Goal: Book appointment/travel/reservation

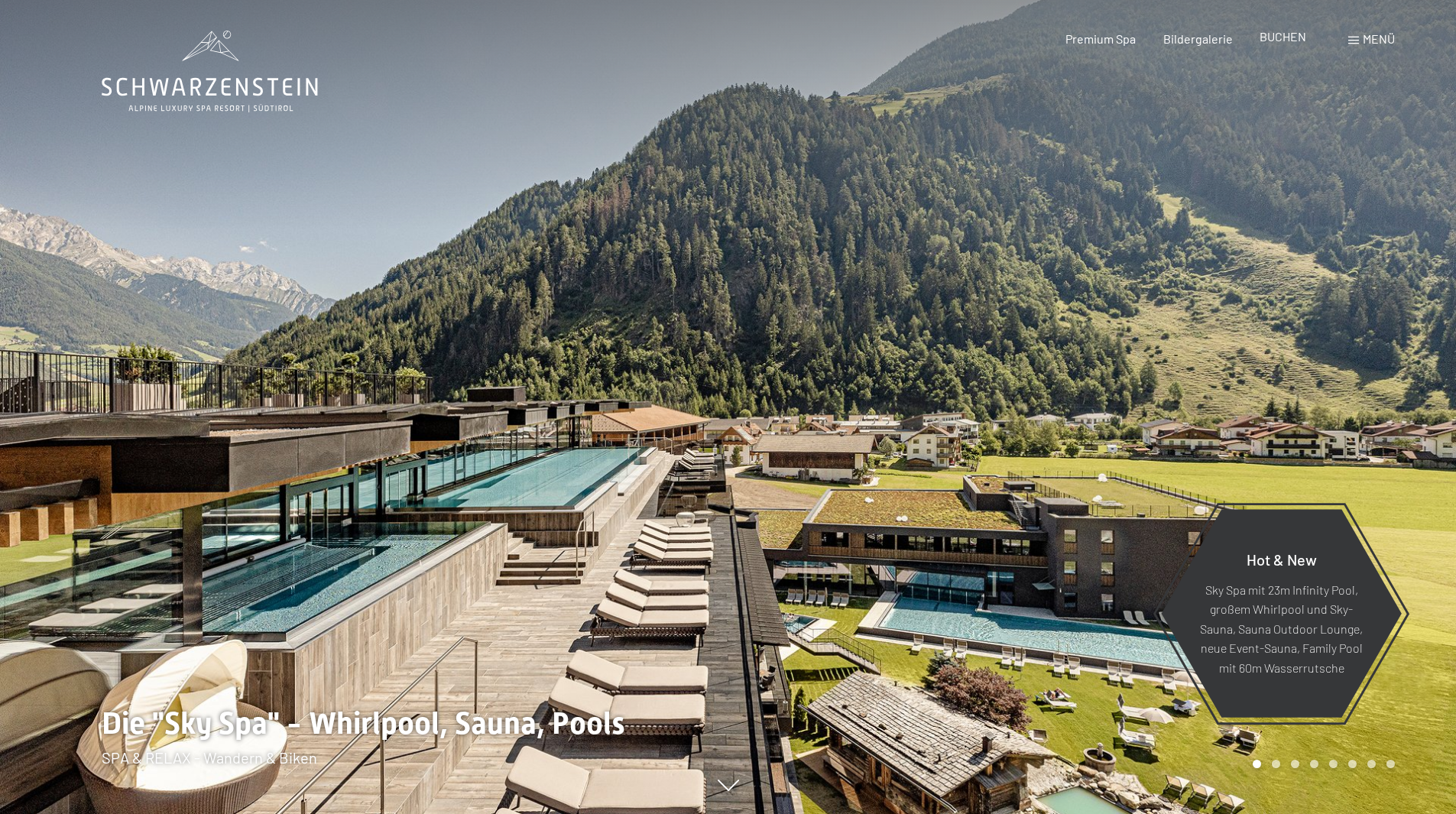
click at [1284, 35] on span "BUCHEN" at bounding box center [1282, 36] width 46 height 14
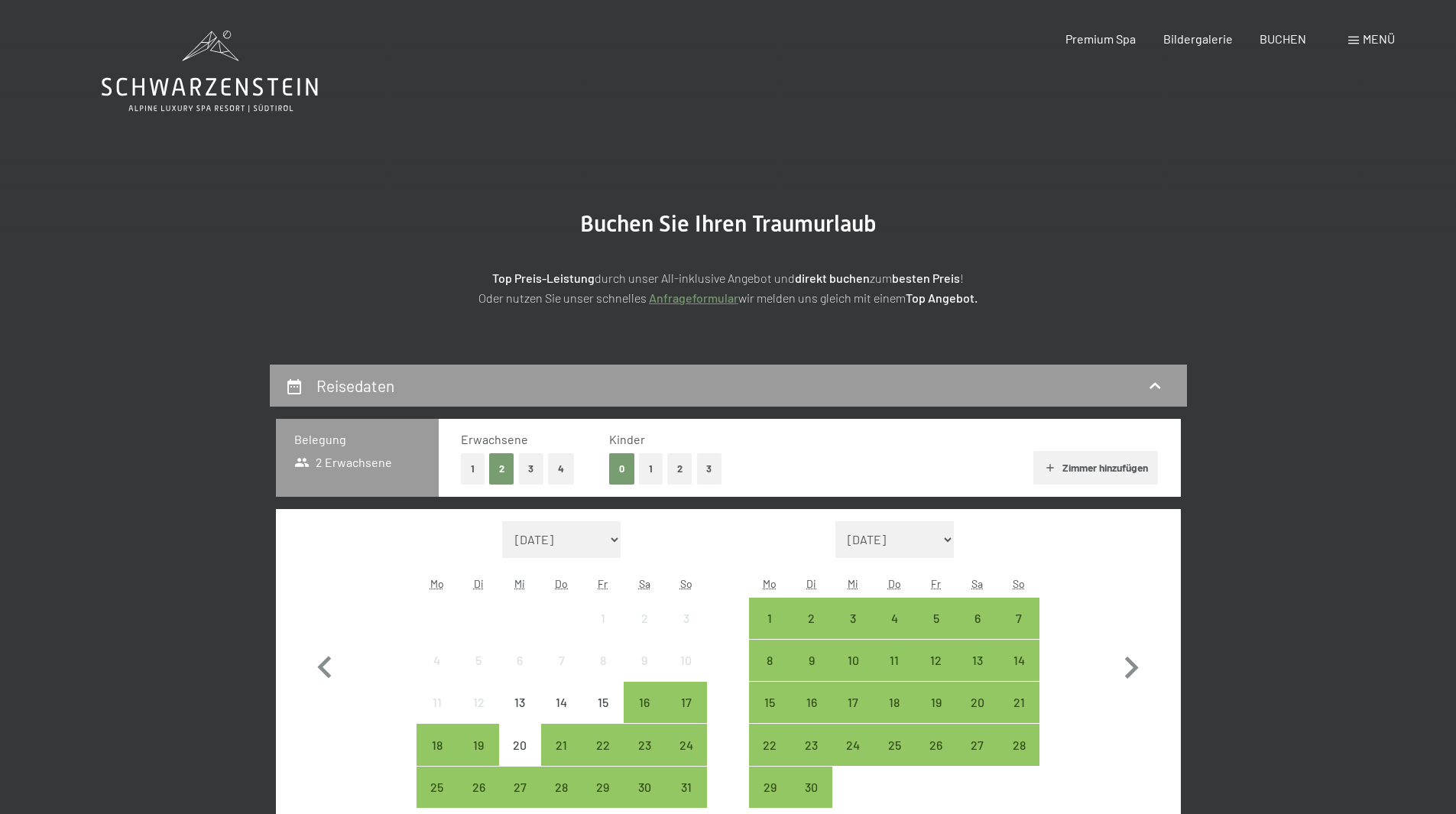
click at [711, 475] on button "3" at bounding box center [710, 469] width 25 height 31
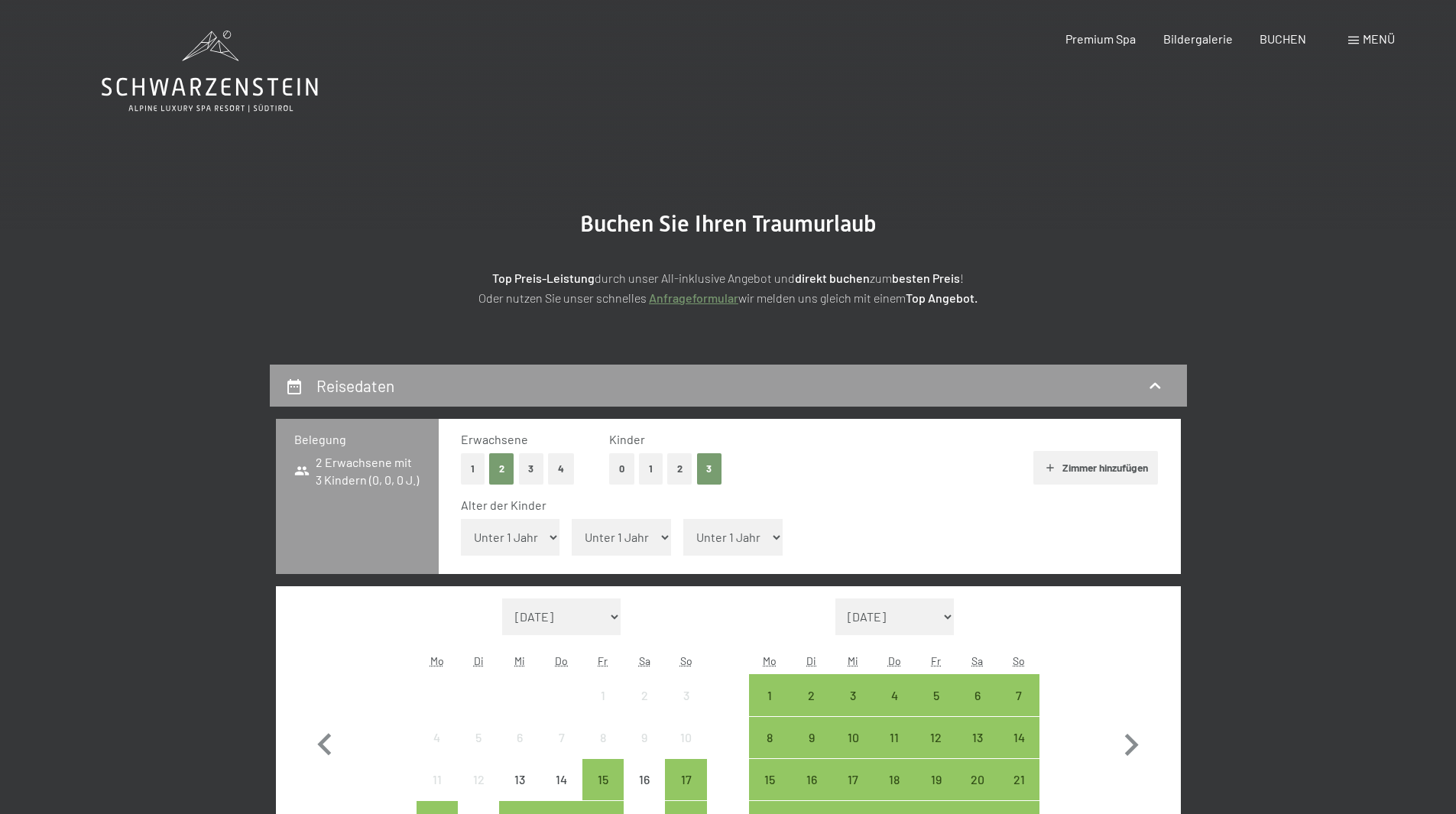
click at [545, 537] on select "Unter 1 Jahr 1 Jahr 2 Jahre 3 Jahre 4 Jahre 5 Jahre 6 Jahre 7 Jahre 8 Jahre 9 J…" at bounding box center [511, 537] width 99 height 37
select select "7"
click at [461, 519] on select "Unter 1 Jahr 1 Jahr 2 Jahre 3 Jahre 4 Jahre 5 Jahre 6 Jahre 7 Jahre 8 Jahre 9 J…" at bounding box center [511, 537] width 99 height 37
click at [625, 541] on select "Unter 1 Jahr 1 Jahr 2 Jahre 3 Jahre 4 Jahre 5 Jahre 6 Jahre 7 Jahre 8 Jahre 9 J…" at bounding box center [622, 537] width 99 height 37
select select "12"
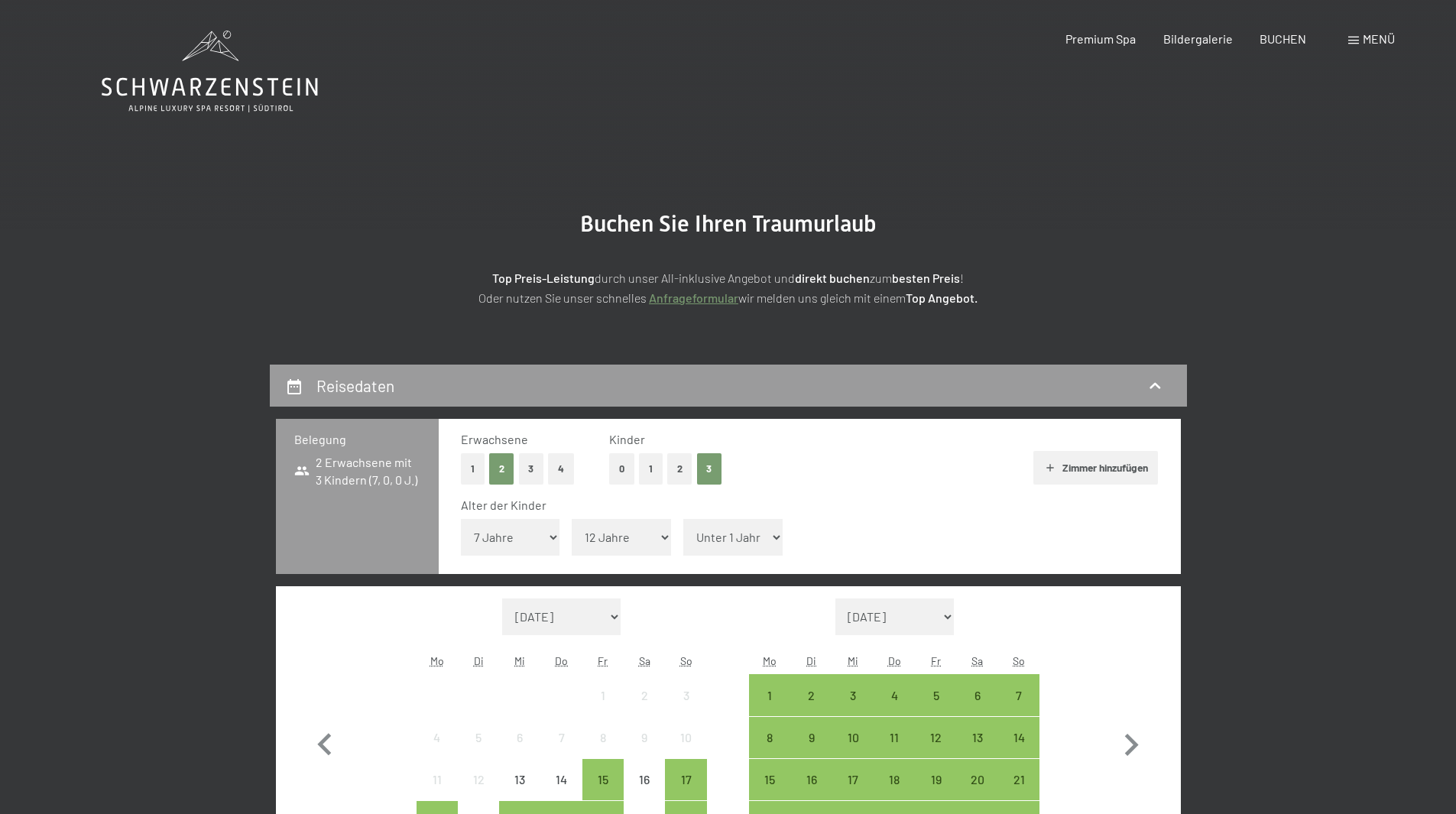
click at [572, 519] on select "Unter 1 Jahr 1 Jahr 2 Jahre 3 Jahre 4 Jahre 5 Jahre 6 Jahre 7 Jahre 8 Jahre 9 J…" at bounding box center [622, 537] width 99 height 37
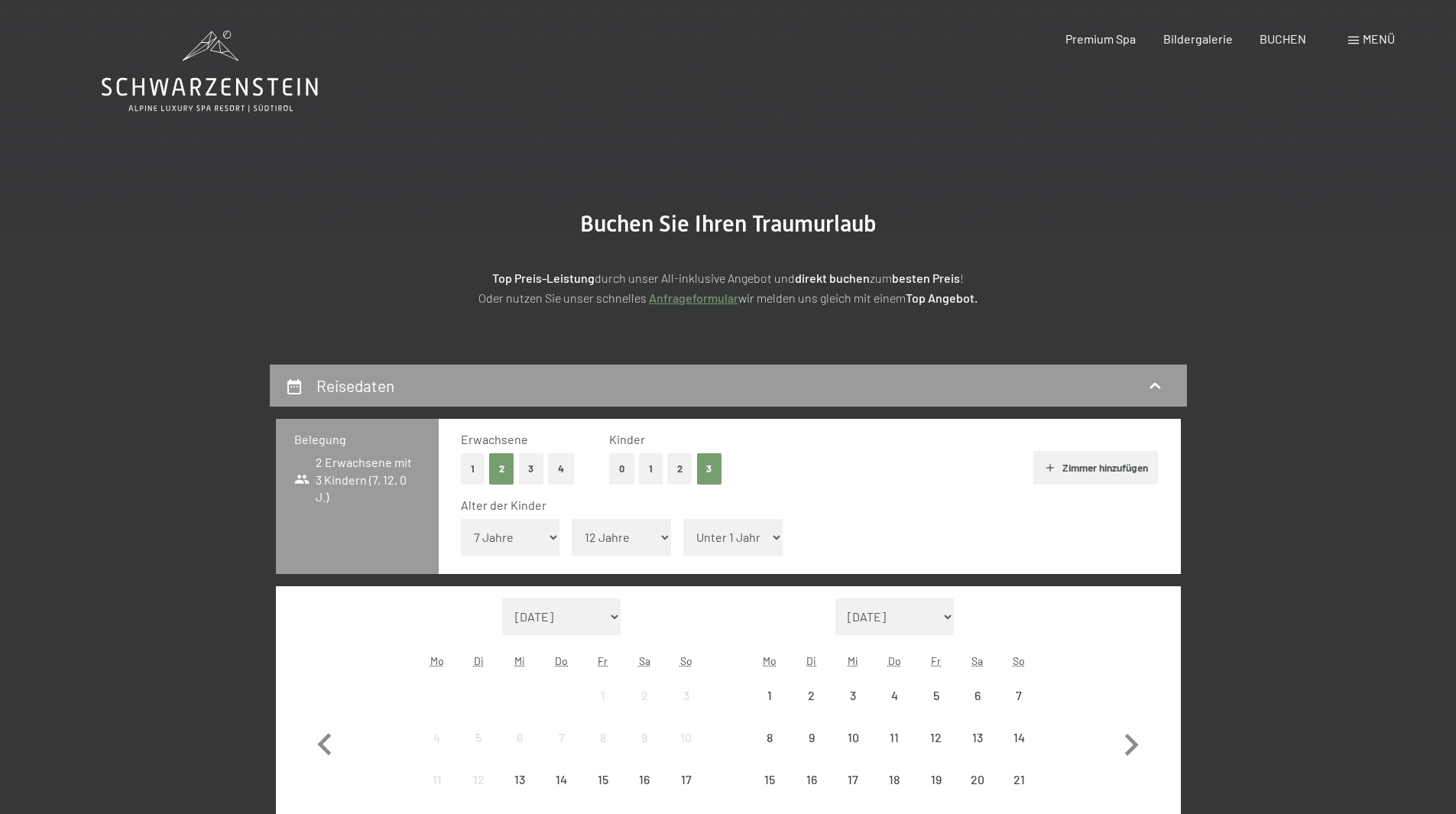
click at [712, 534] on select "Unter 1 Jahr 1 Jahr 2 Jahre 3 Jahre 4 Jahre 5 Jahre 6 Jahre 7 Jahre 8 Jahre 9 J…" at bounding box center [733, 537] width 99 height 37
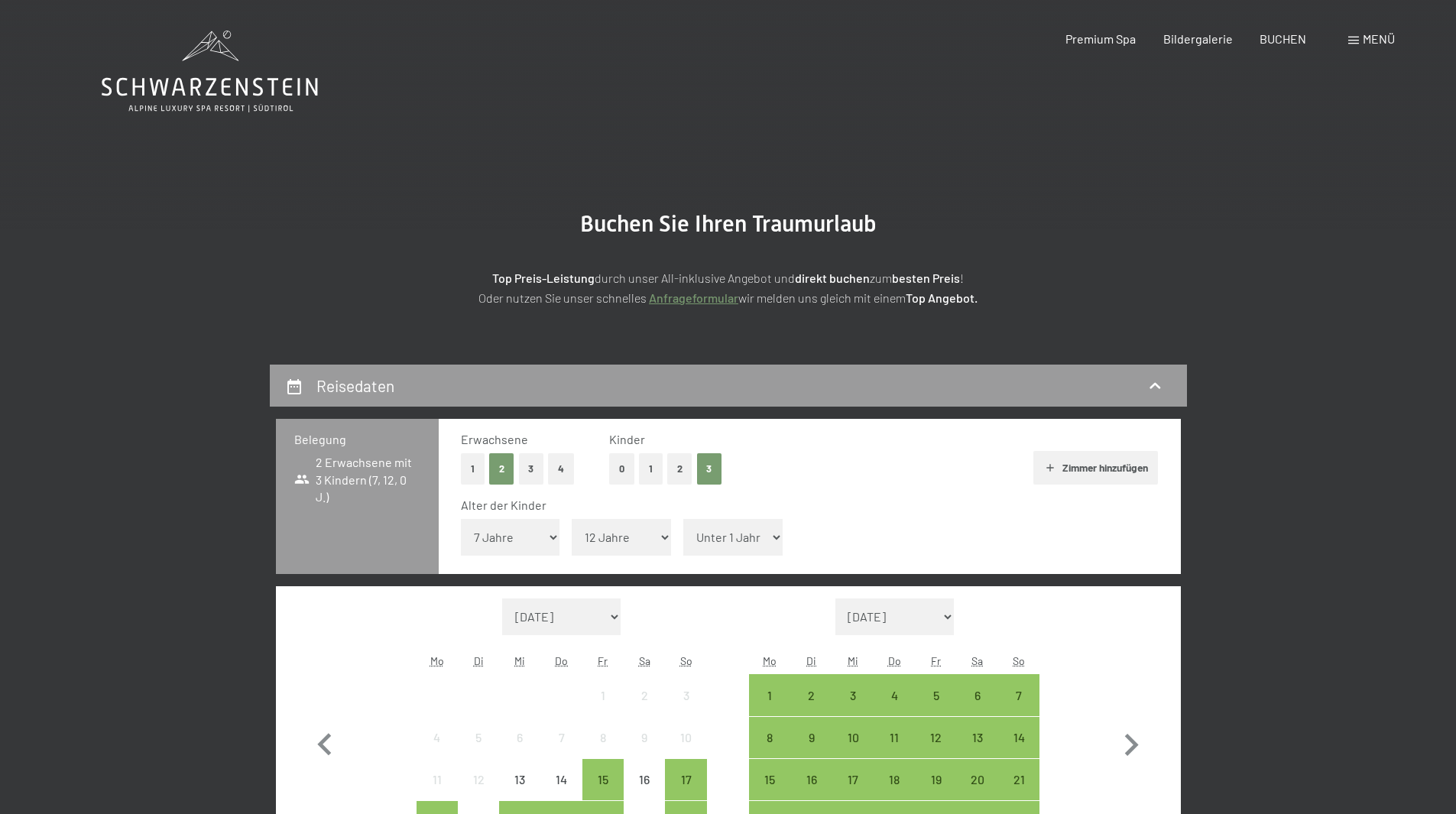
select select "13"
click at [684, 519] on select "Unter 1 Jahr 1 Jahr 2 Jahre 3 Jahre 4 Jahre 5 Jahre 6 Jahre 7 Jahre 8 Jahre 9 J…" at bounding box center [733, 537] width 99 height 37
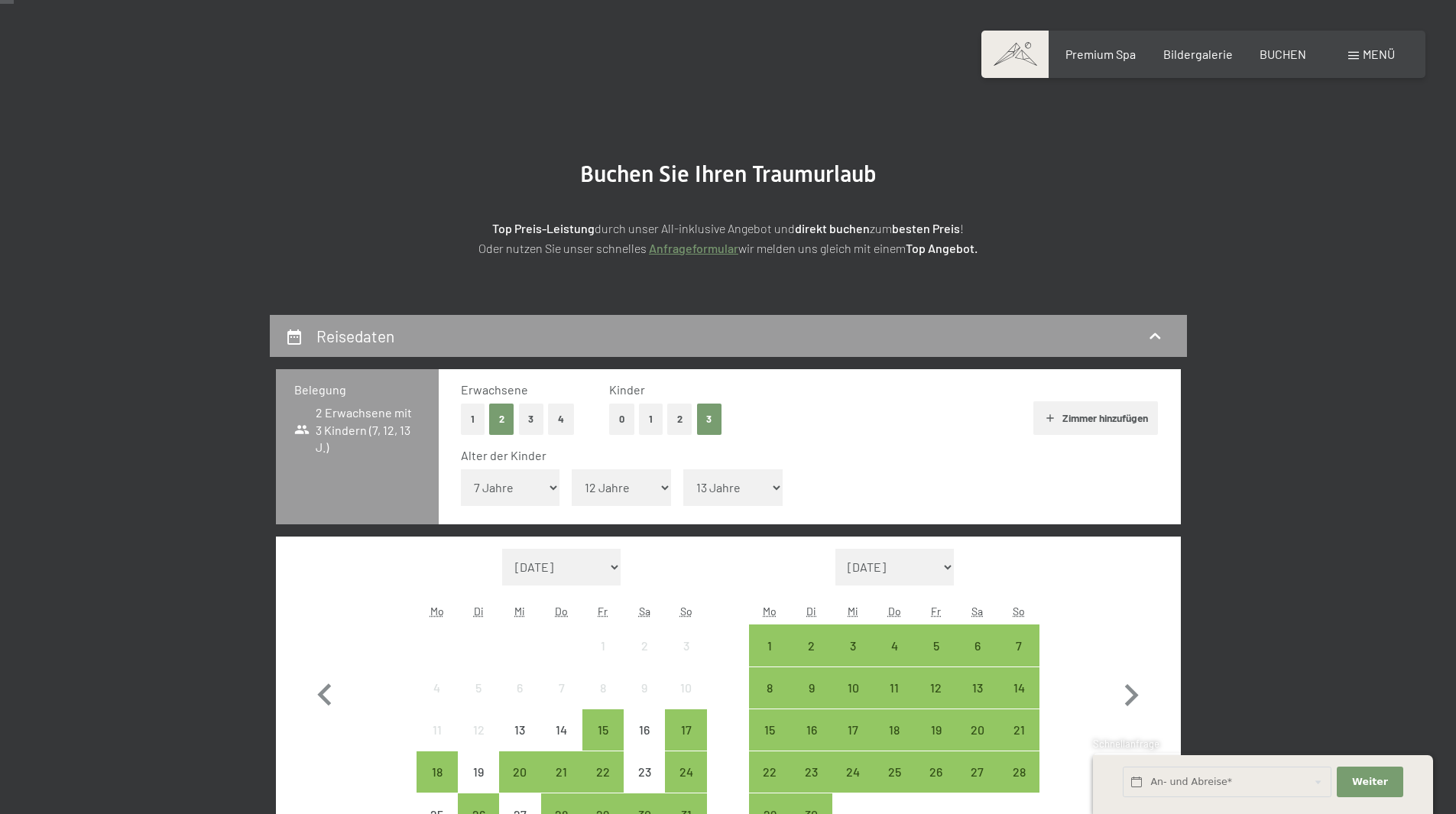
scroll to position [76, 0]
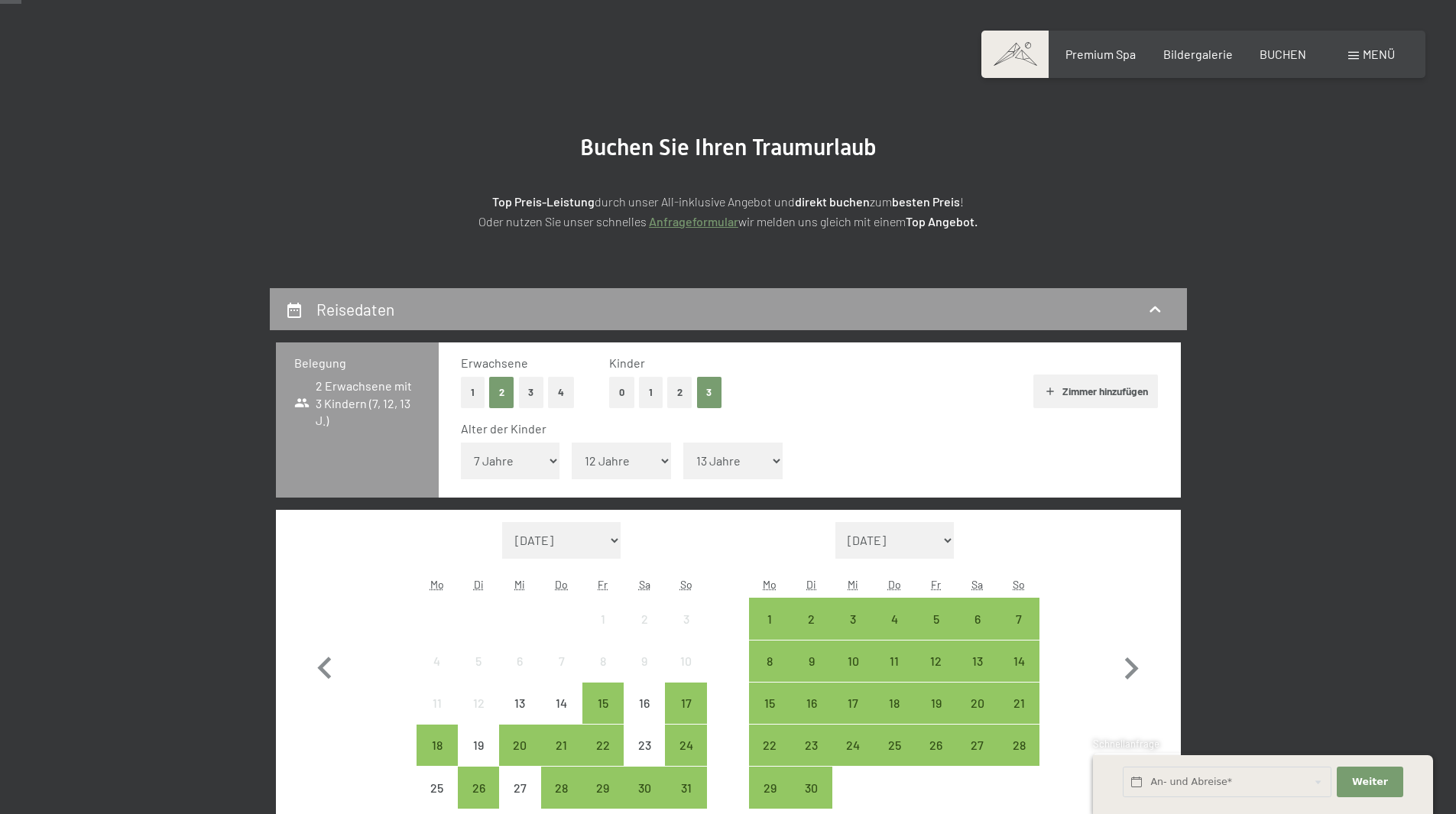
click at [614, 540] on select "August 2025 September 2025 Oktober 2025 November 2025 Dezember 2025 Januar 2026…" at bounding box center [562, 540] width 119 height 37
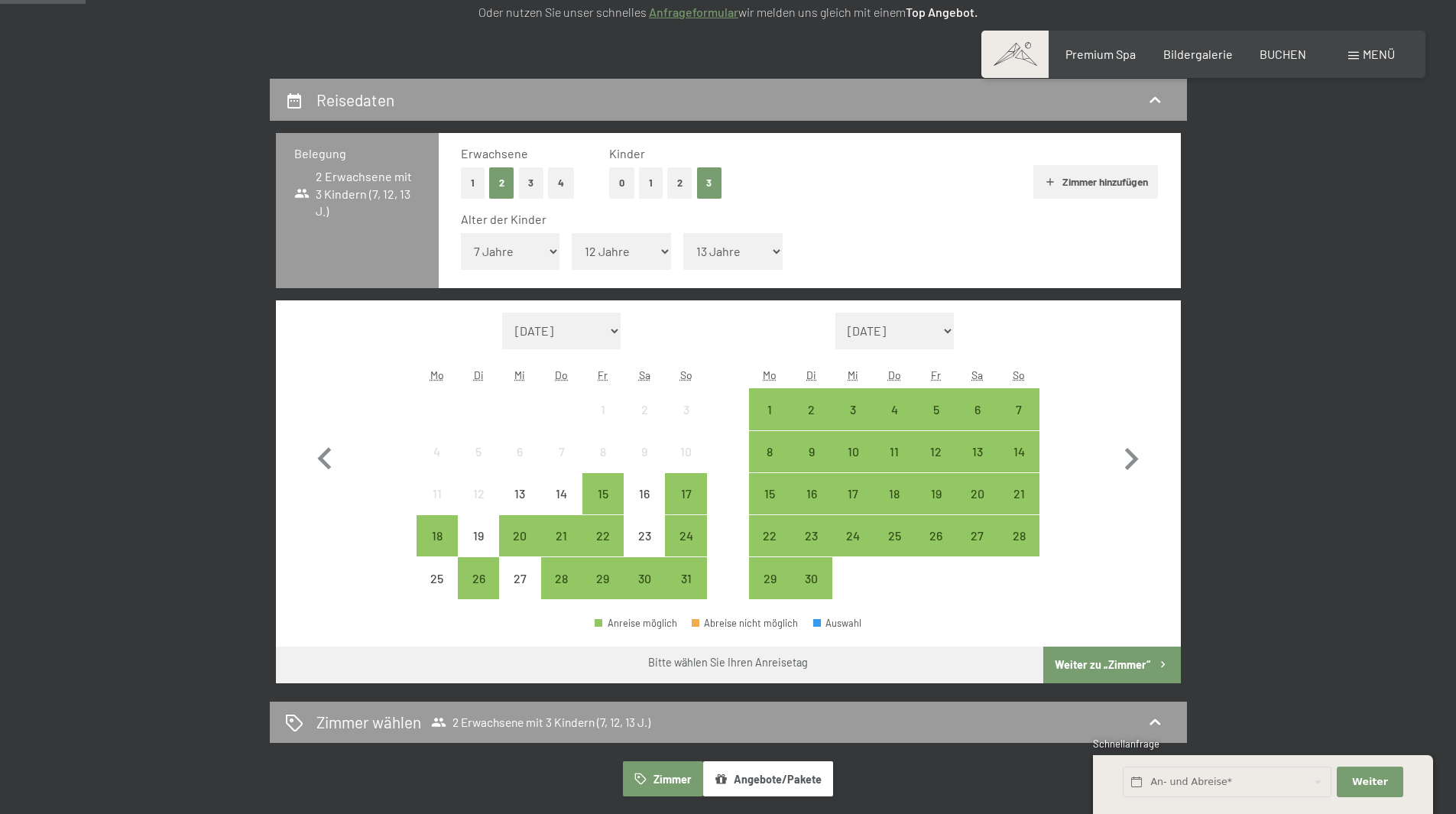
scroll to position [306, 0]
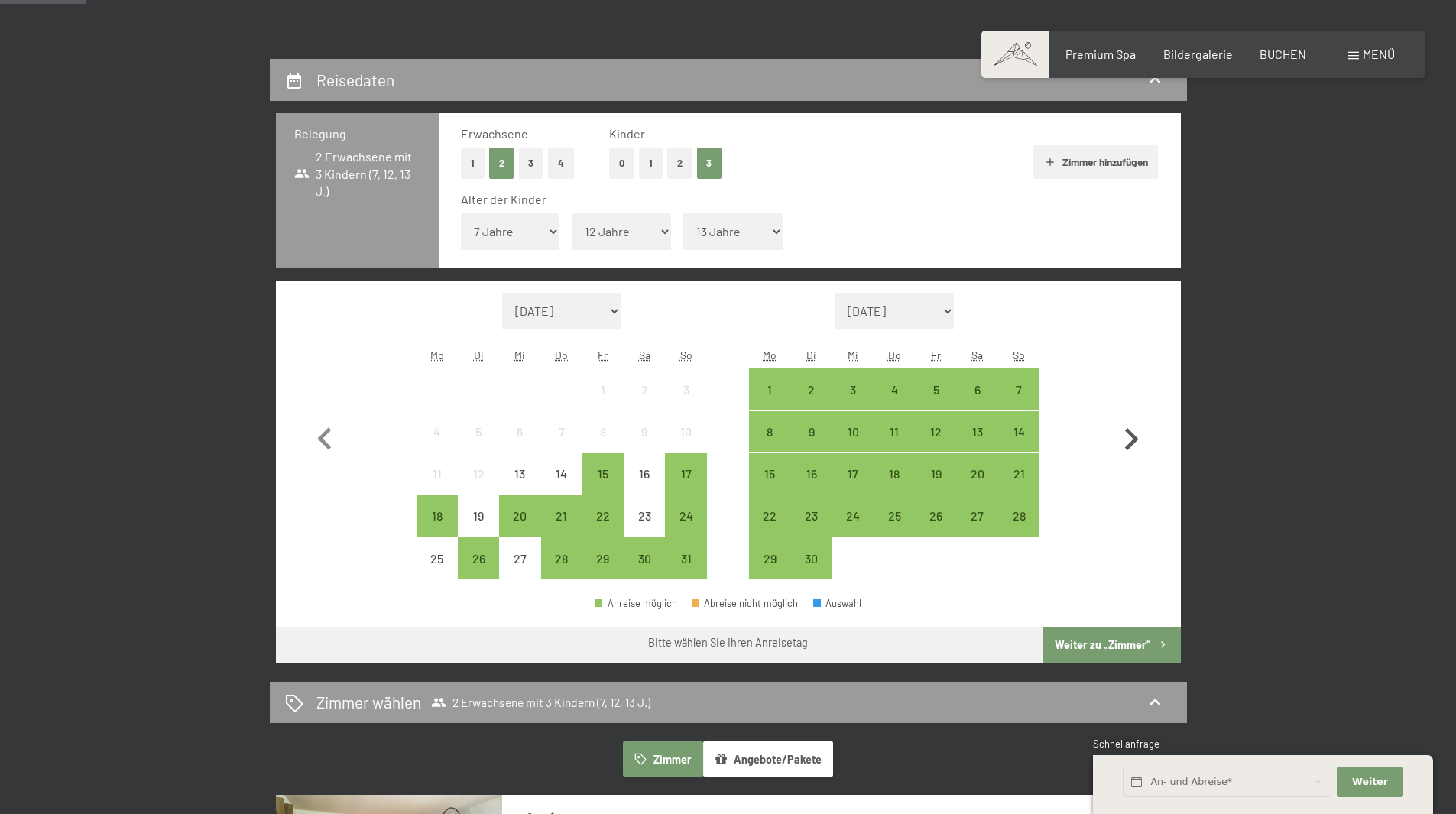
click at [1132, 445] on icon "button" at bounding box center [1132, 439] width 14 height 22
select select "2025-09-01"
select select "2025-10-01"
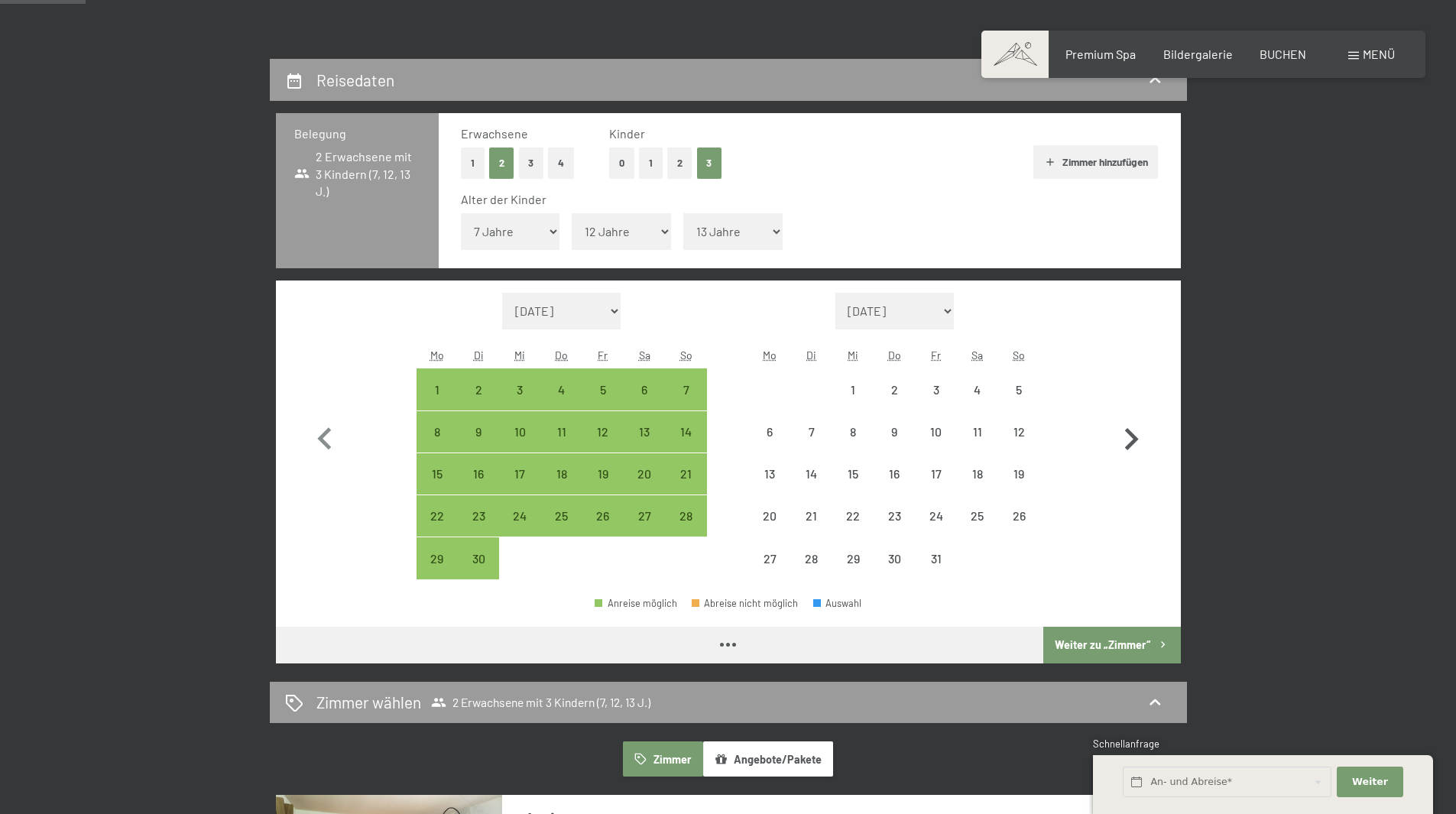
select select "2025-09-01"
select select "2025-10-01"
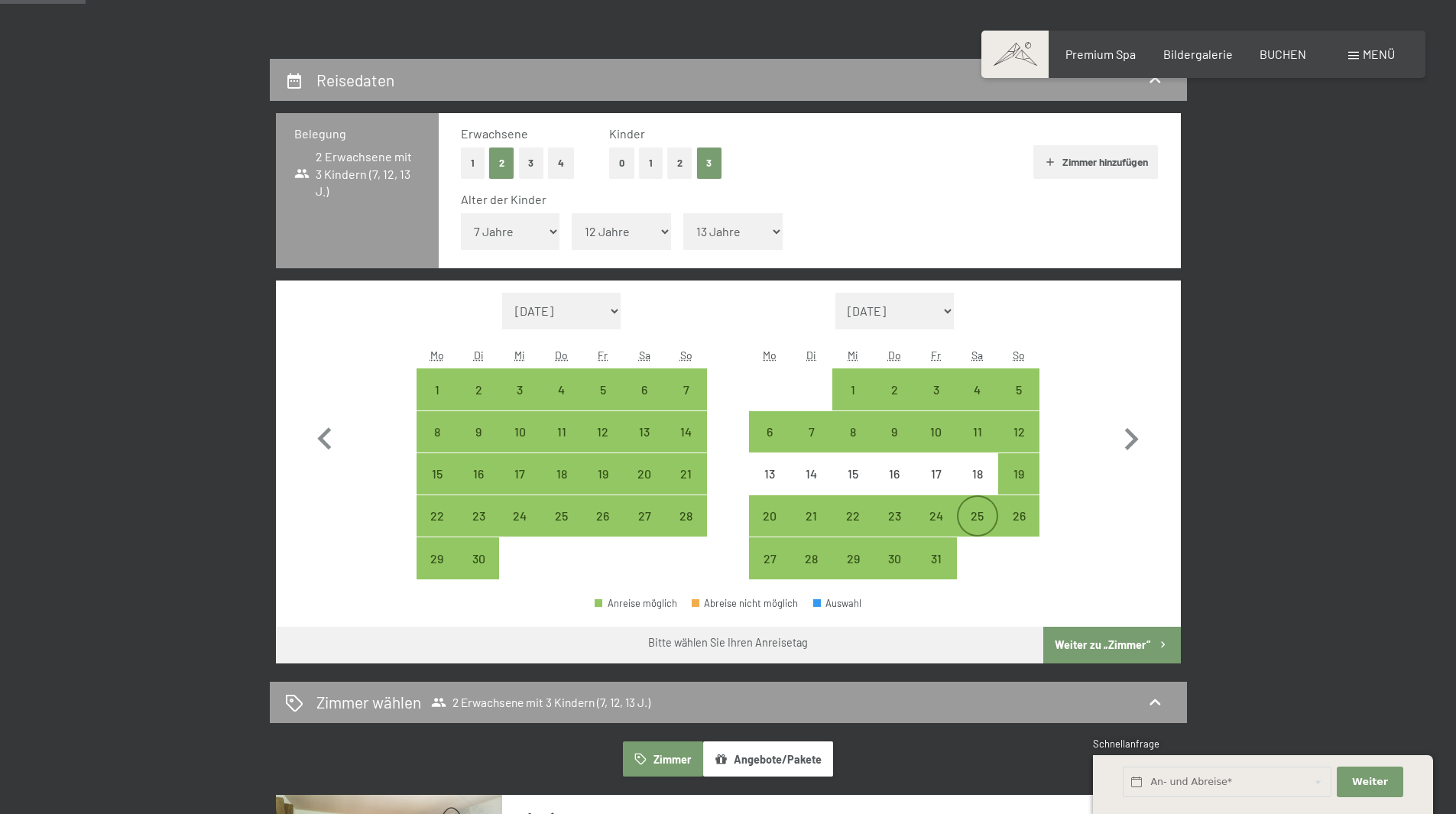
click at [984, 517] on div "25" at bounding box center [977, 529] width 39 height 38
select select "2025-09-01"
select select "2025-10-01"
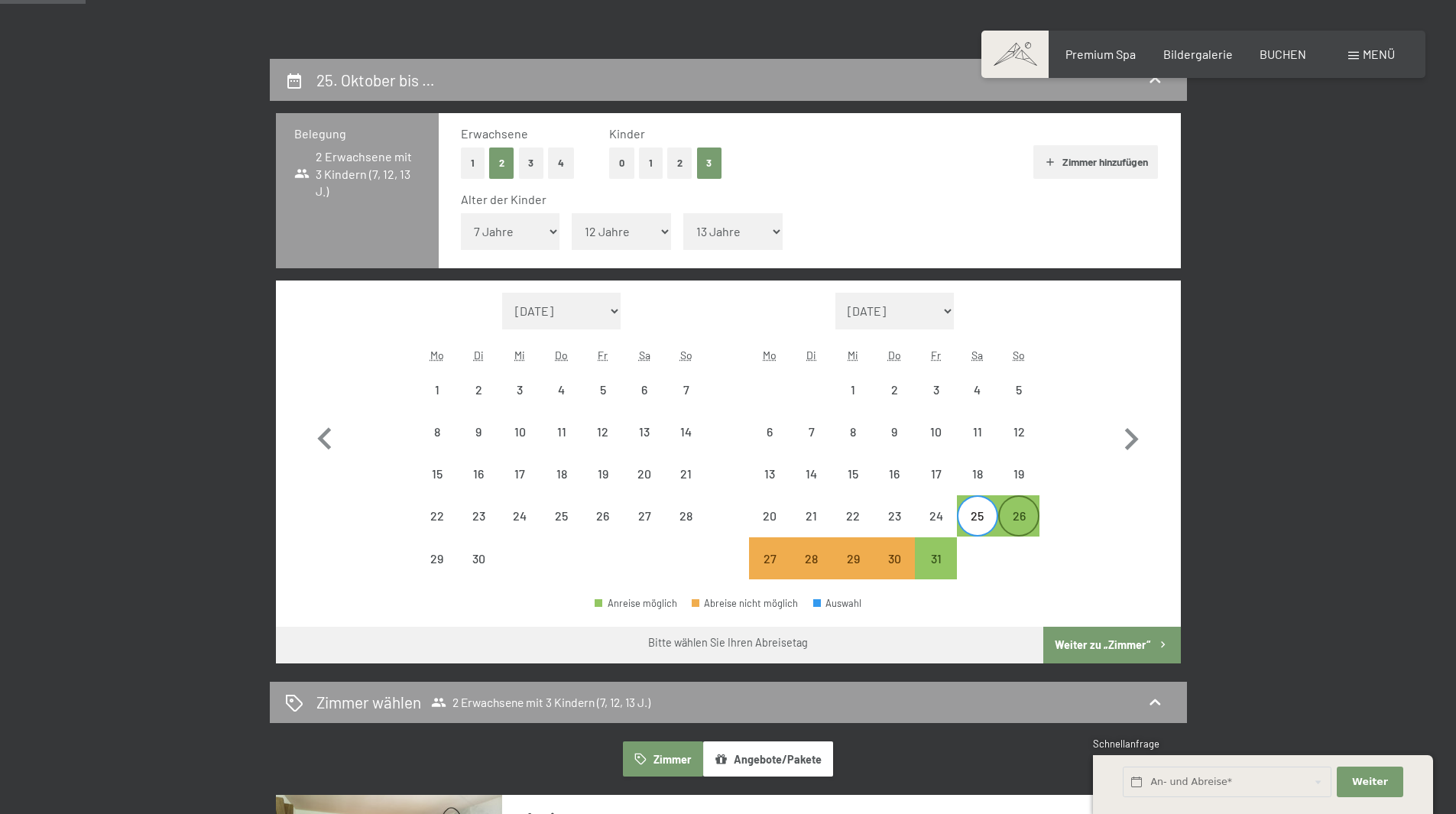
click at [1018, 523] on div "26" at bounding box center [1019, 529] width 39 height 38
select select "2025-09-01"
select select "2025-10-01"
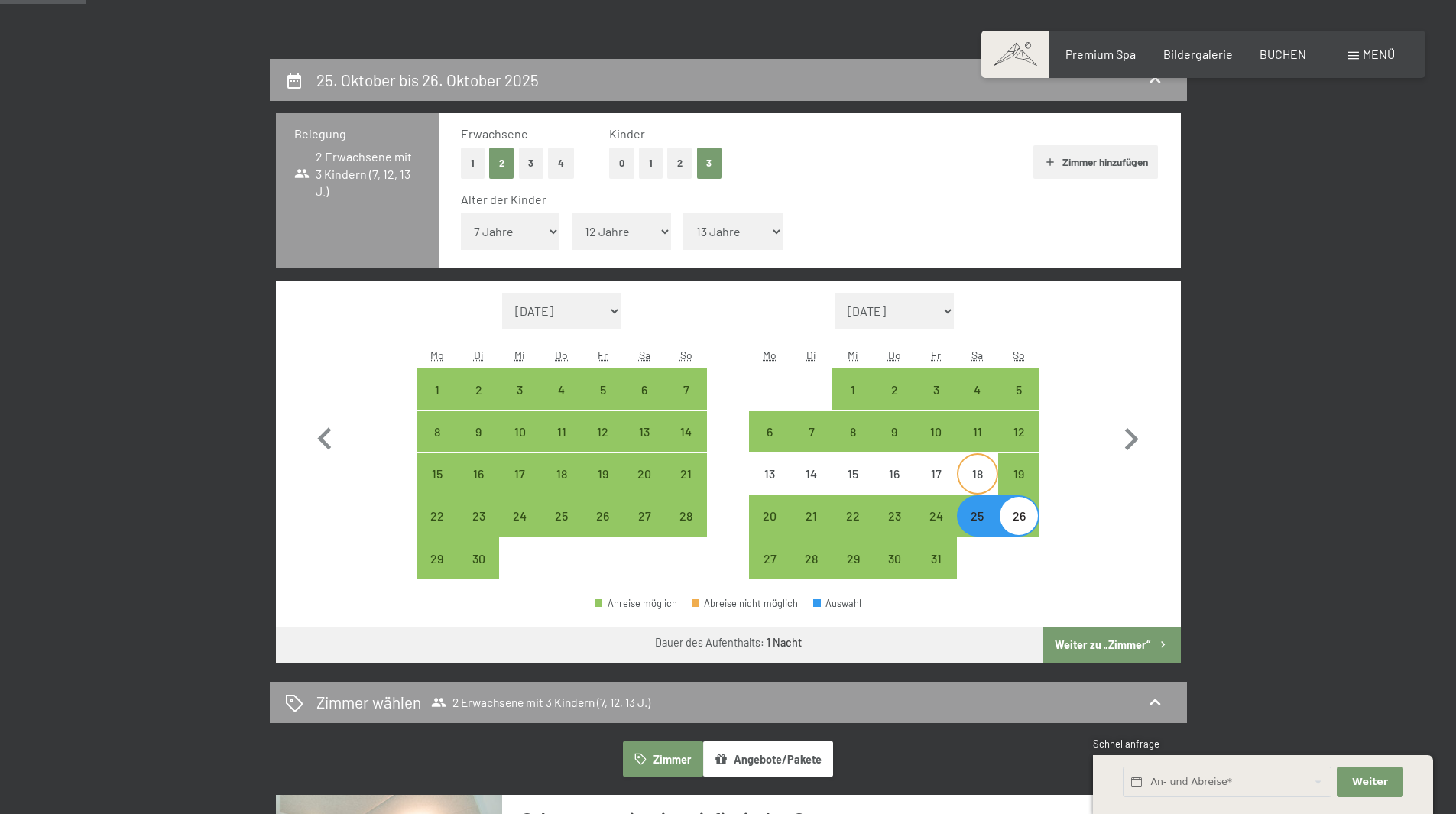
click at [972, 481] on div "18" at bounding box center [977, 486] width 39 height 38
select select "2025-09-01"
select select "2025-10-01"
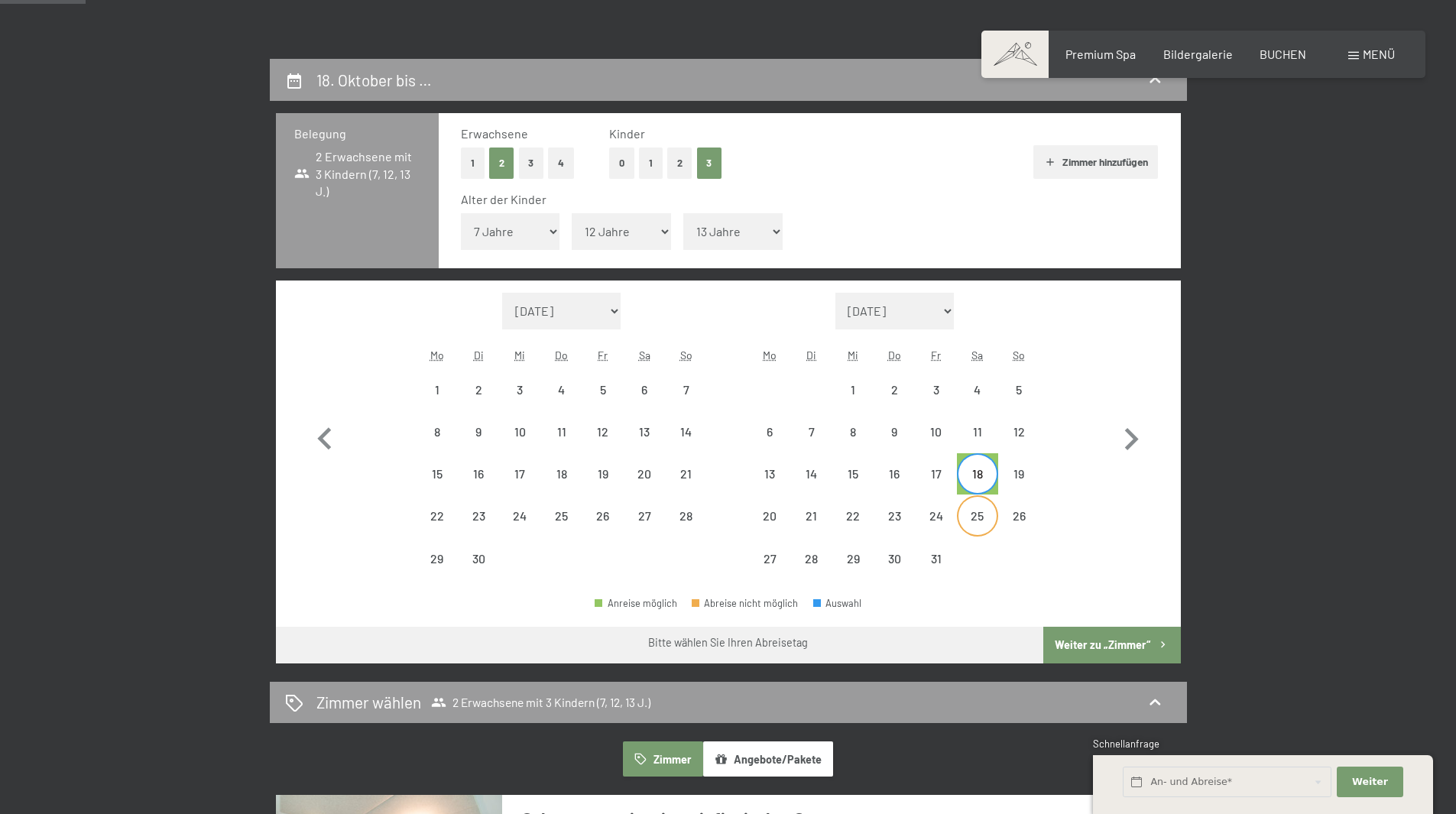
click at [981, 511] on div "25" at bounding box center [977, 529] width 39 height 38
select select "2025-09-01"
select select "2025-10-01"
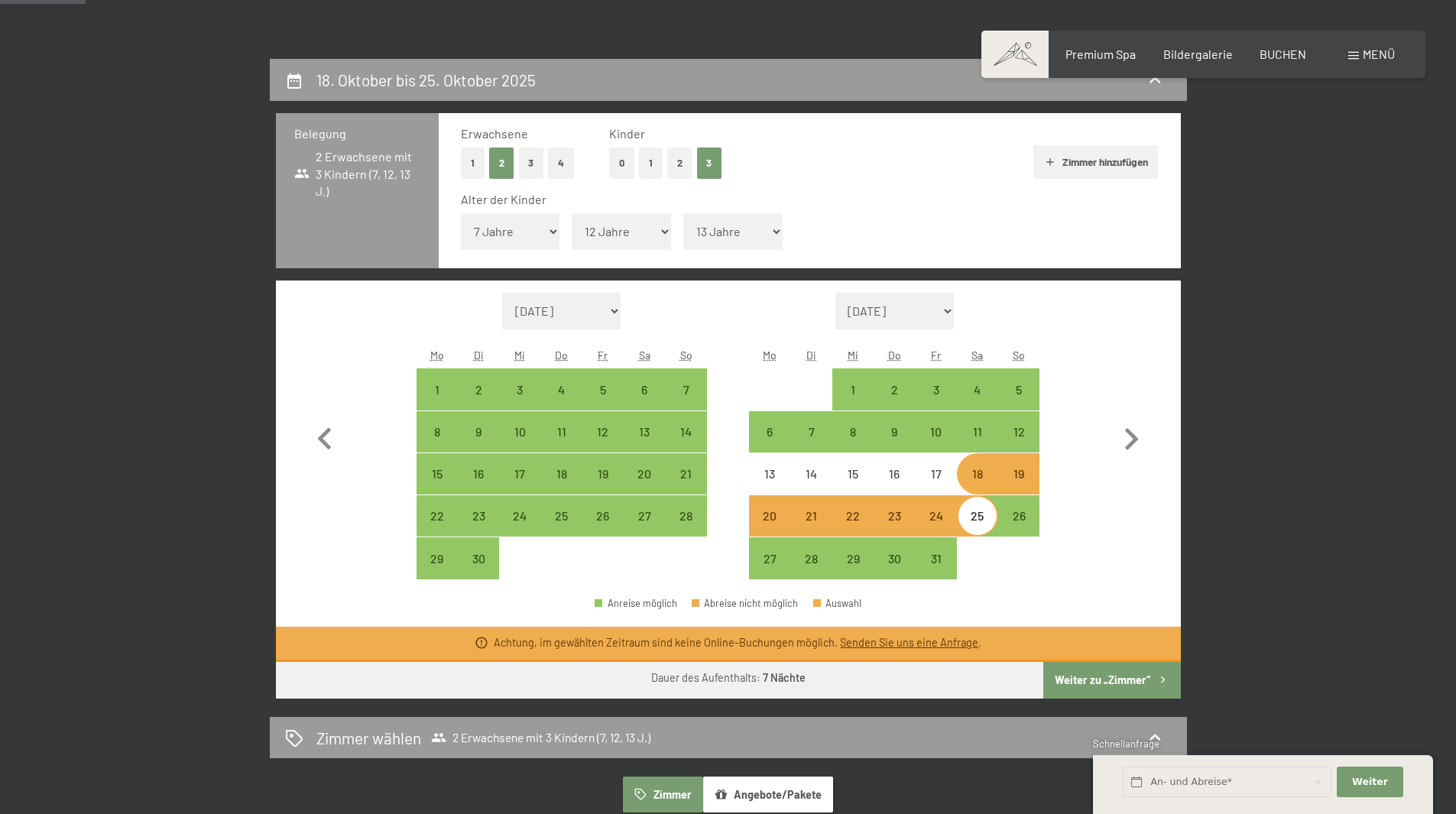
click at [980, 481] on div "18" at bounding box center [977, 486] width 39 height 38
select select "2025-09-01"
select select "2025-10-01"
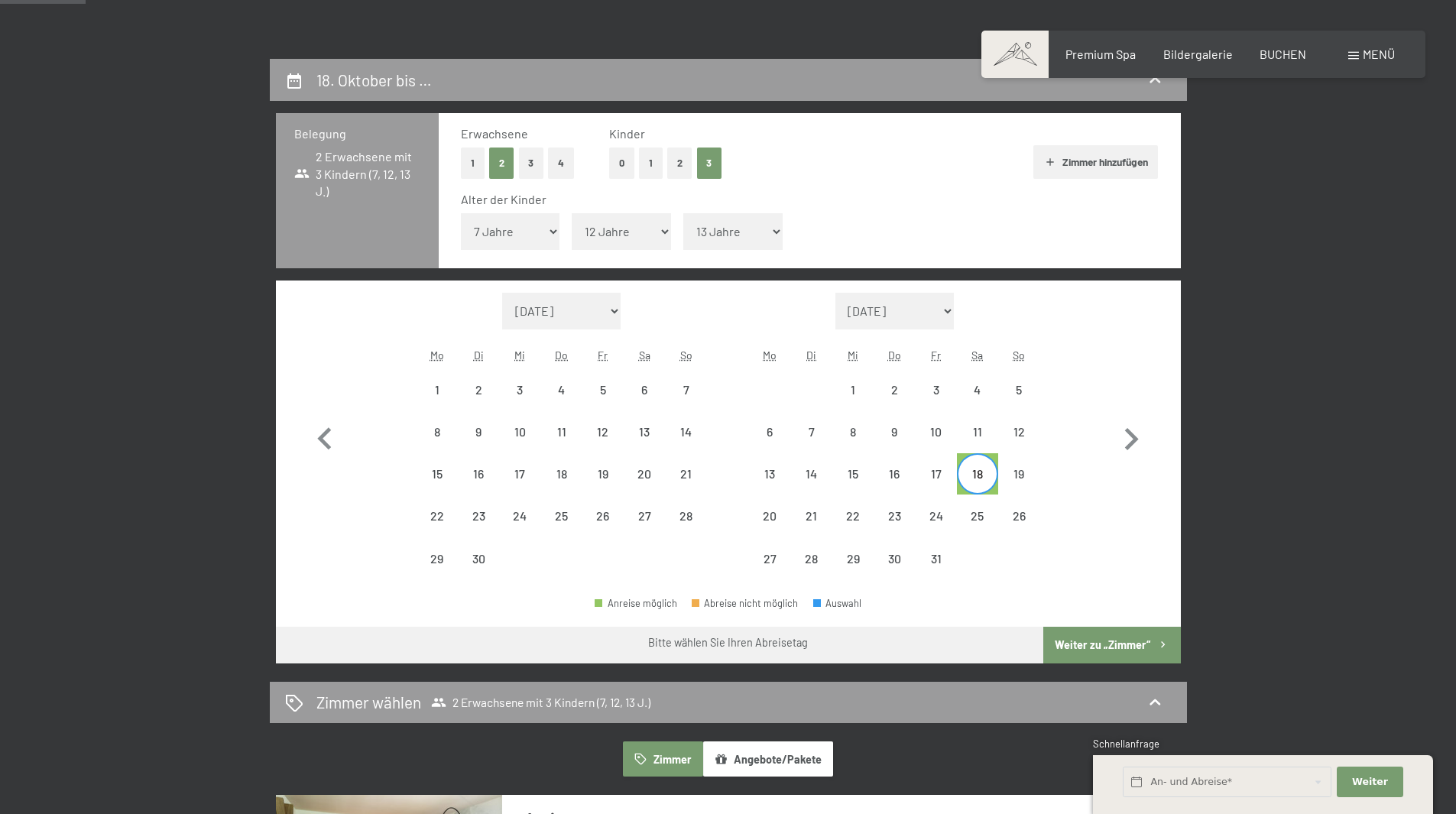
click at [980, 481] on div "18" at bounding box center [977, 486] width 39 height 38
select select "2025-09-01"
select select "2025-10-01"
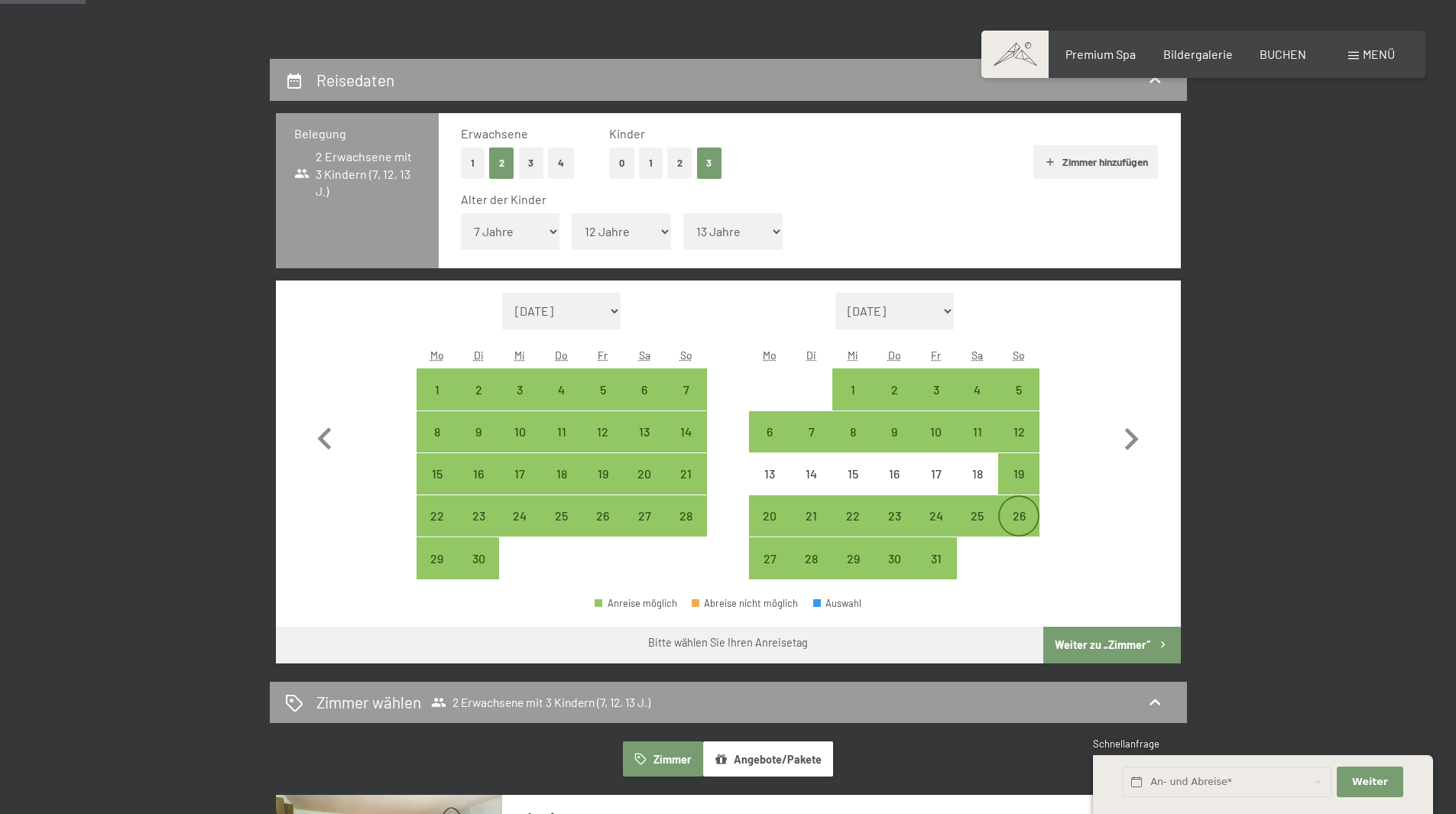
click at [1030, 516] on div "26" at bounding box center [1019, 529] width 39 height 38
select select "2025-09-01"
select select "2025-10-01"
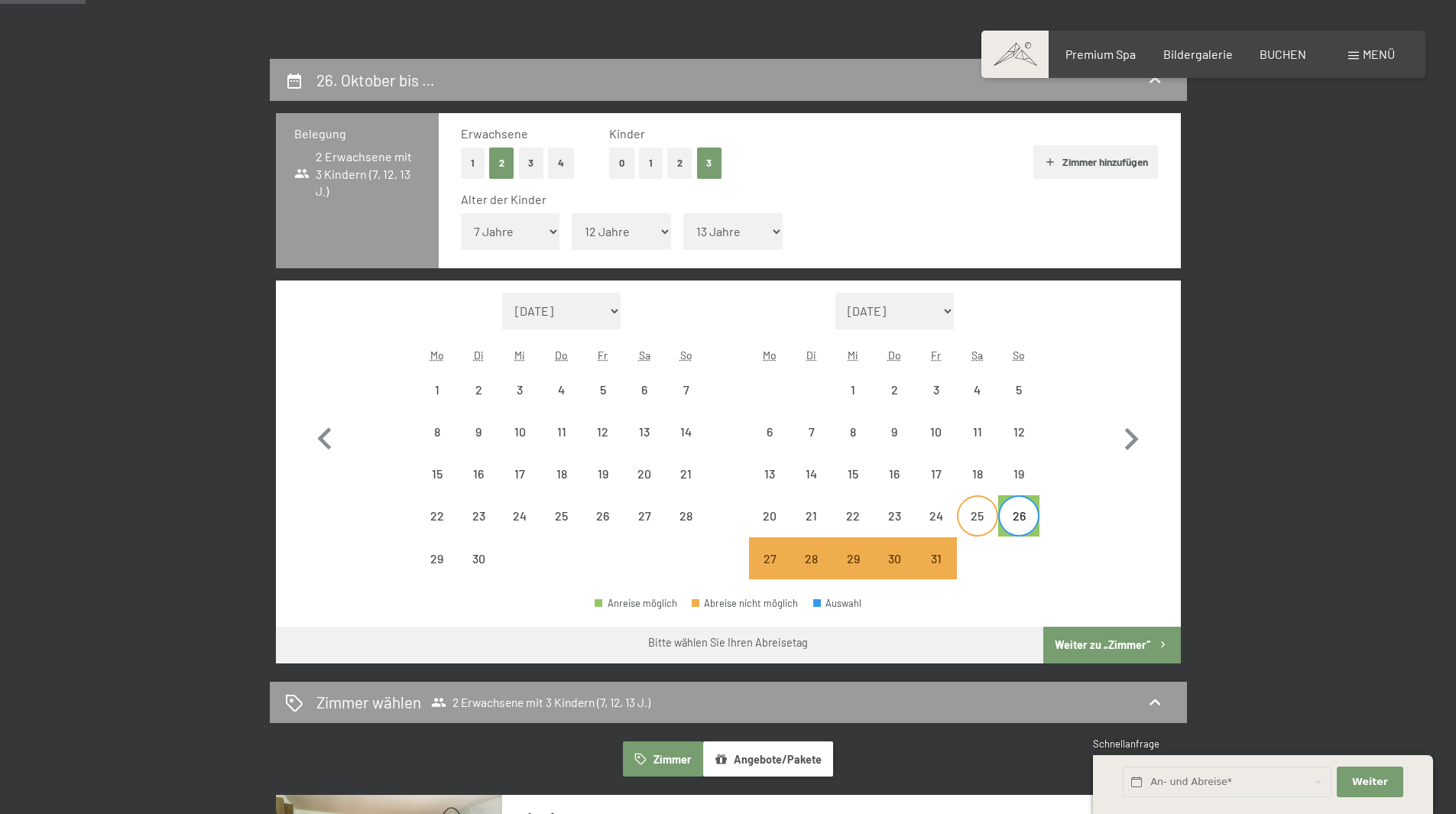
click at [980, 519] on div "25" at bounding box center [977, 529] width 39 height 38
select select "2025-09-01"
select select "2025-10-01"
click at [921, 505] on div "24" at bounding box center [936, 515] width 39 height 38
select select "2025-09-01"
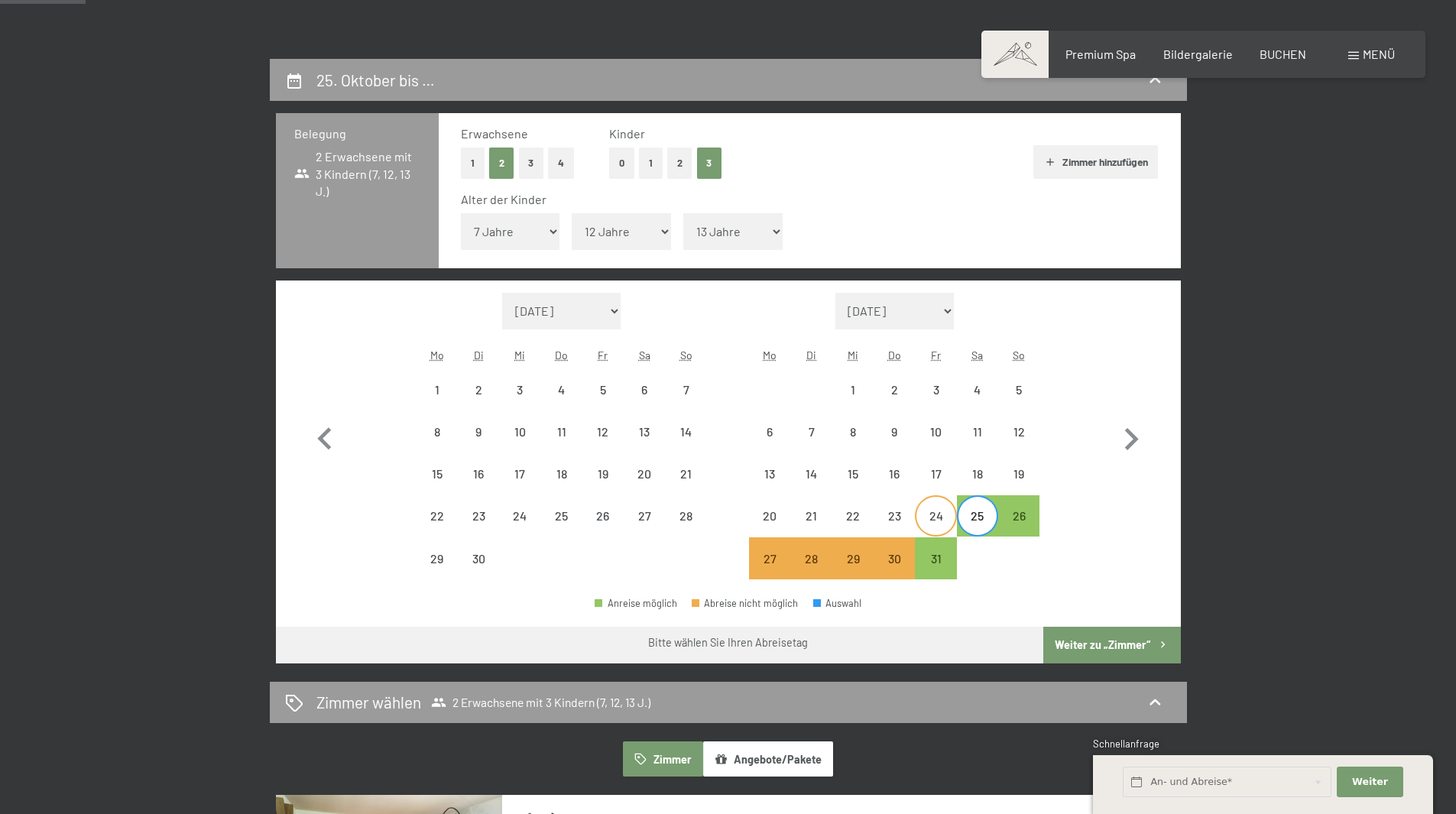
select select "2025-10-01"
click at [964, 491] on div "18" at bounding box center [977, 486] width 39 height 38
select select "2025-09-01"
select select "2025-10-01"
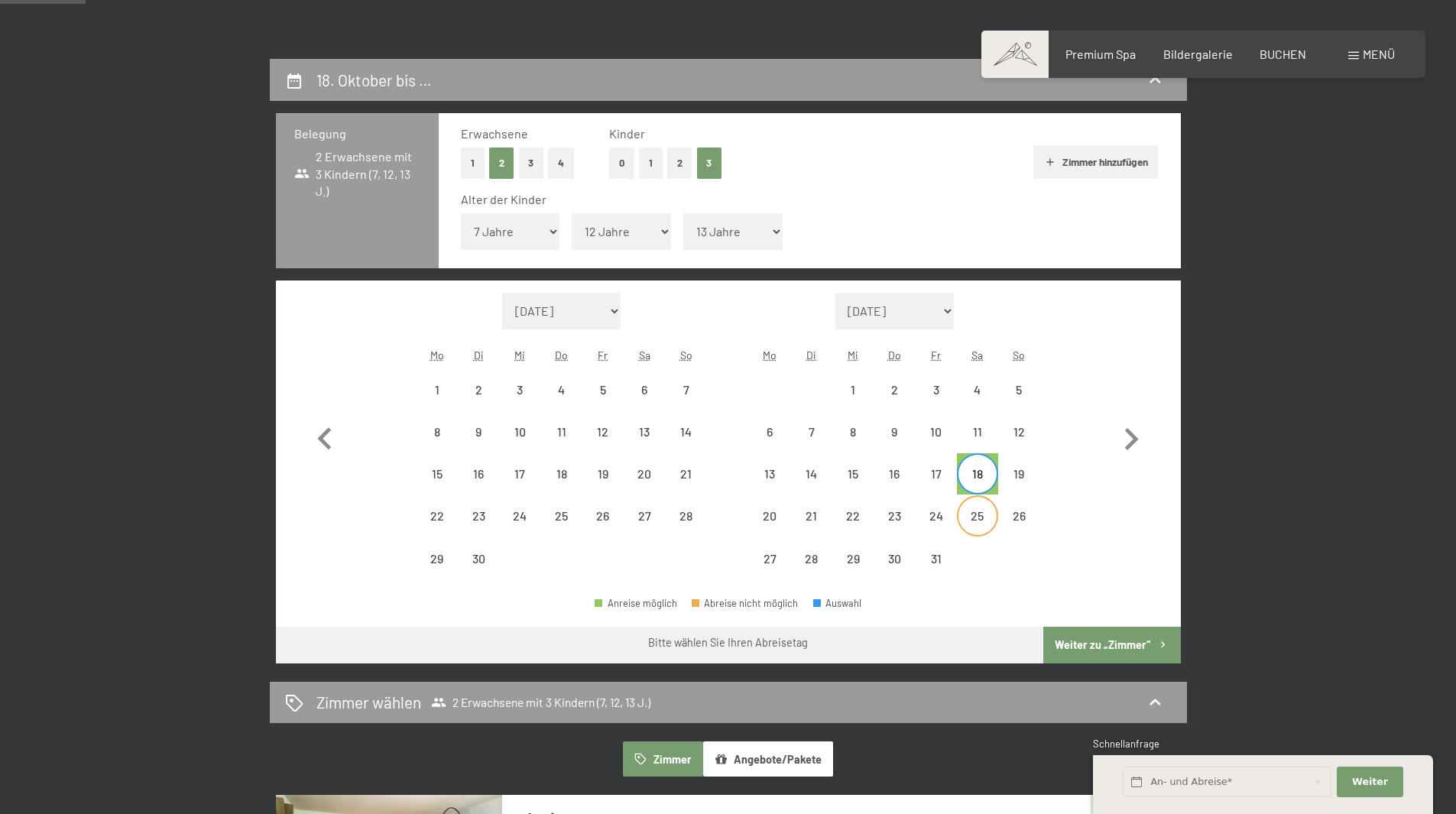
click at [967, 515] on div "25" at bounding box center [977, 529] width 39 height 38
select select "2025-09-01"
select select "2025-10-01"
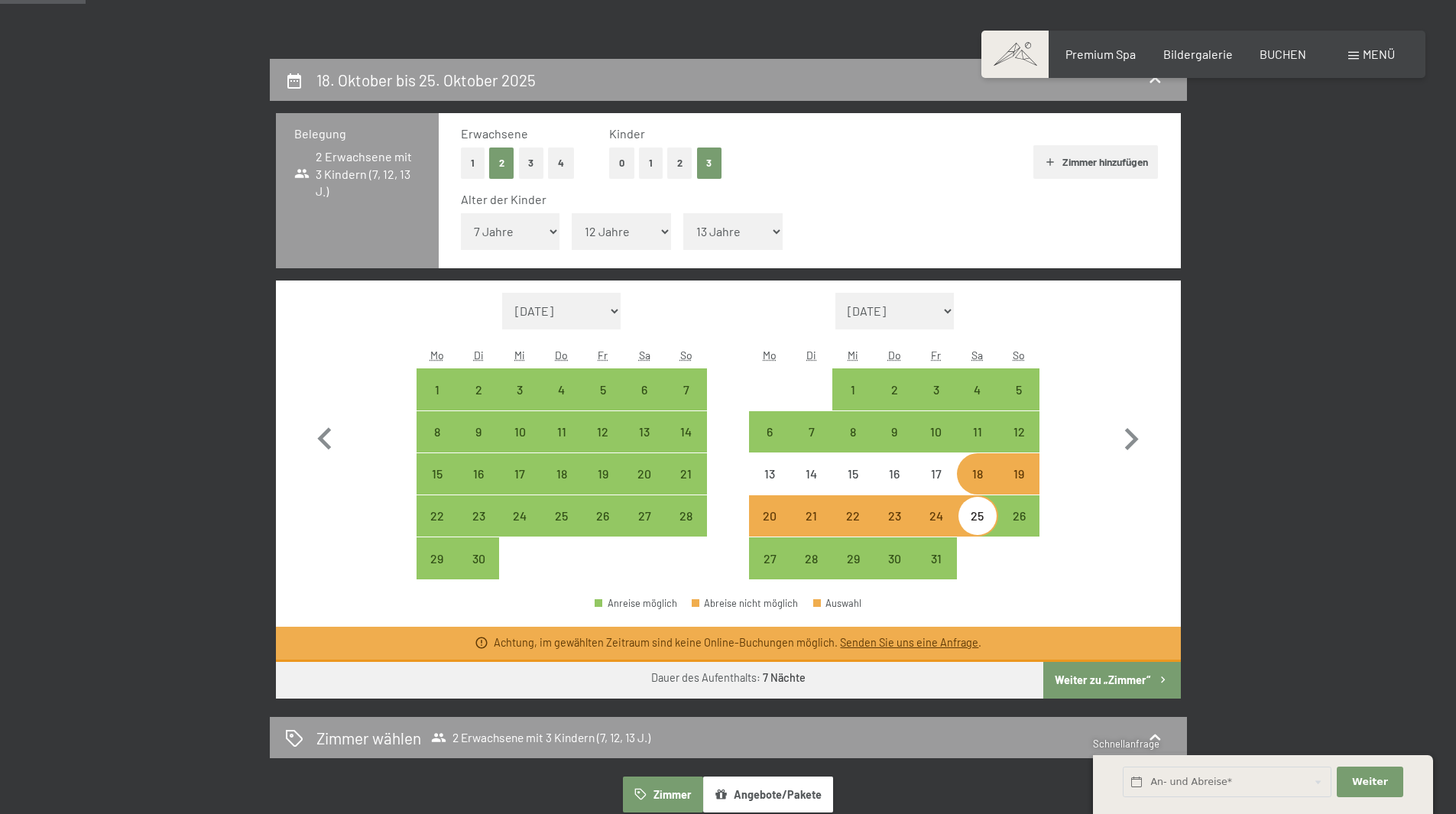
click at [970, 515] on div "25" at bounding box center [977, 529] width 39 height 38
select select "2025-09-01"
select select "2025-10-01"
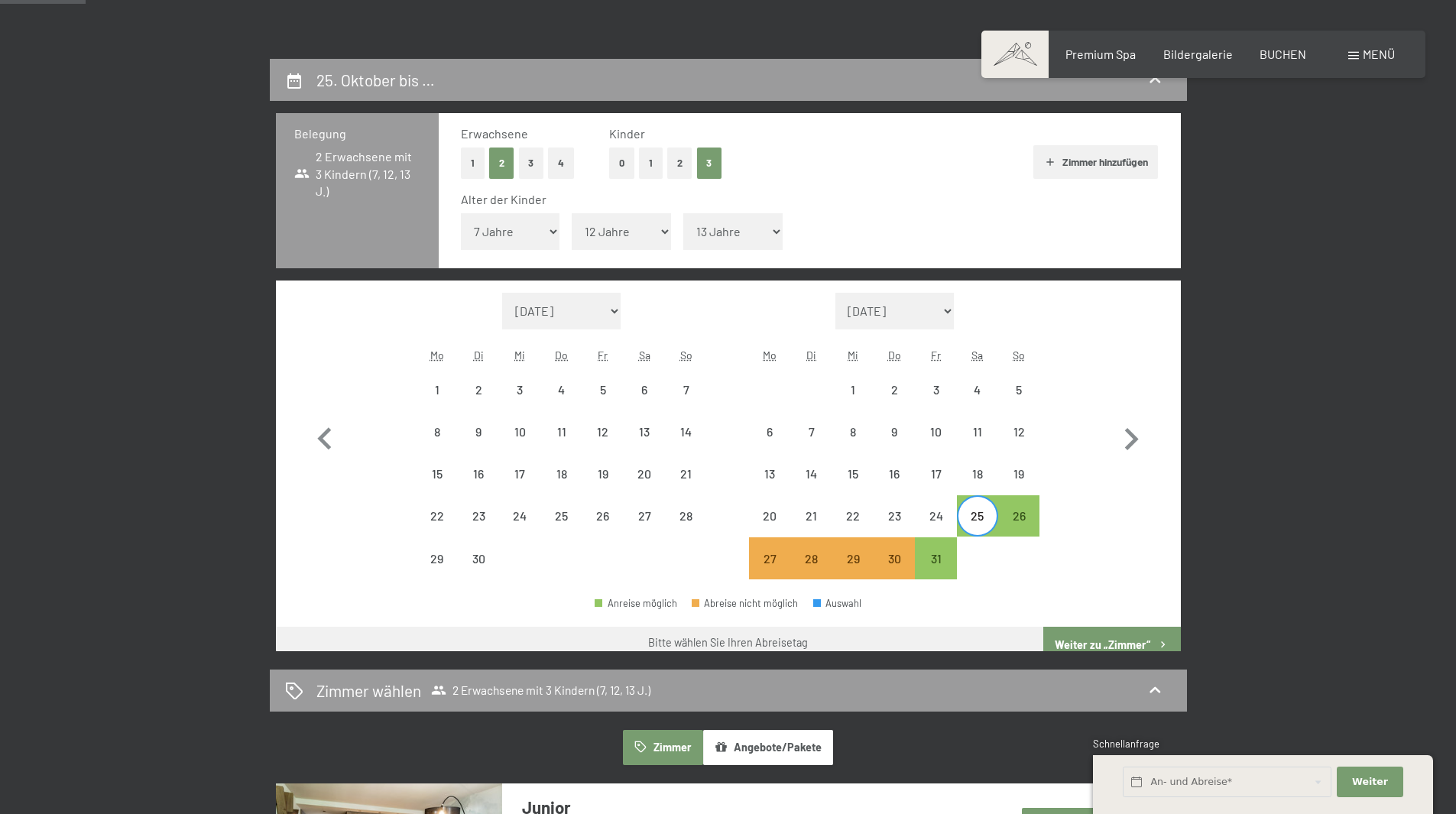
click at [981, 516] on div "25" at bounding box center [977, 529] width 39 height 38
select select "2025-09-01"
select select "2025-10-01"
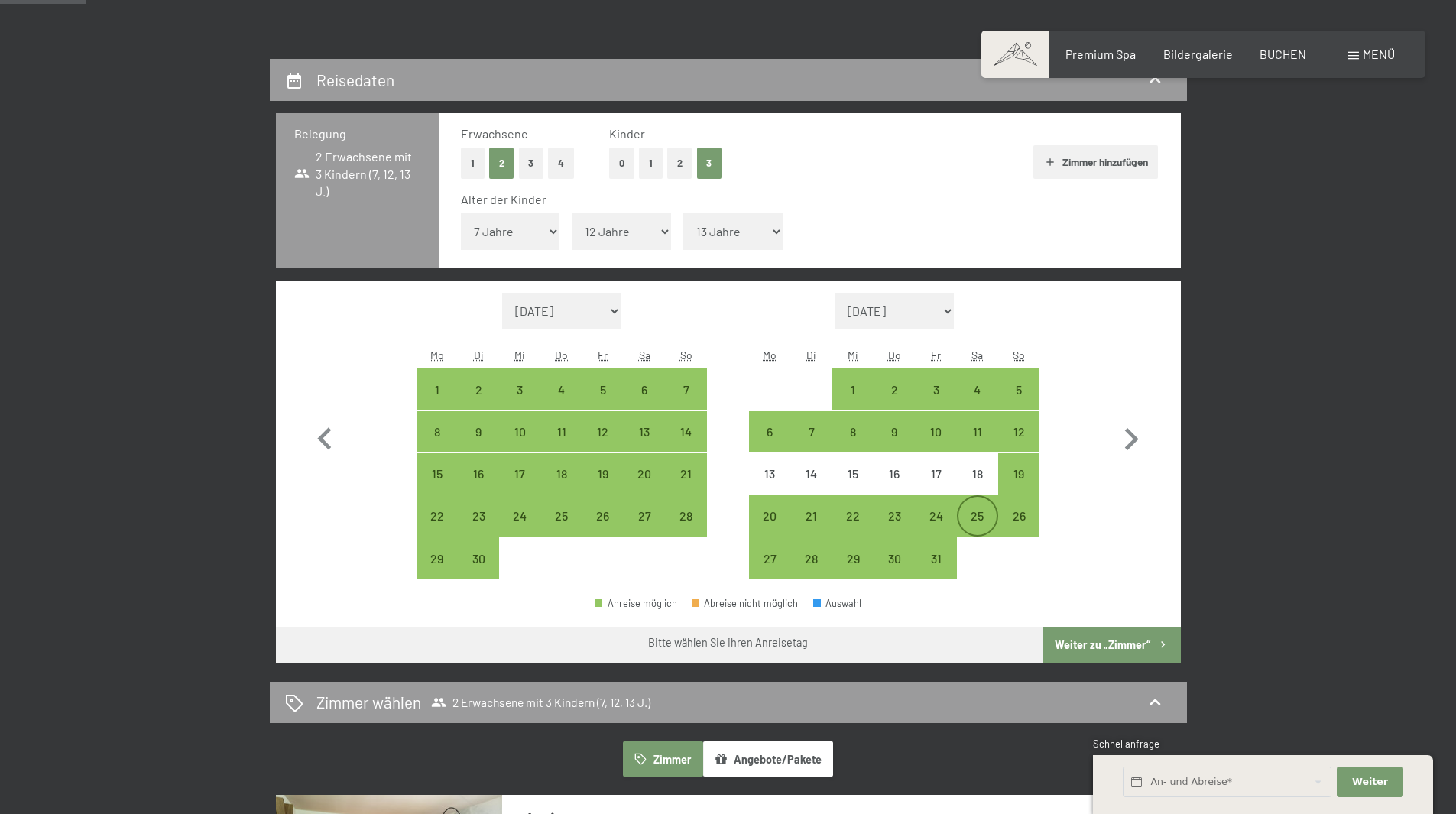
click at [981, 516] on div "25" at bounding box center [977, 529] width 39 height 38
select select "2025-09-01"
select select "2025-10-01"
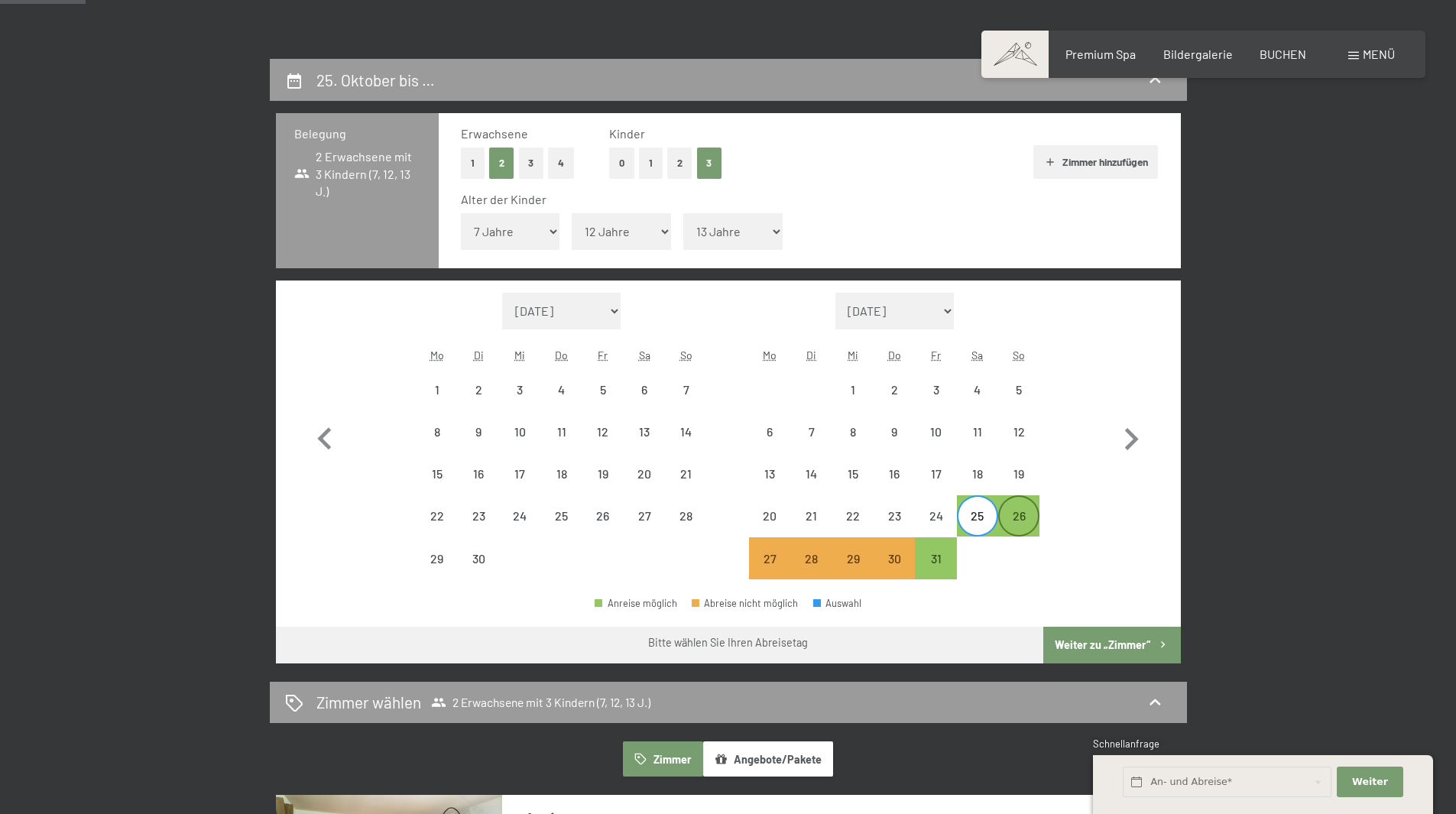
click at [1018, 519] on div "26" at bounding box center [1019, 529] width 39 height 38
select select "2025-09-01"
select select "2025-10-01"
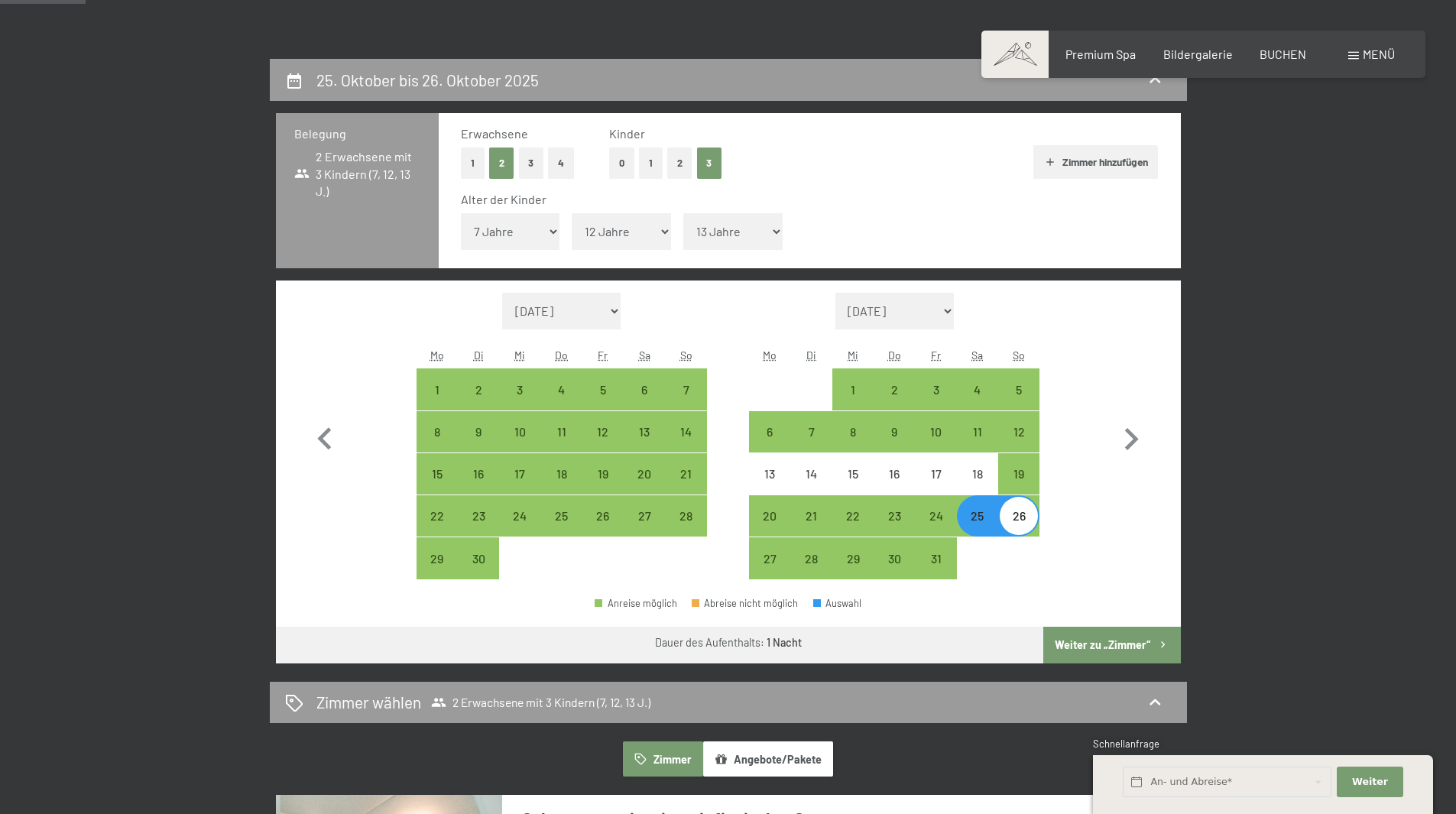
click at [1021, 520] on div "26" at bounding box center [1019, 529] width 39 height 38
select select "2025-09-01"
select select "2025-10-01"
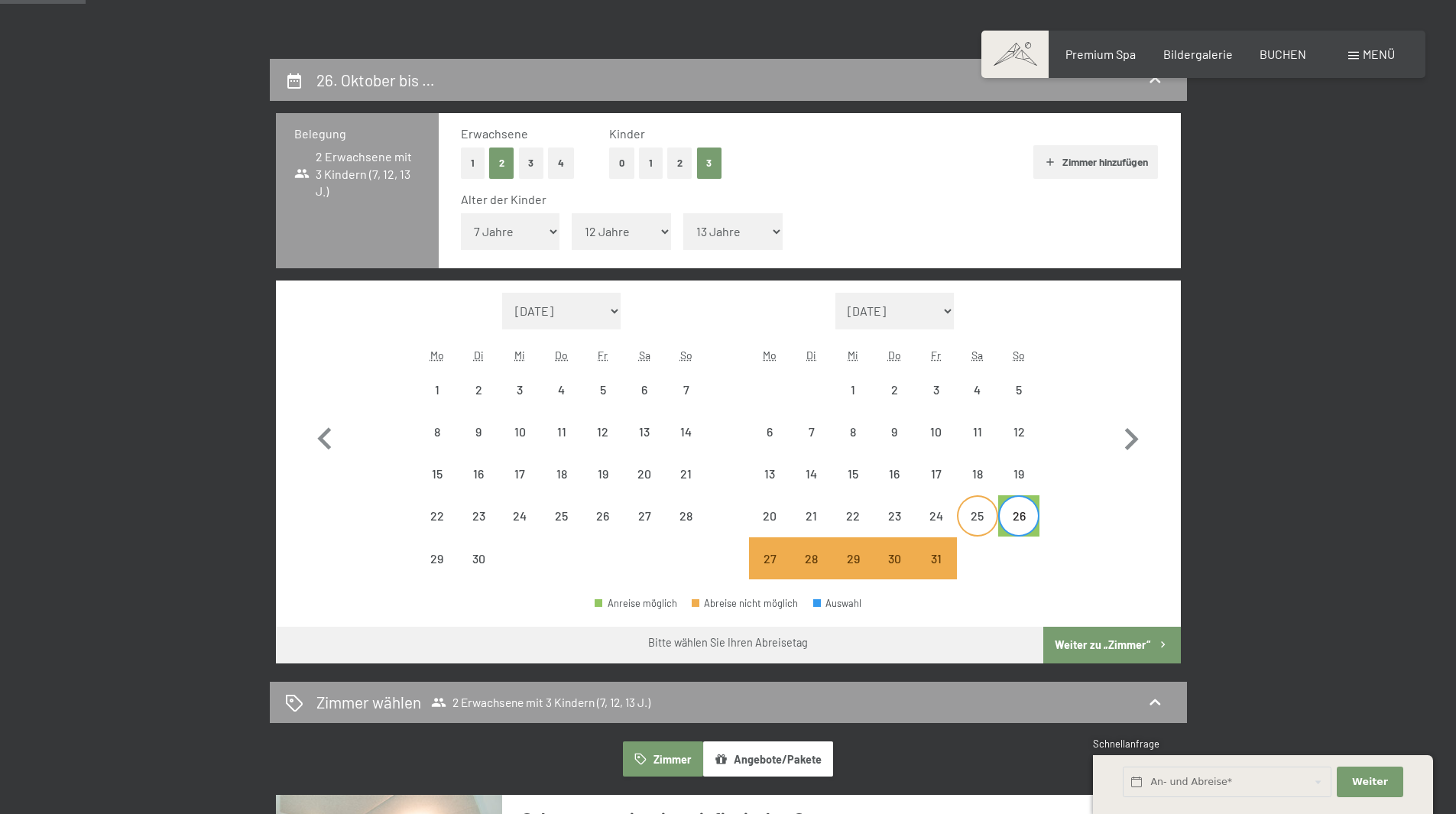
click at [985, 515] on div "25" at bounding box center [977, 529] width 39 height 38
select select "2025-09-01"
select select "2025-10-01"
click at [988, 515] on div "25" at bounding box center [977, 529] width 39 height 38
select select "2025-09-01"
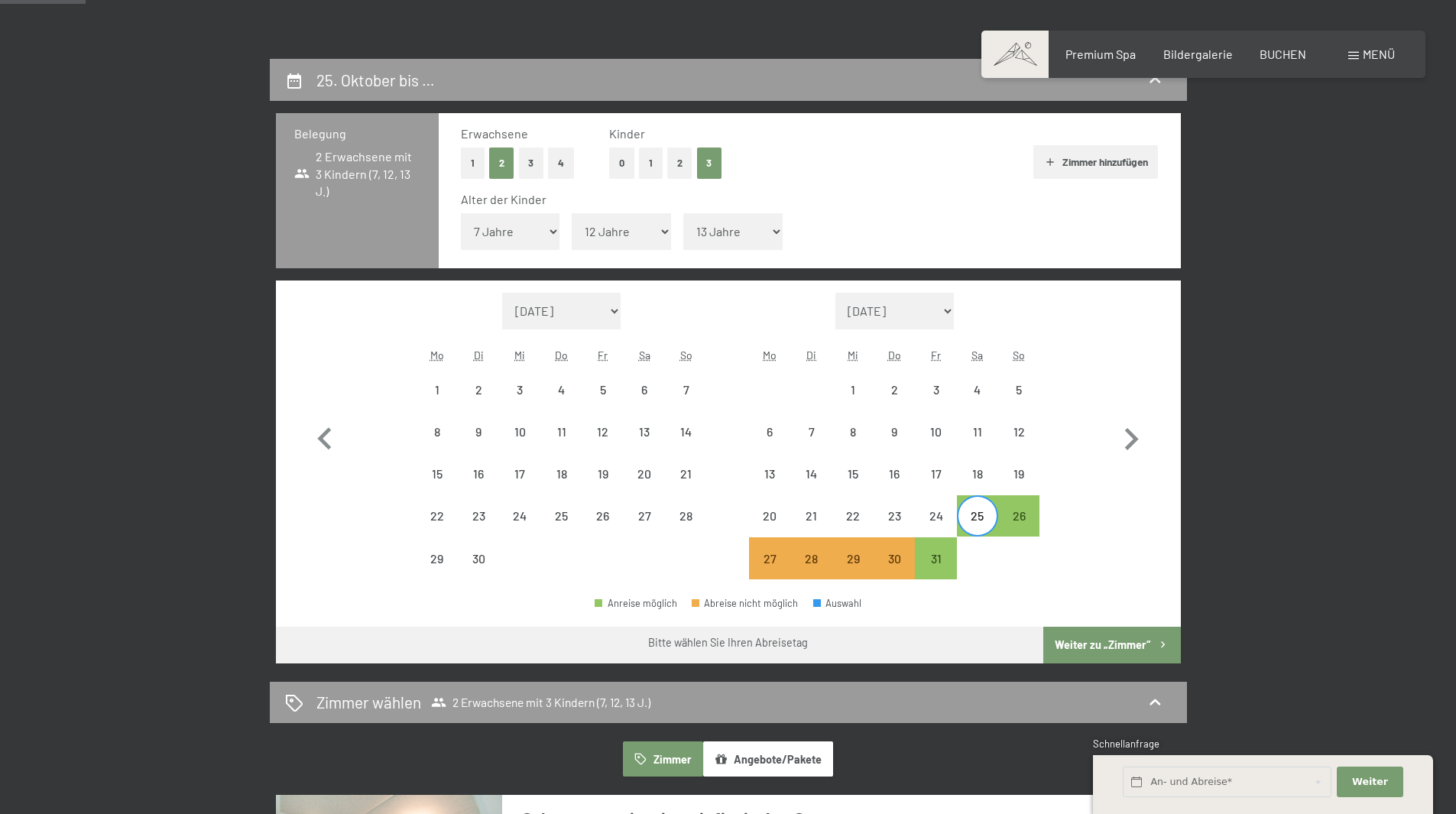
select select "2025-10-01"
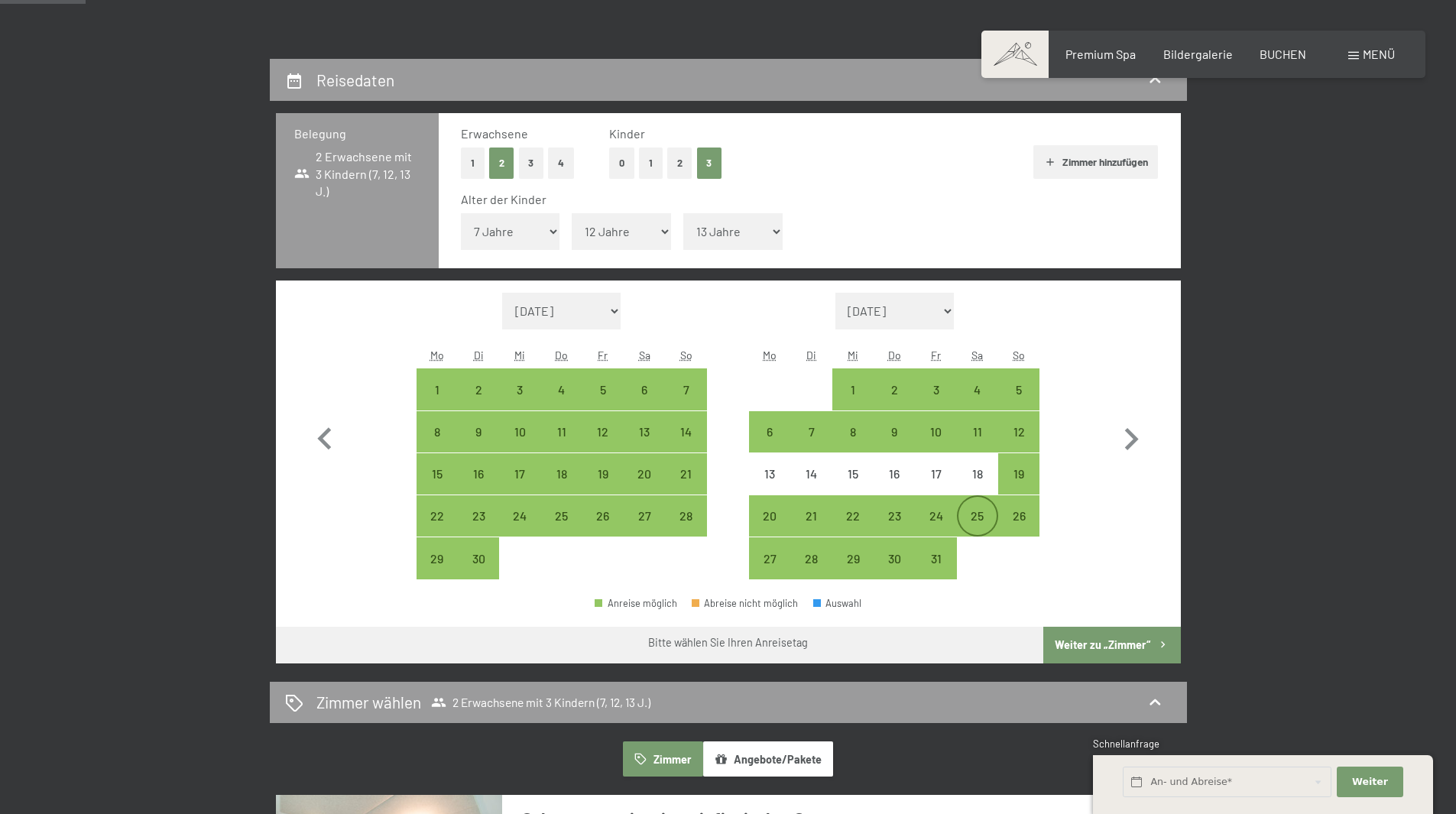
click at [988, 515] on div "25" at bounding box center [977, 529] width 39 height 38
select select "2025-09-01"
select select "2025-10-01"
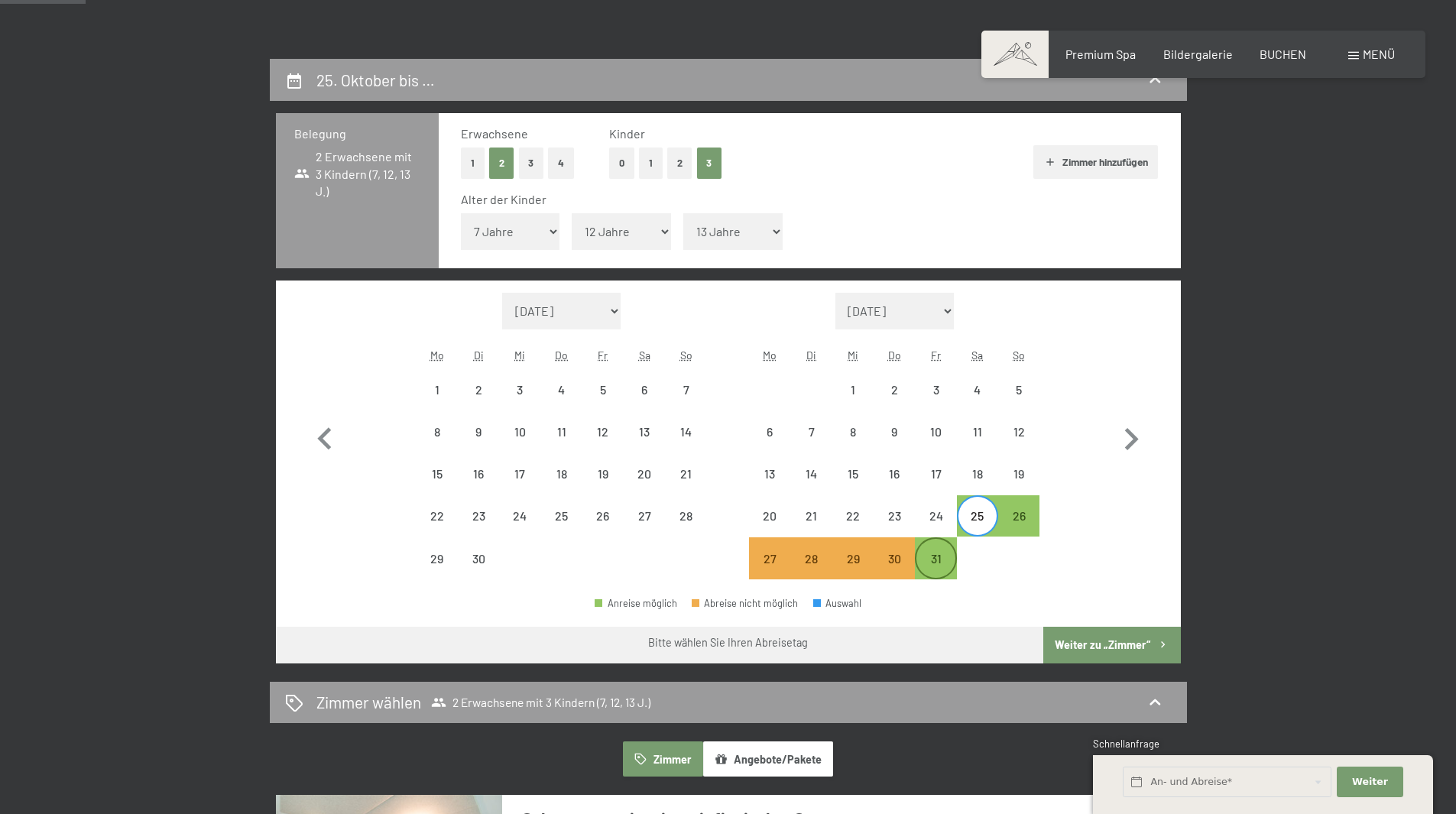
click at [932, 561] on div "31" at bounding box center [936, 571] width 39 height 38
select select "2025-09-01"
select select "2025-10-01"
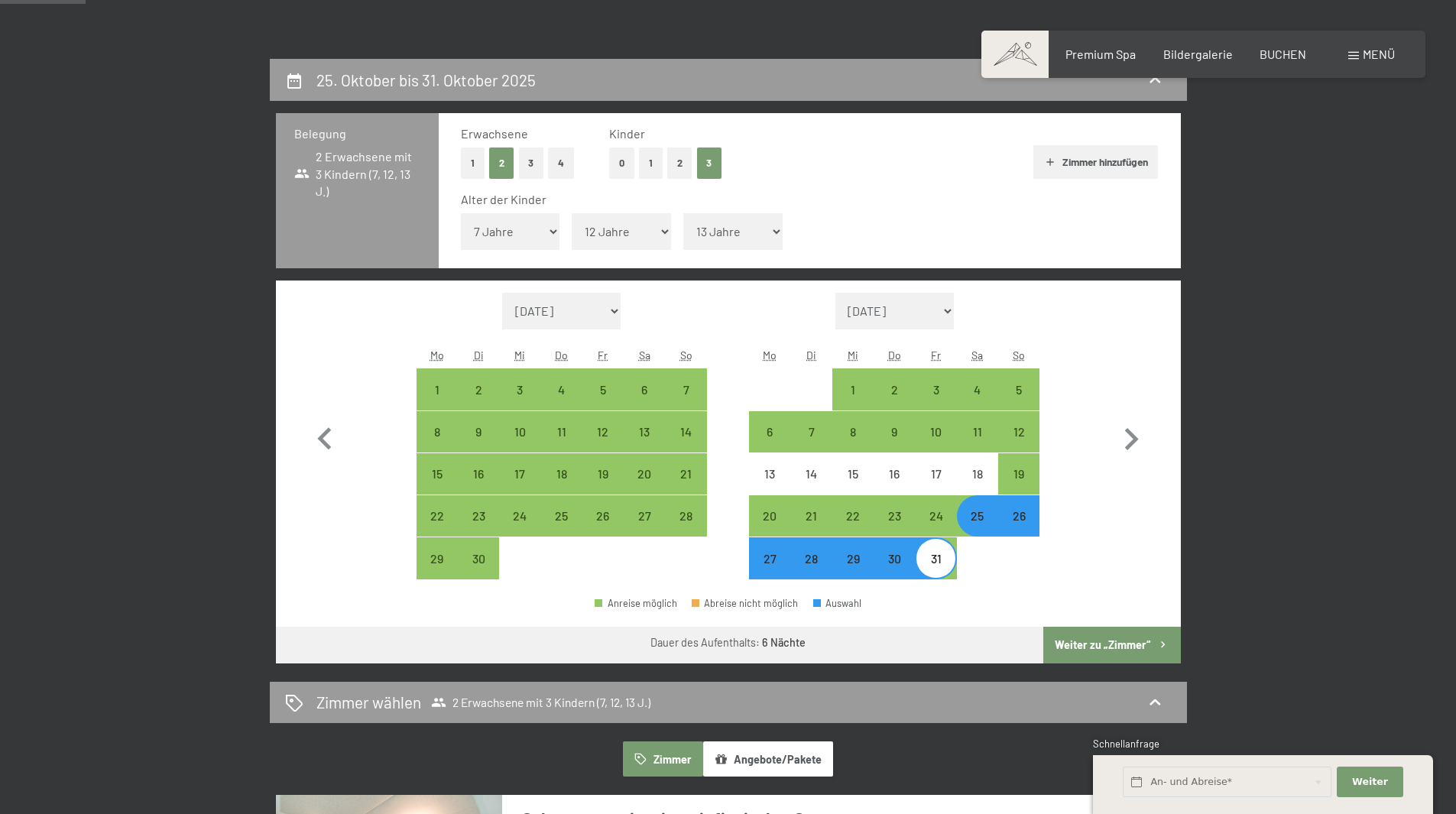
click at [1117, 643] on button "Weiter zu „Zimmer“" at bounding box center [1112, 645] width 137 height 37
select select "2025-09-01"
select select "2025-10-01"
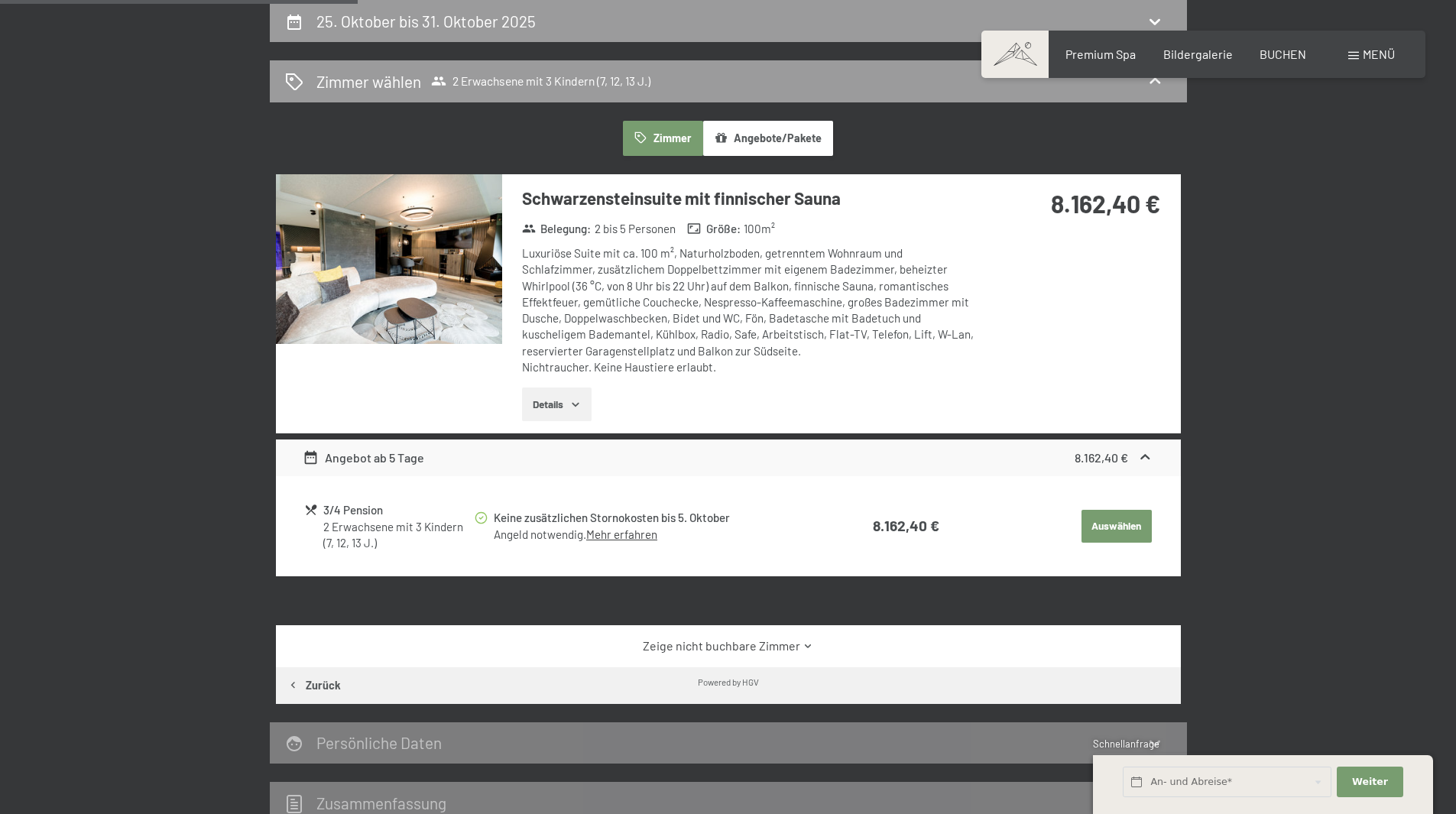
click at [805, 644] on icon at bounding box center [809, 646] width 12 height 12
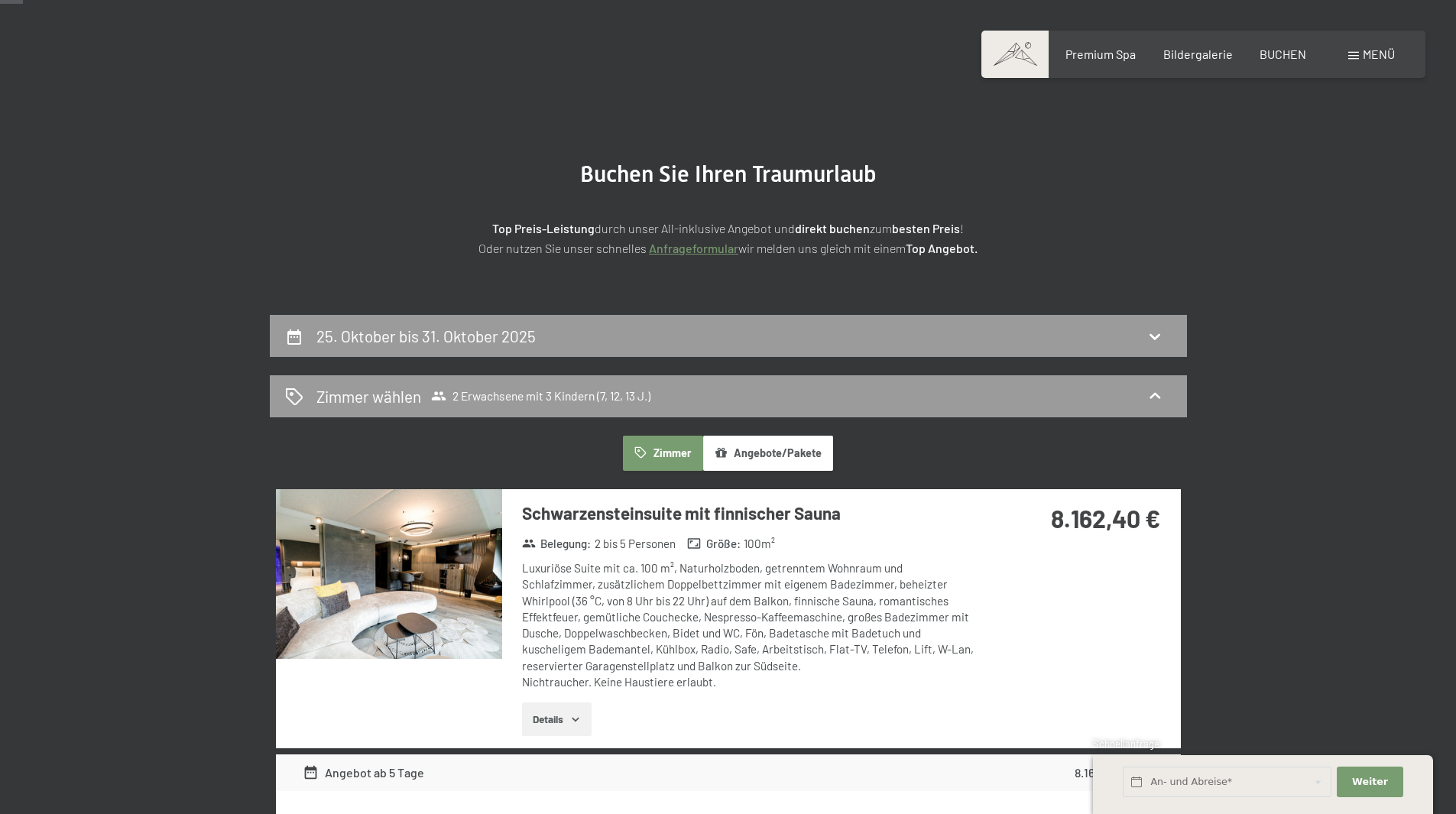
scroll to position [76, 0]
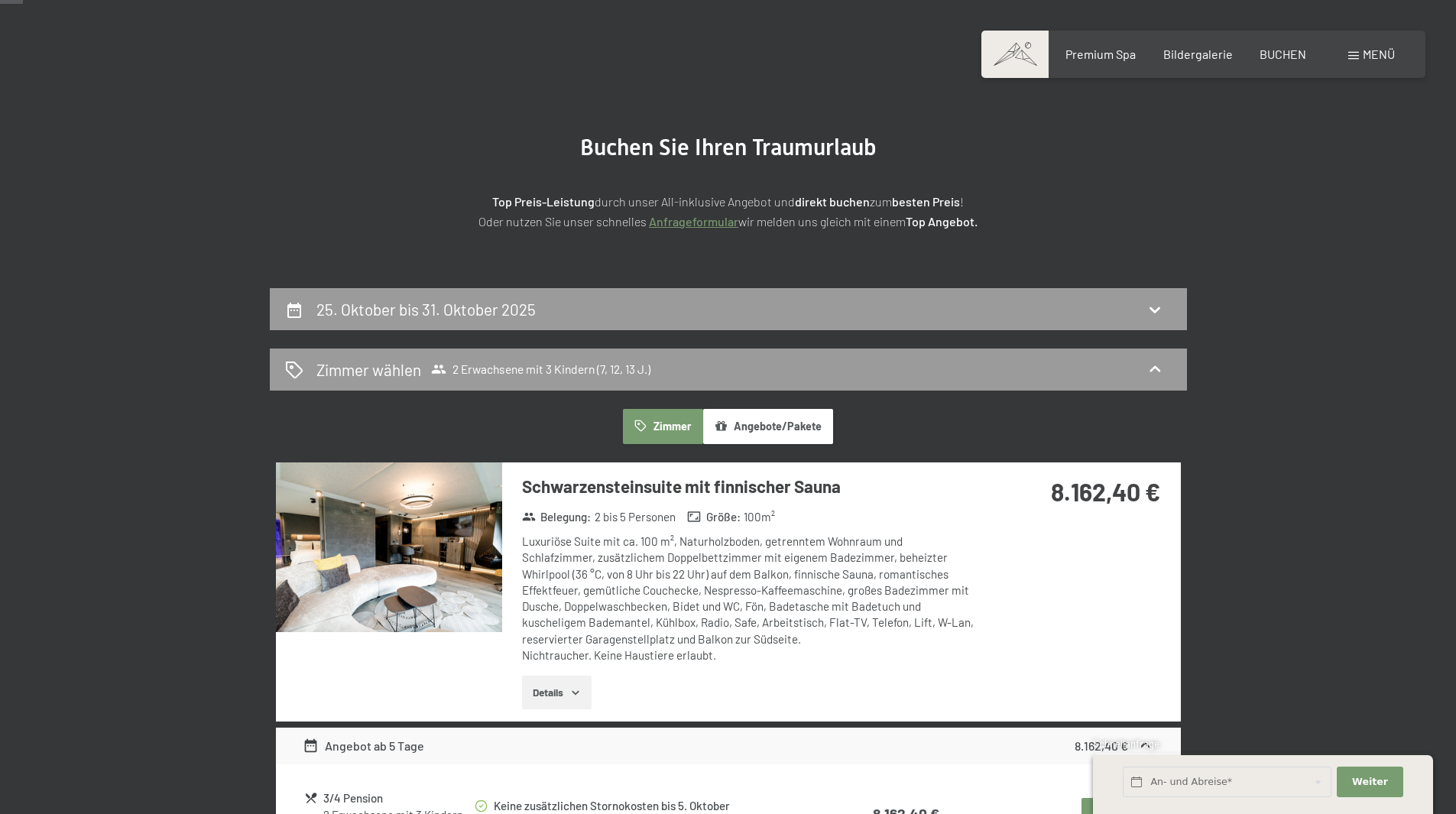
click at [439, 577] on img at bounding box center [389, 548] width 226 height 170
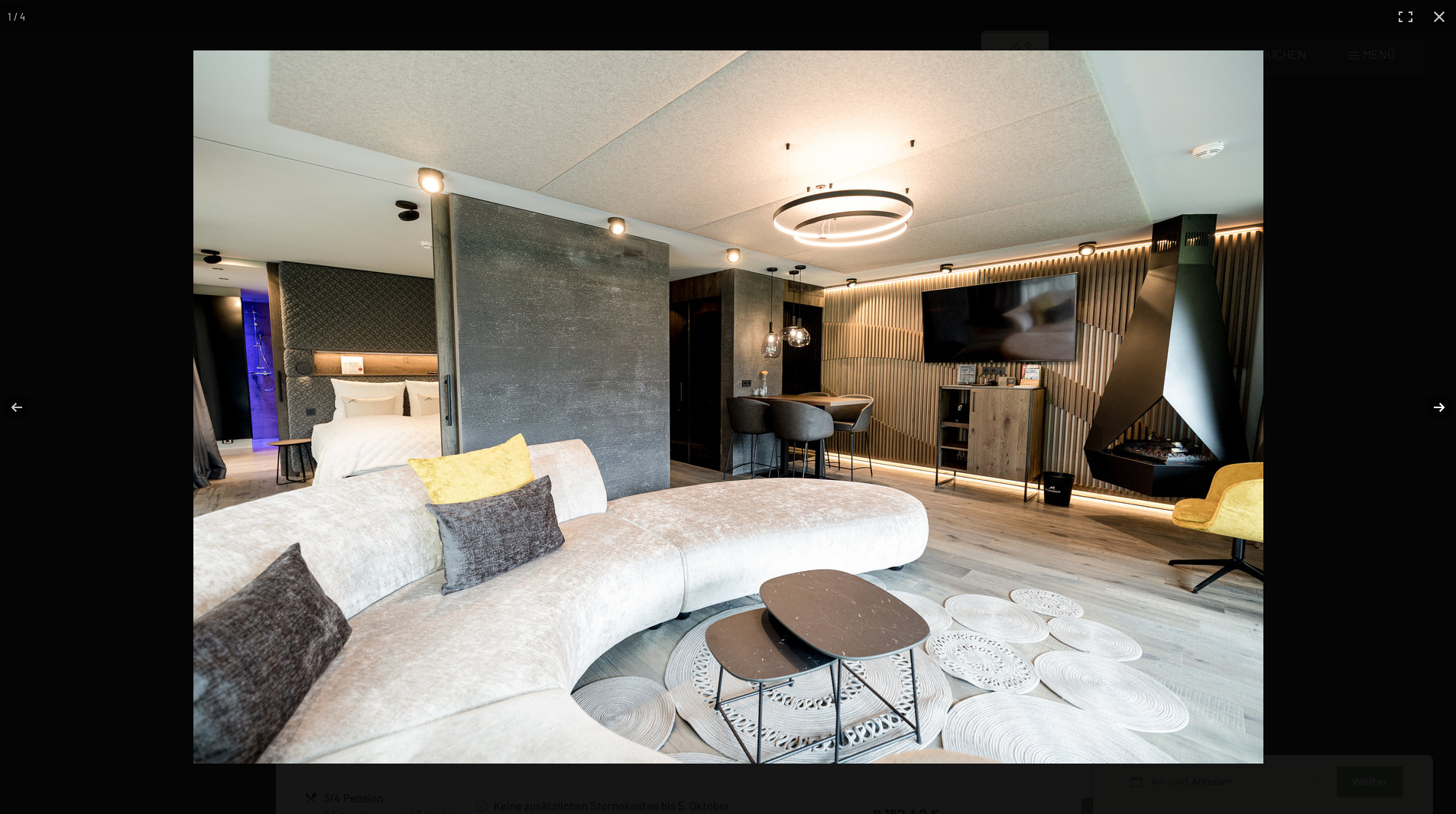
click at [1434, 409] on button "button" at bounding box center [1429, 407] width 53 height 76
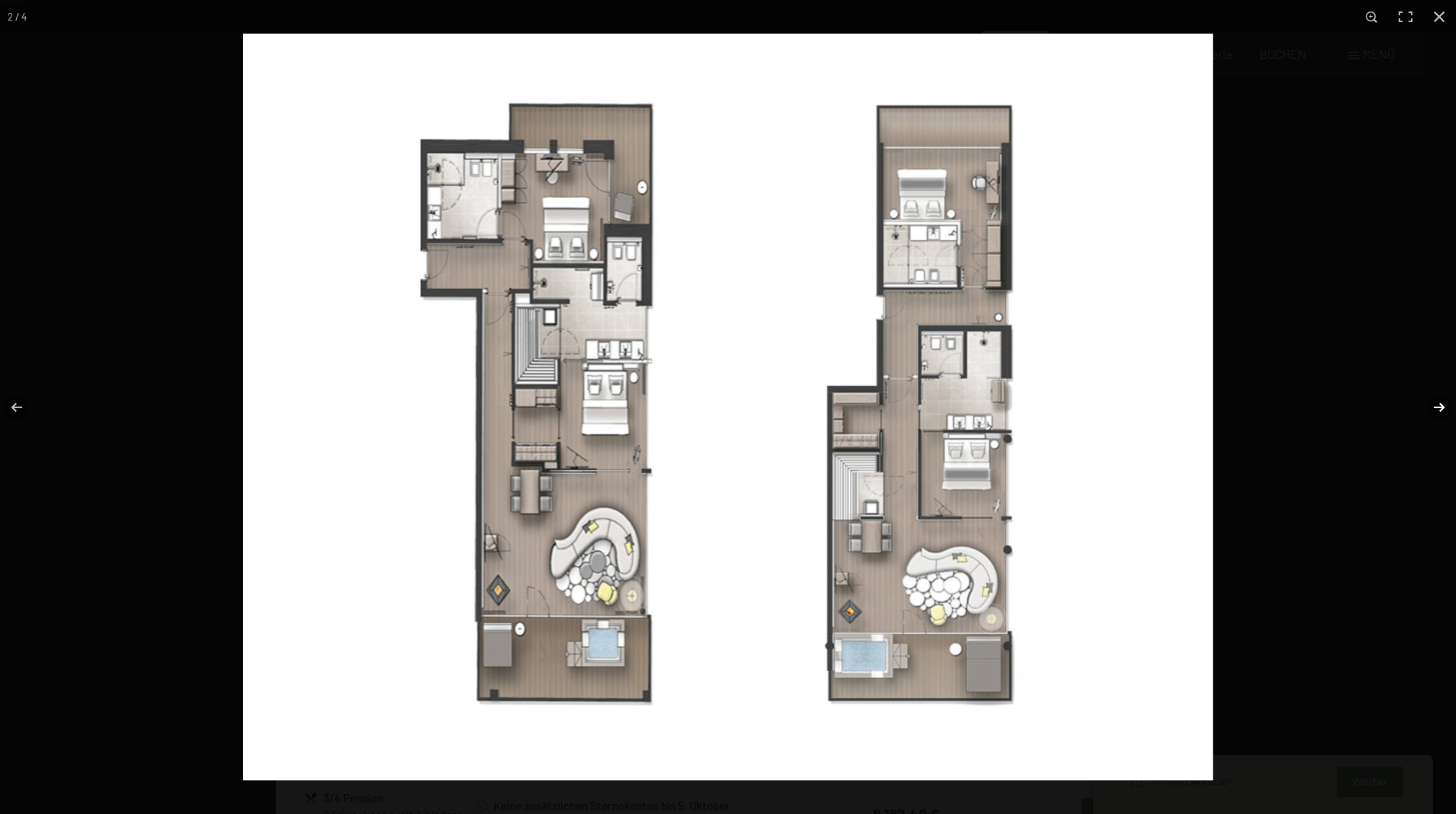
click at [1434, 409] on button "button" at bounding box center [1429, 407] width 53 height 76
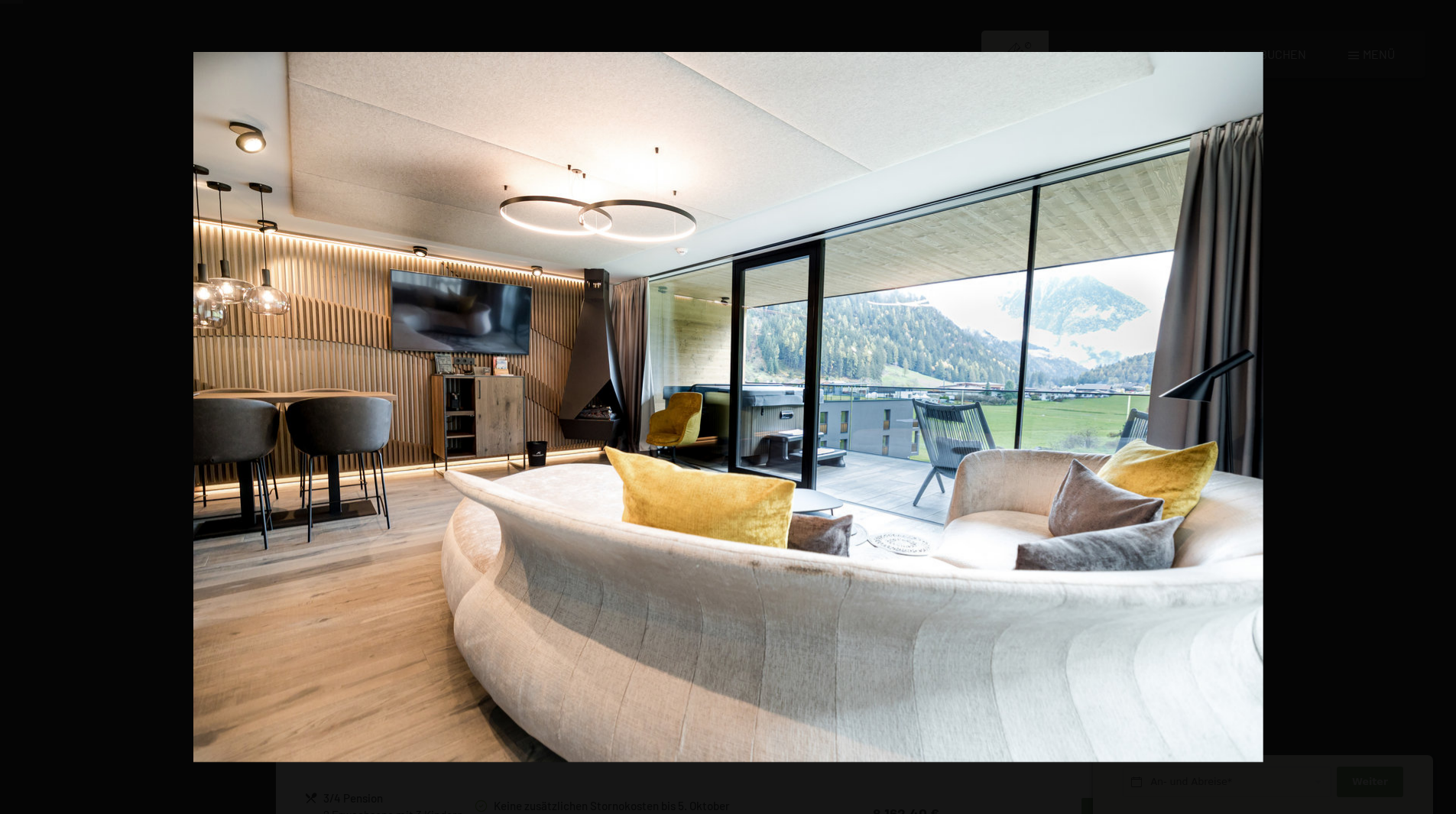
click at [1434, 409] on button "button" at bounding box center [1429, 407] width 53 height 76
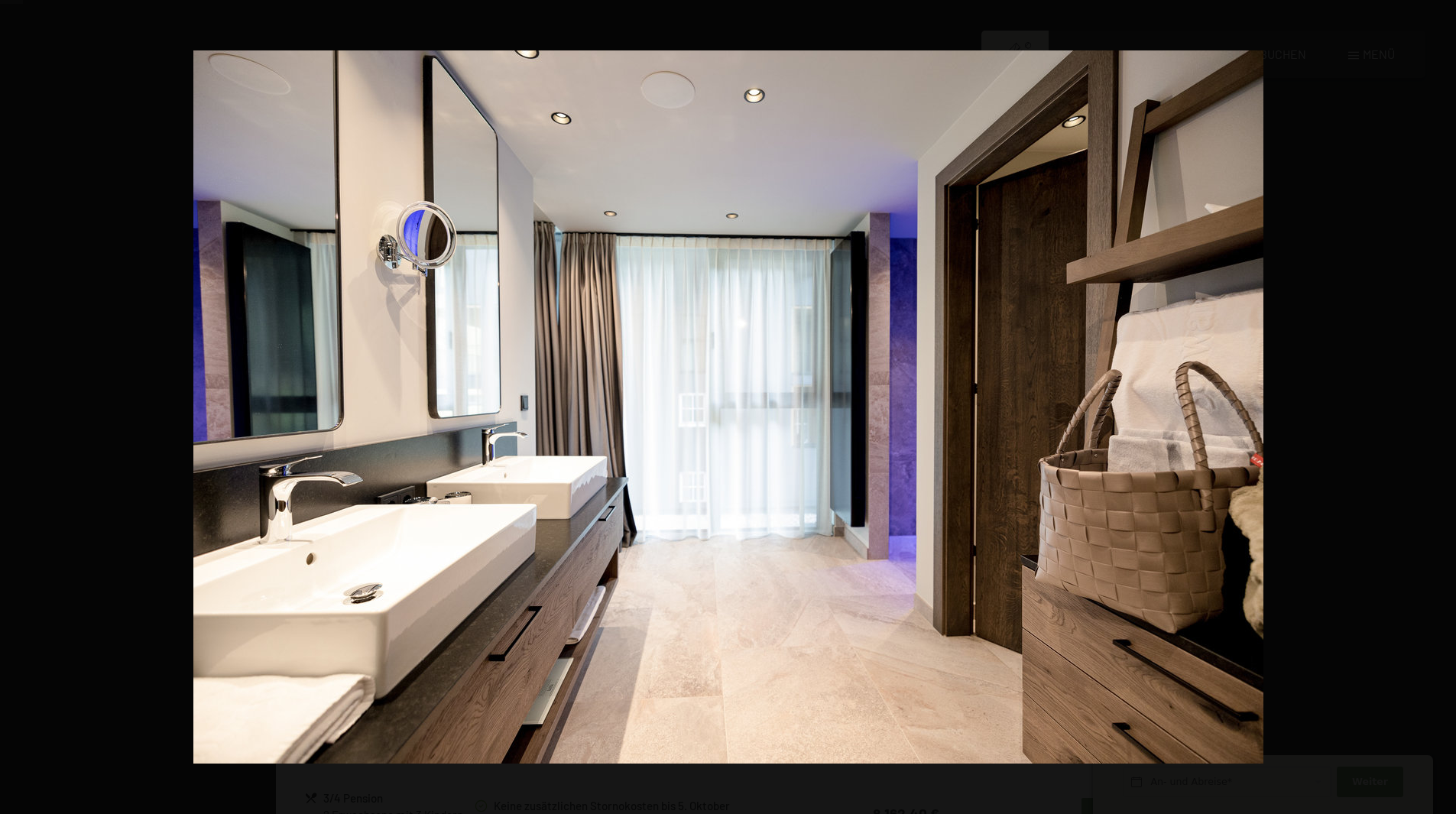
click at [1434, 409] on button "button" at bounding box center [1429, 407] width 53 height 76
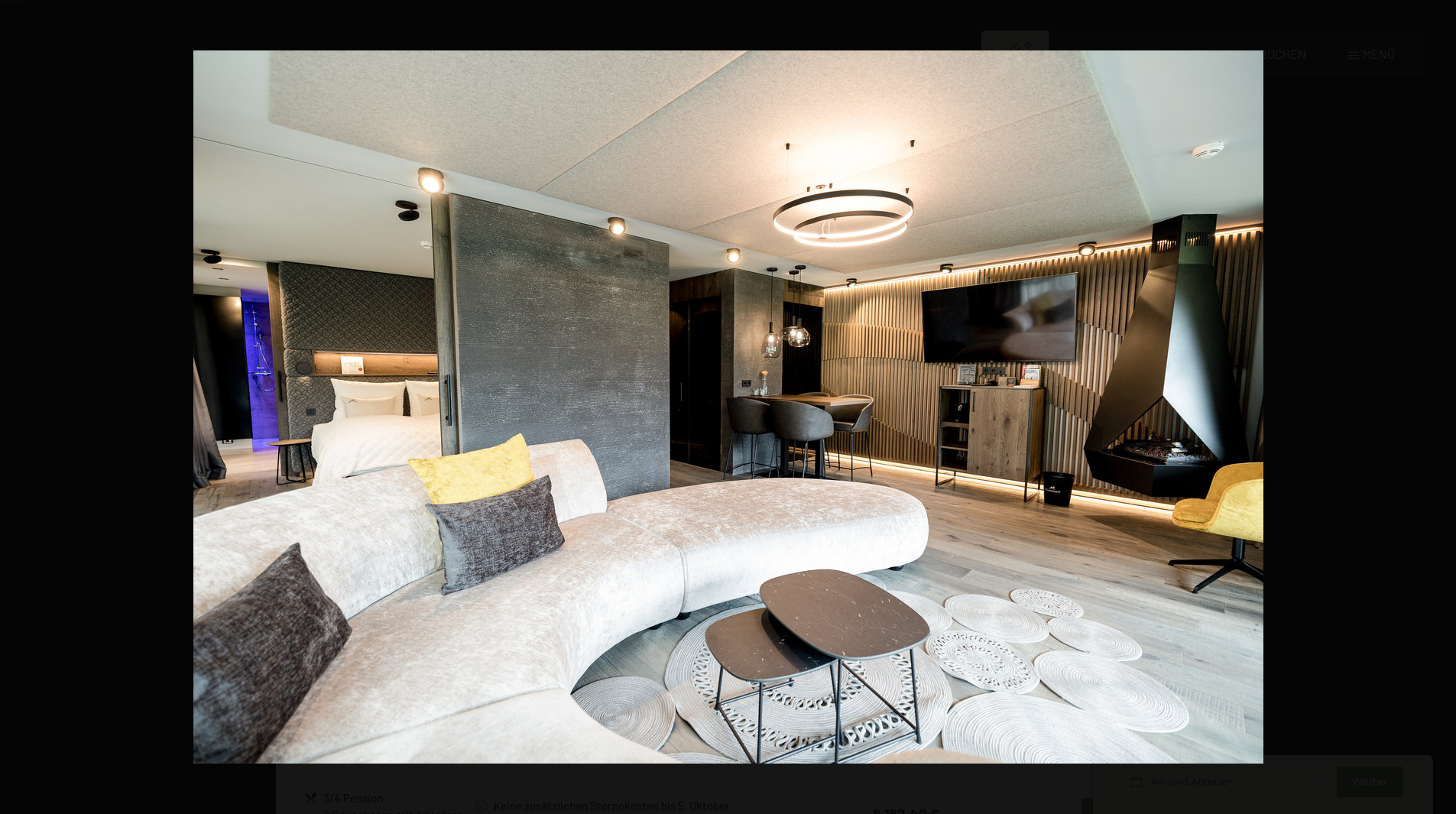
click at [1434, 409] on button "button" at bounding box center [1429, 407] width 53 height 76
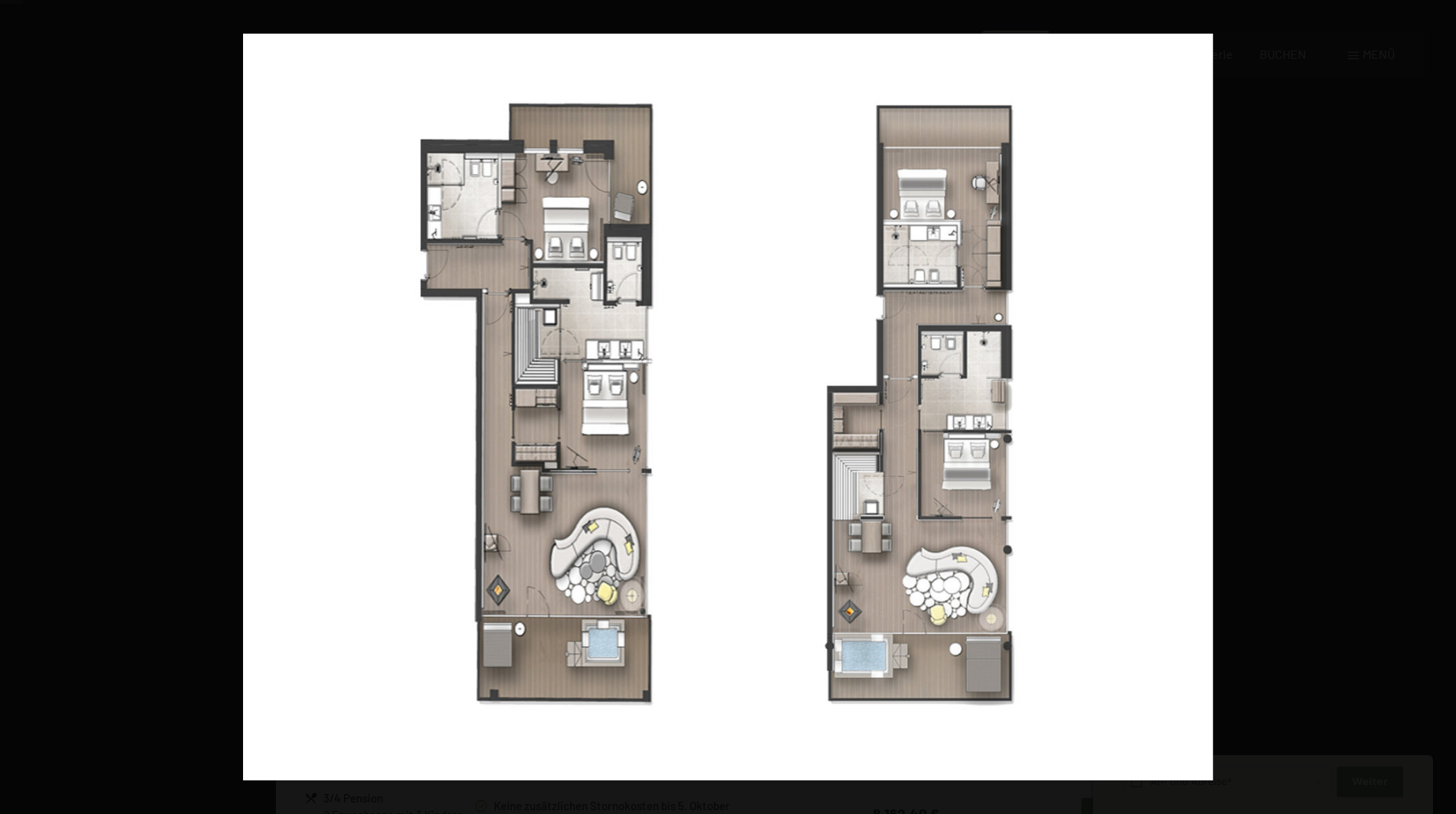
click at [1434, 409] on button "button" at bounding box center [1429, 407] width 53 height 76
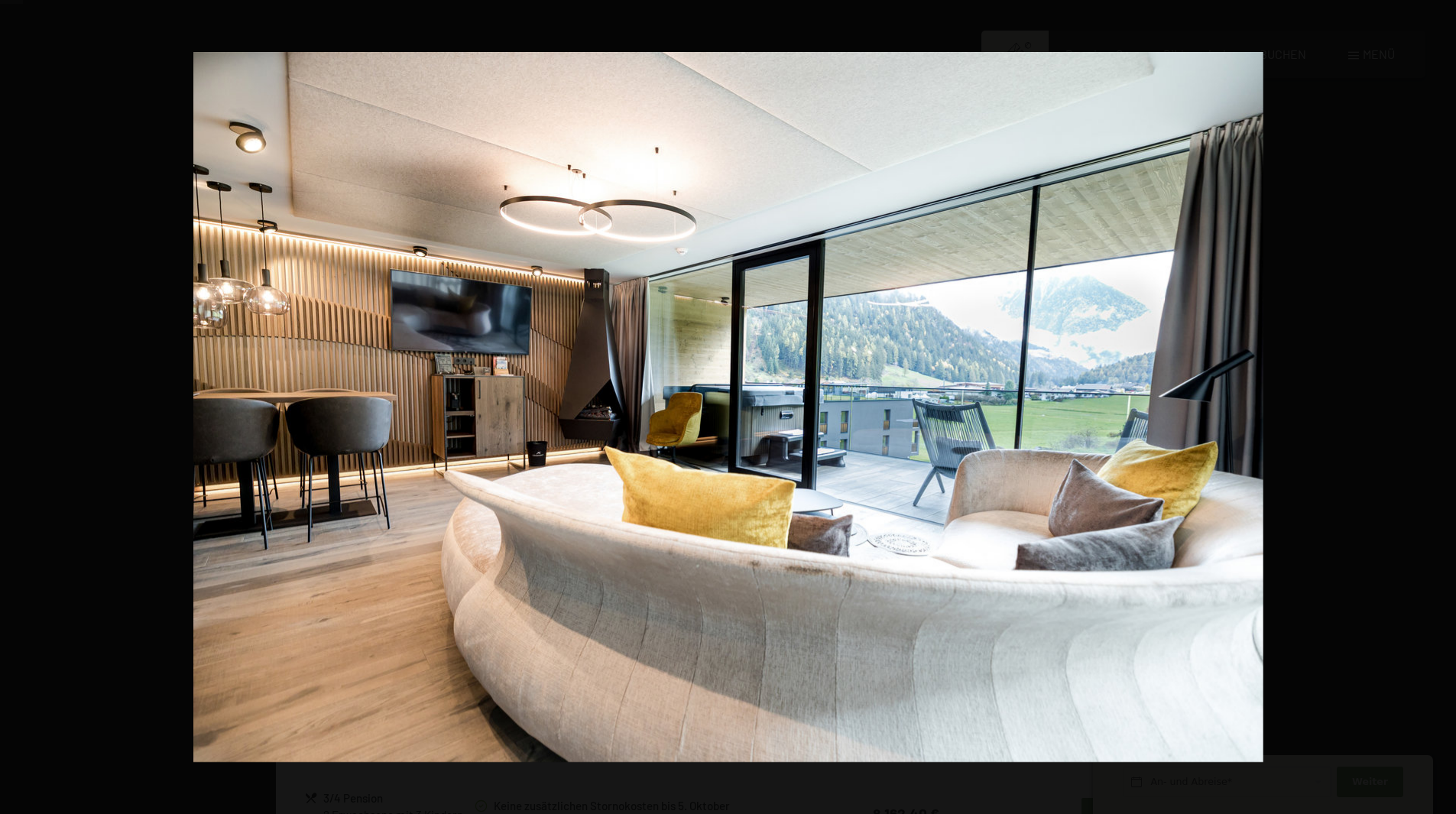
click at [1434, 409] on button "button" at bounding box center [1429, 407] width 53 height 76
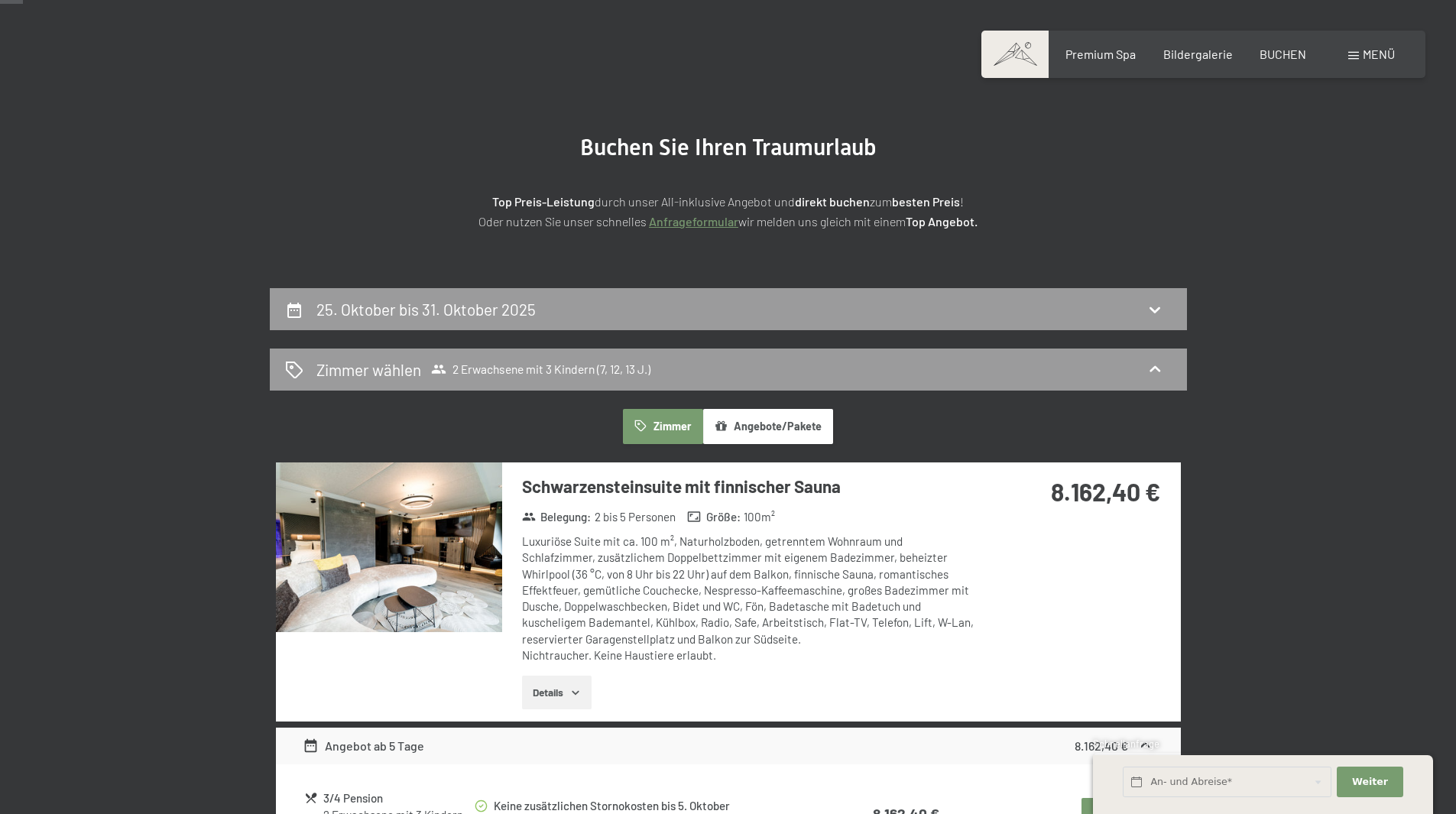
click at [0, 0] on button "button" at bounding box center [0, 0] width 0 height 0
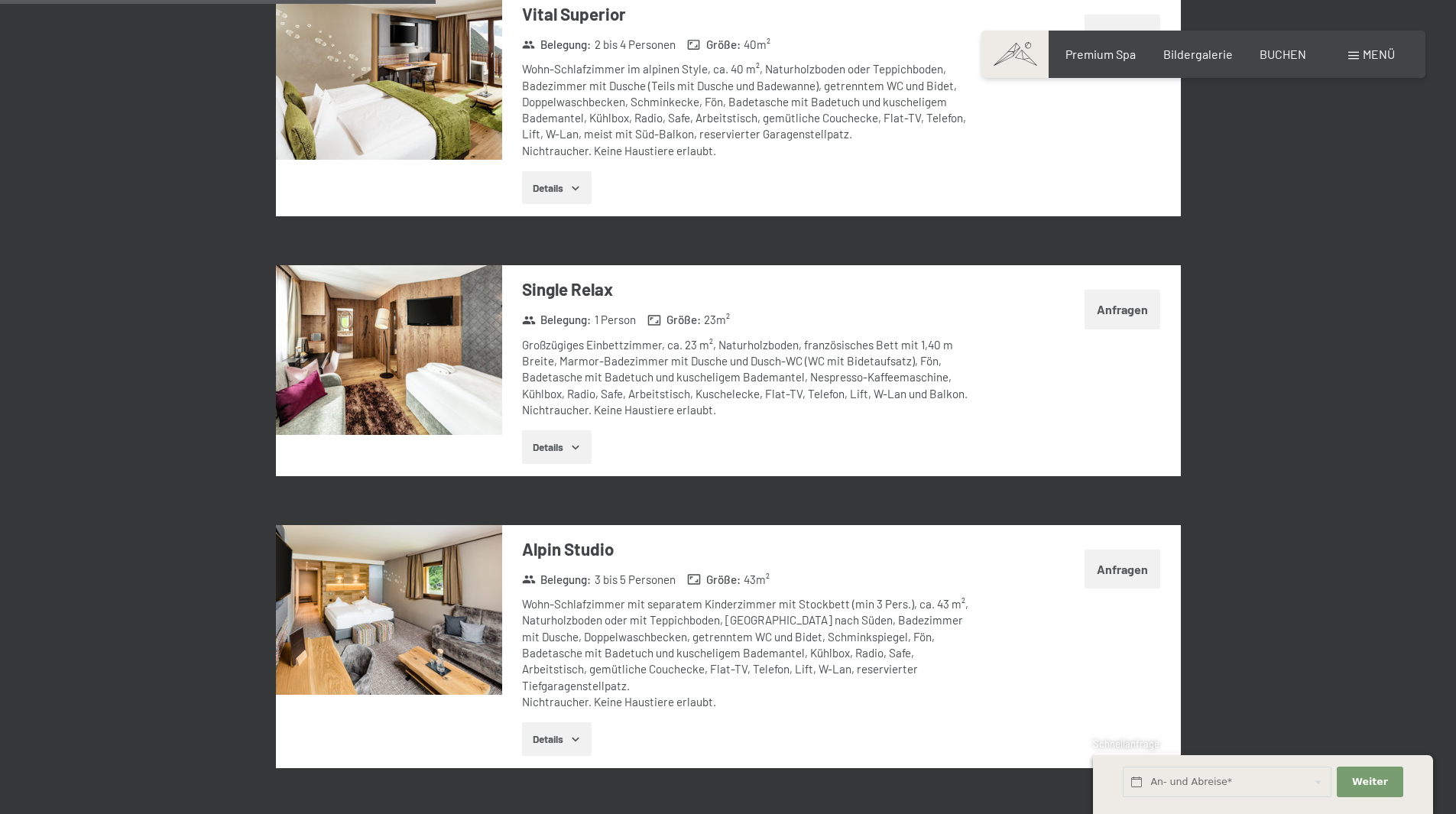
scroll to position [1453, 0]
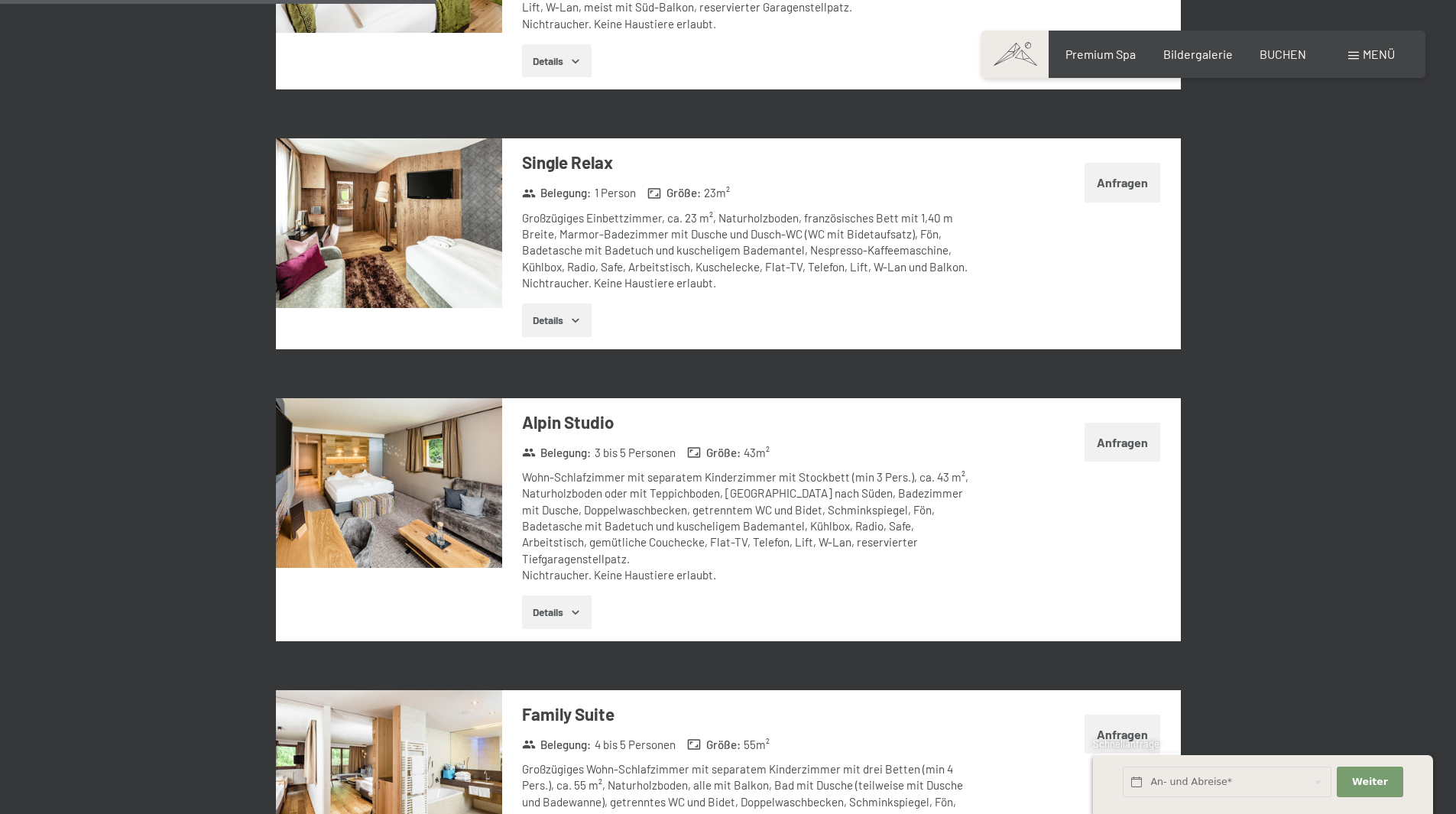
click at [573, 607] on icon "button" at bounding box center [576, 613] width 13 height 13
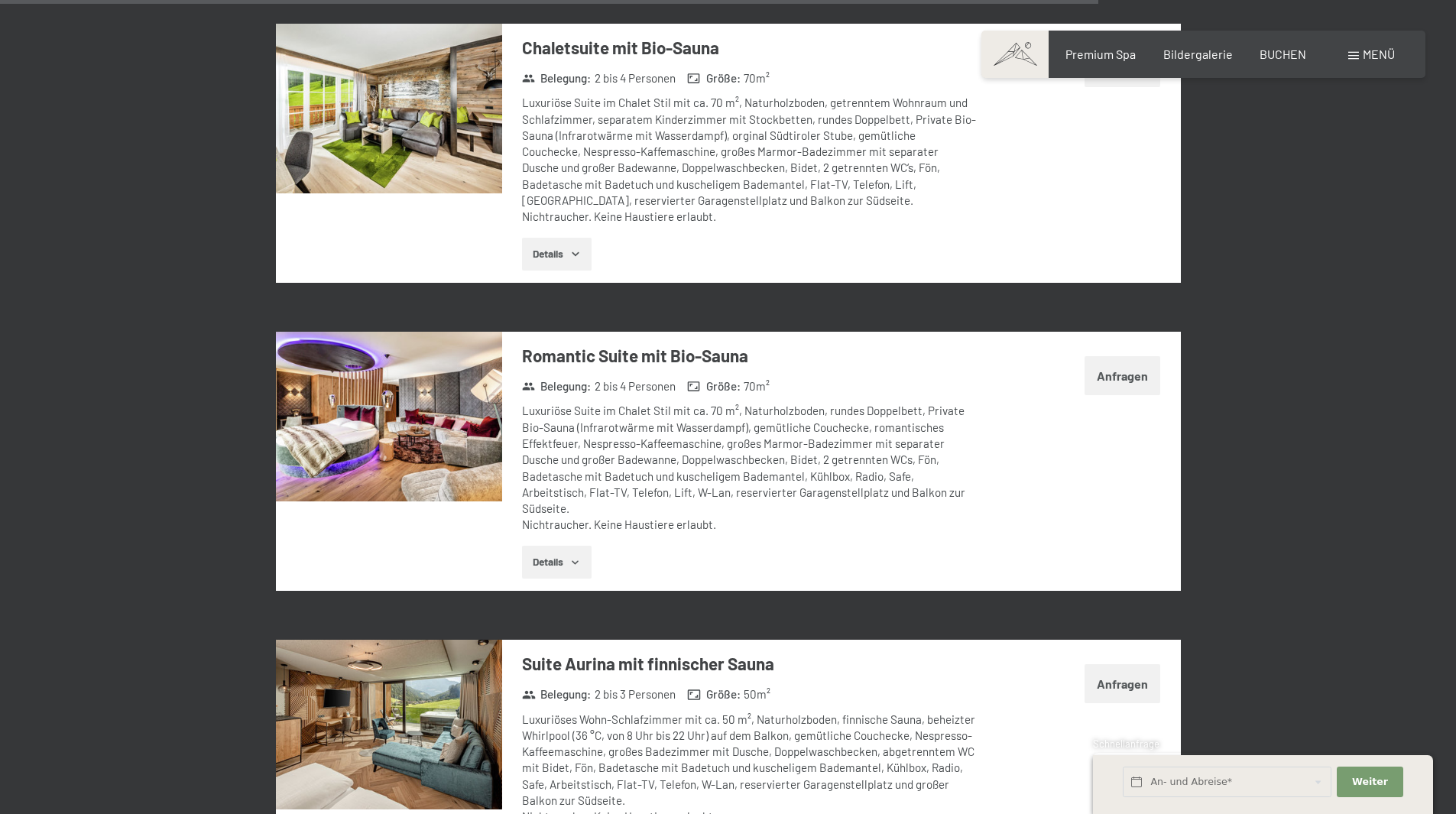
scroll to position [3899, 0]
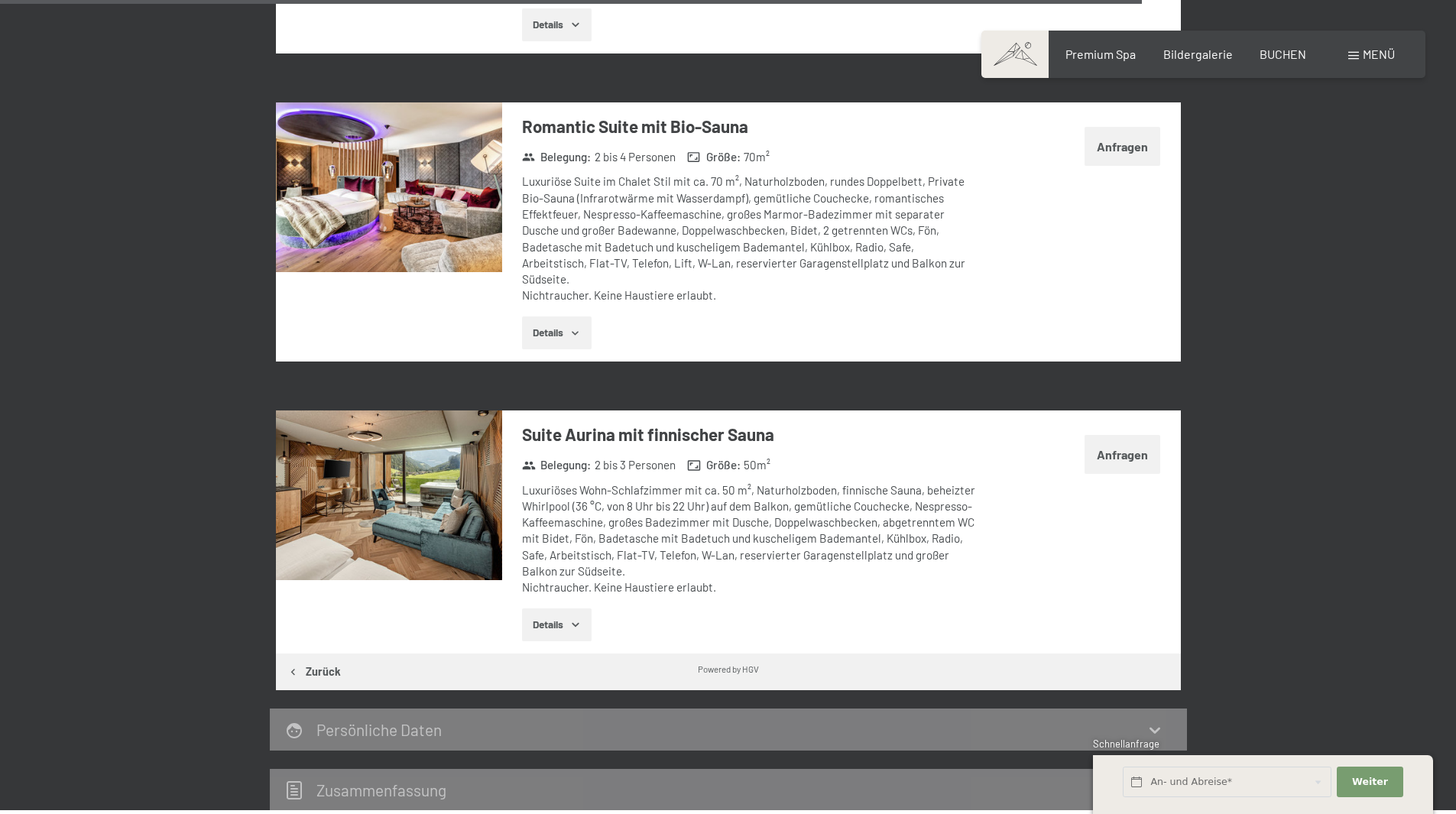
click at [379, 486] on img at bounding box center [389, 495] width 226 height 170
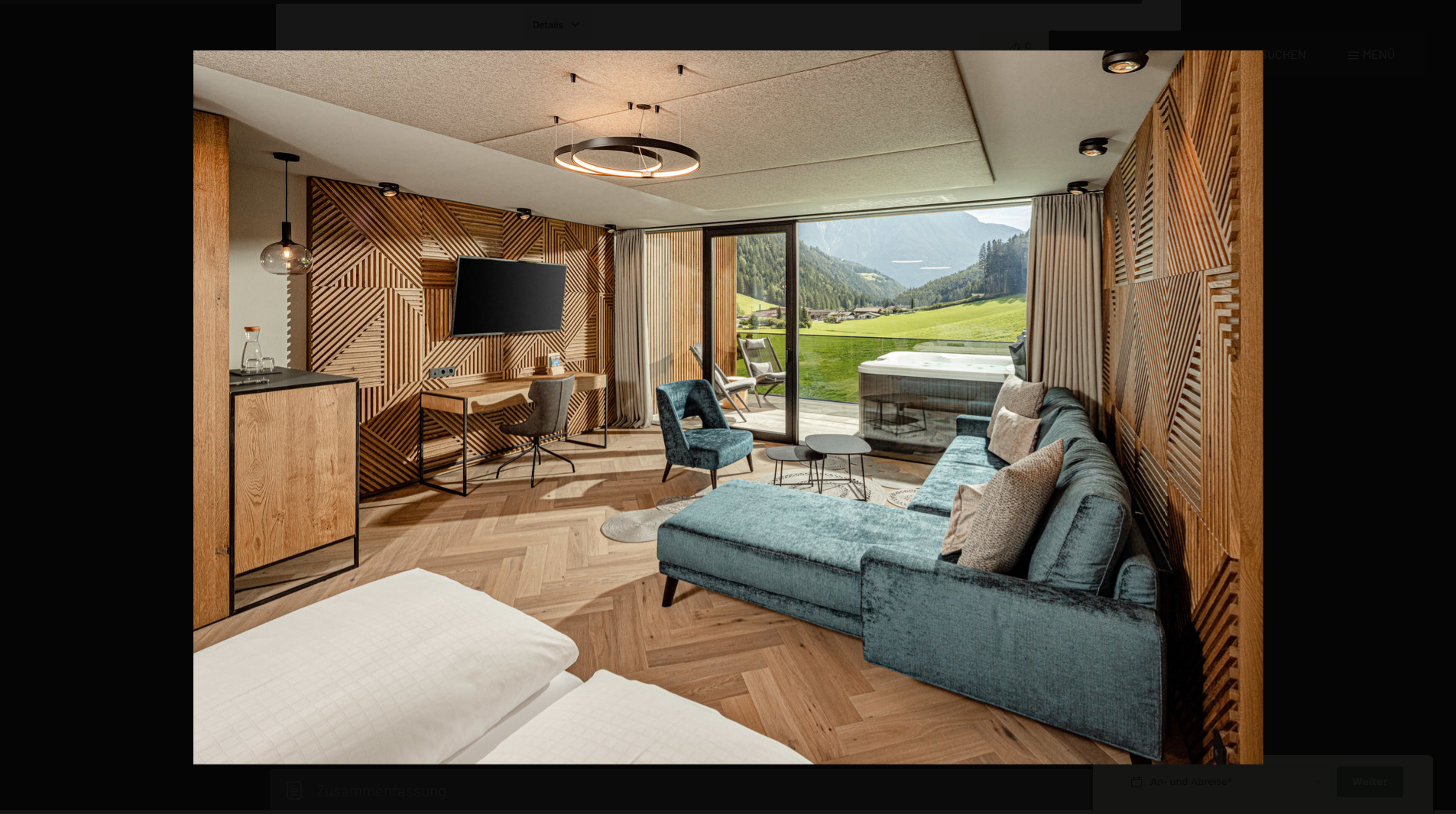
click at [1442, 402] on button "button" at bounding box center [1429, 407] width 53 height 76
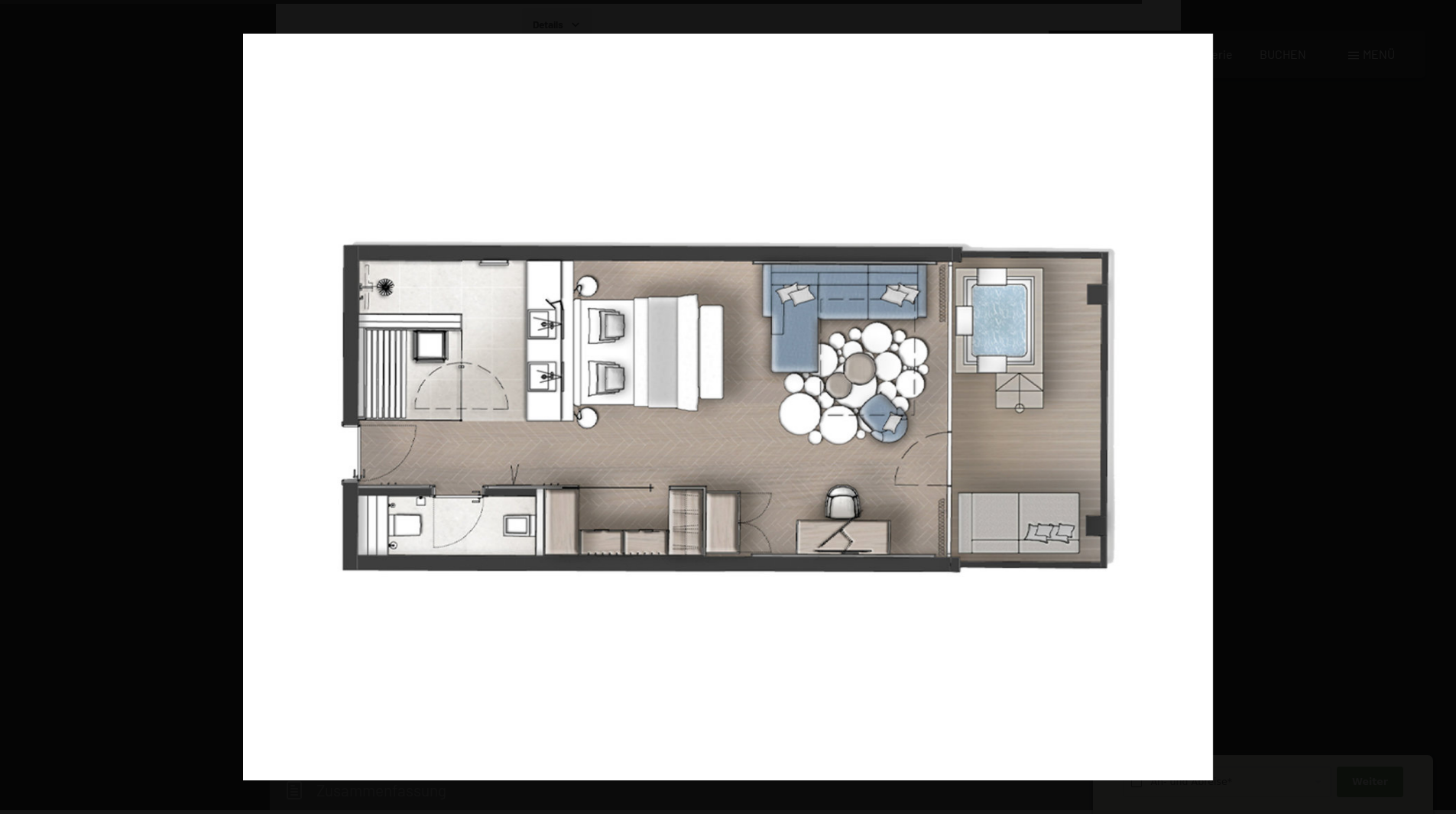
click at [1442, 402] on button "button" at bounding box center [1429, 407] width 53 height 76
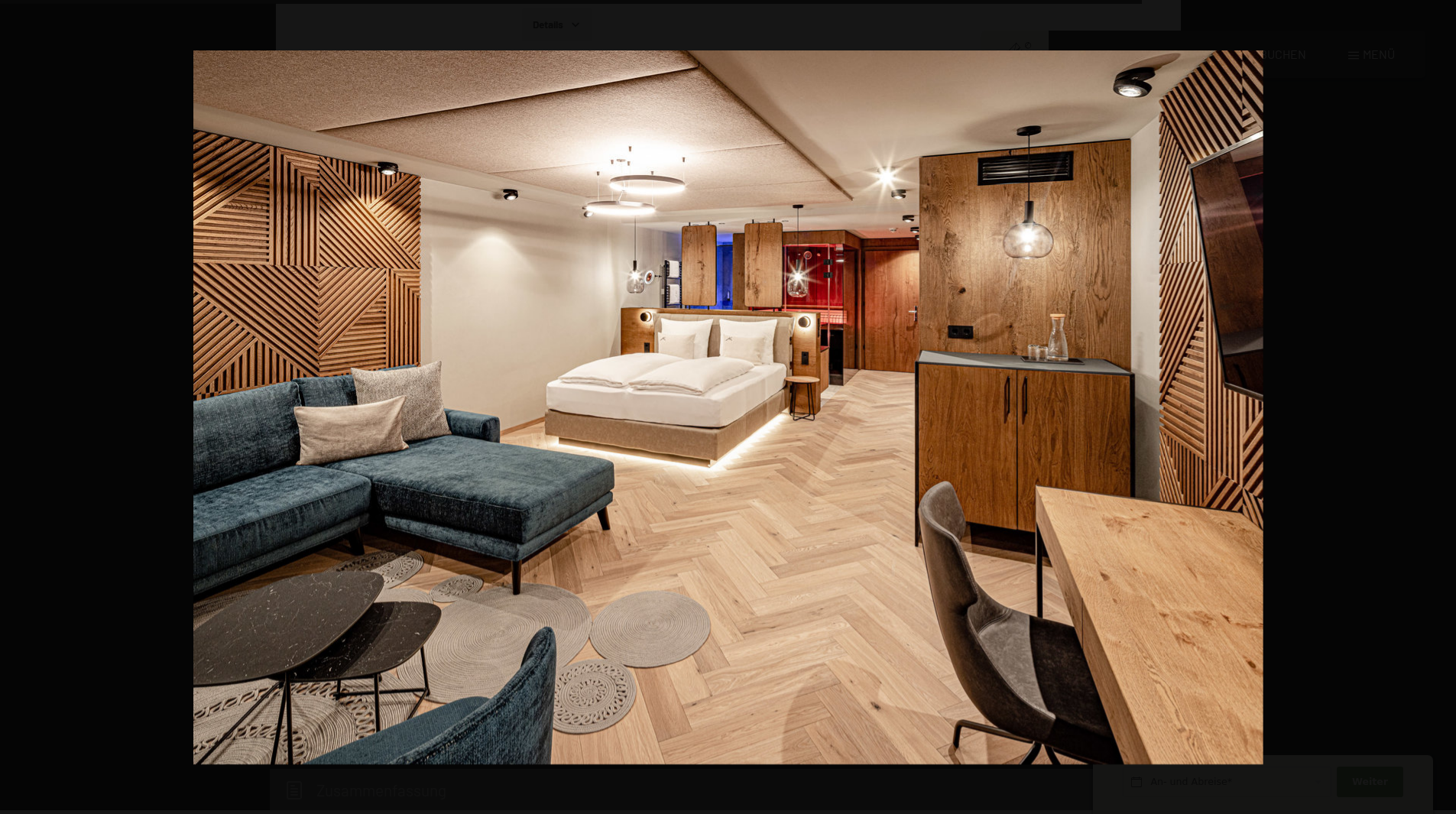
click at [1442, 402] on button "button" at bounding box center [1429, 407] width 53 height 76
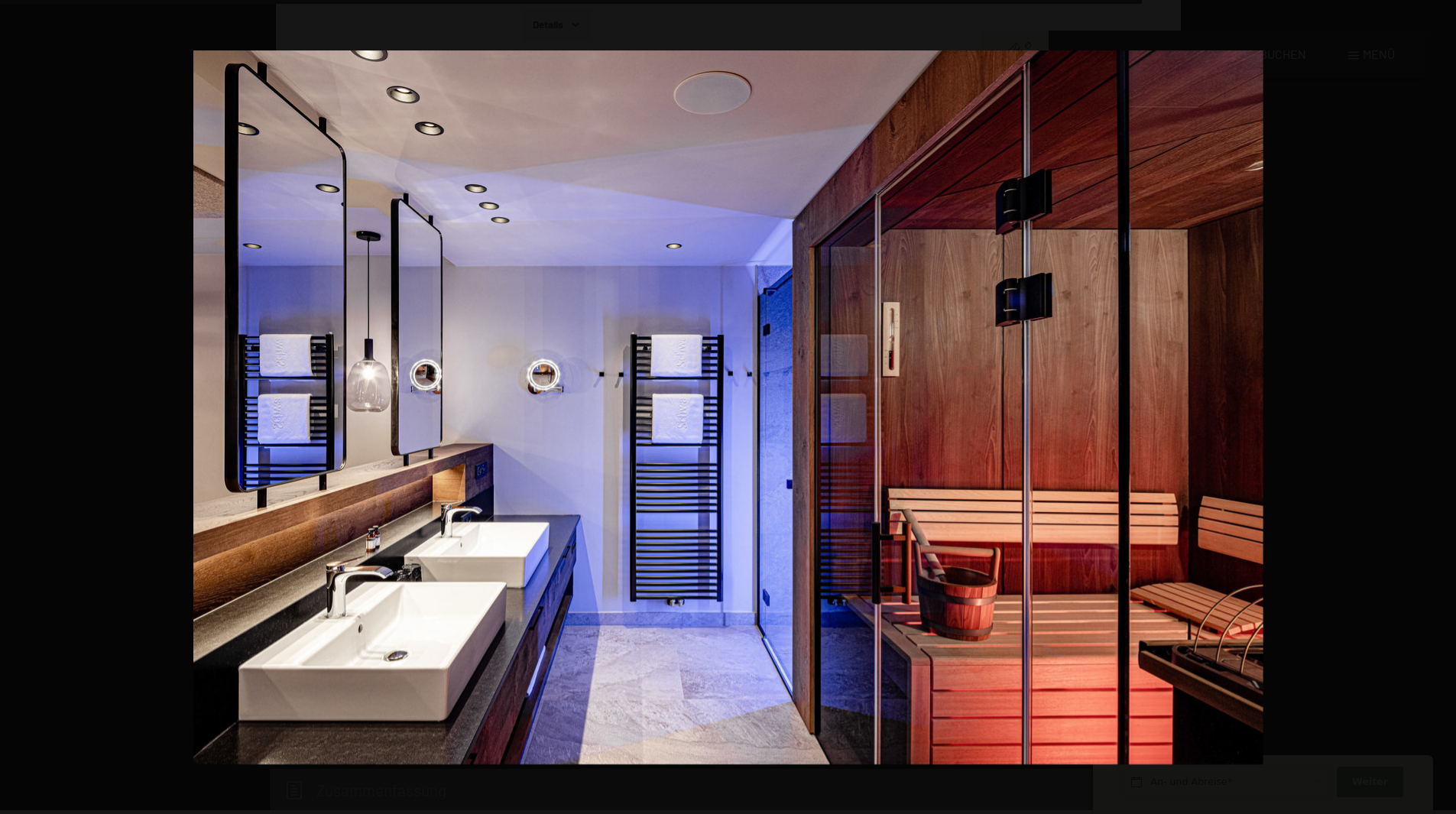
click at [1442, 402] on button "button" at bounding box center [1429, 407] width 53 height 76
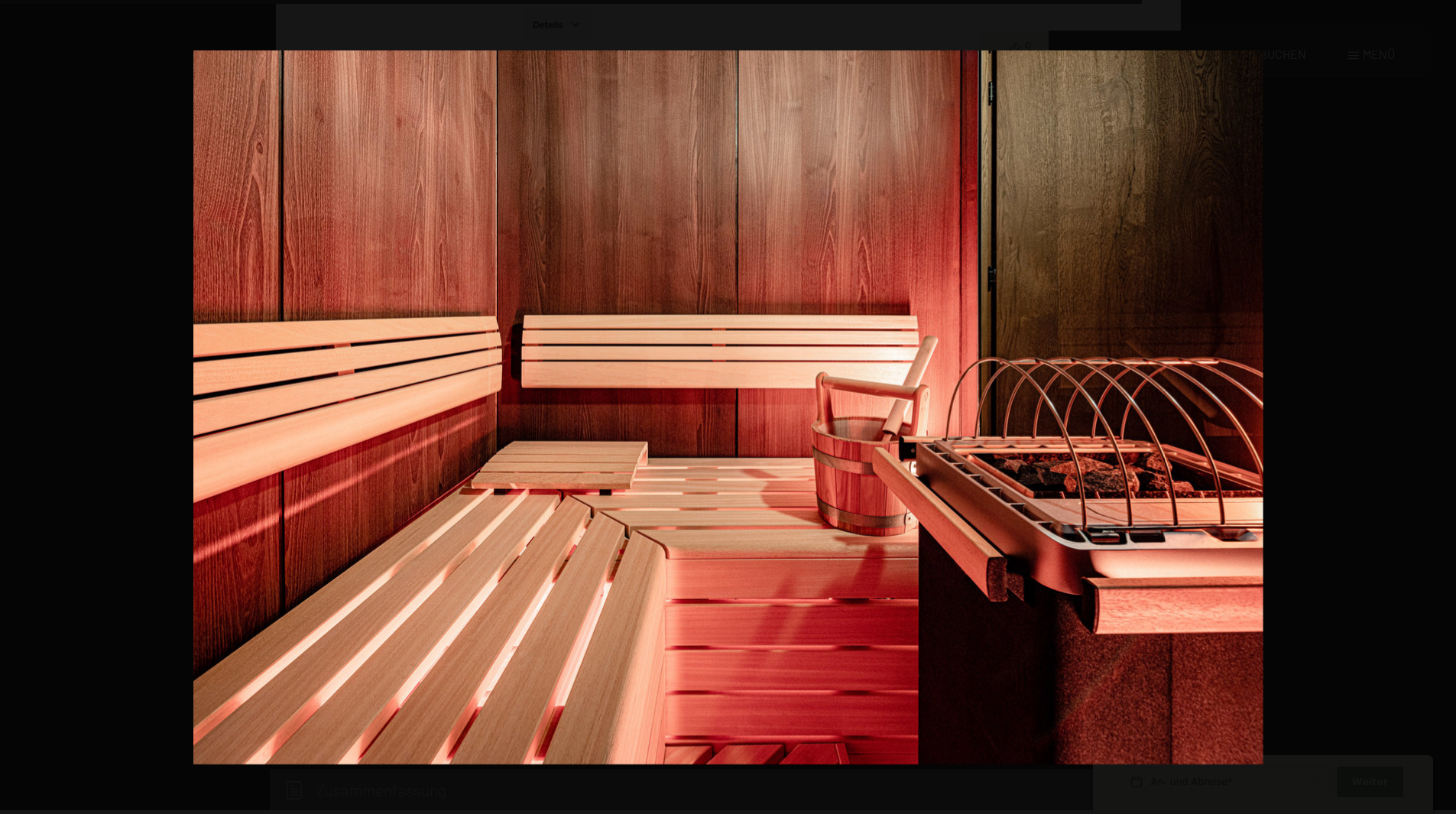
click at [1442, 402] on button "button" at bounding box center [1429, 407] width 53 height 76
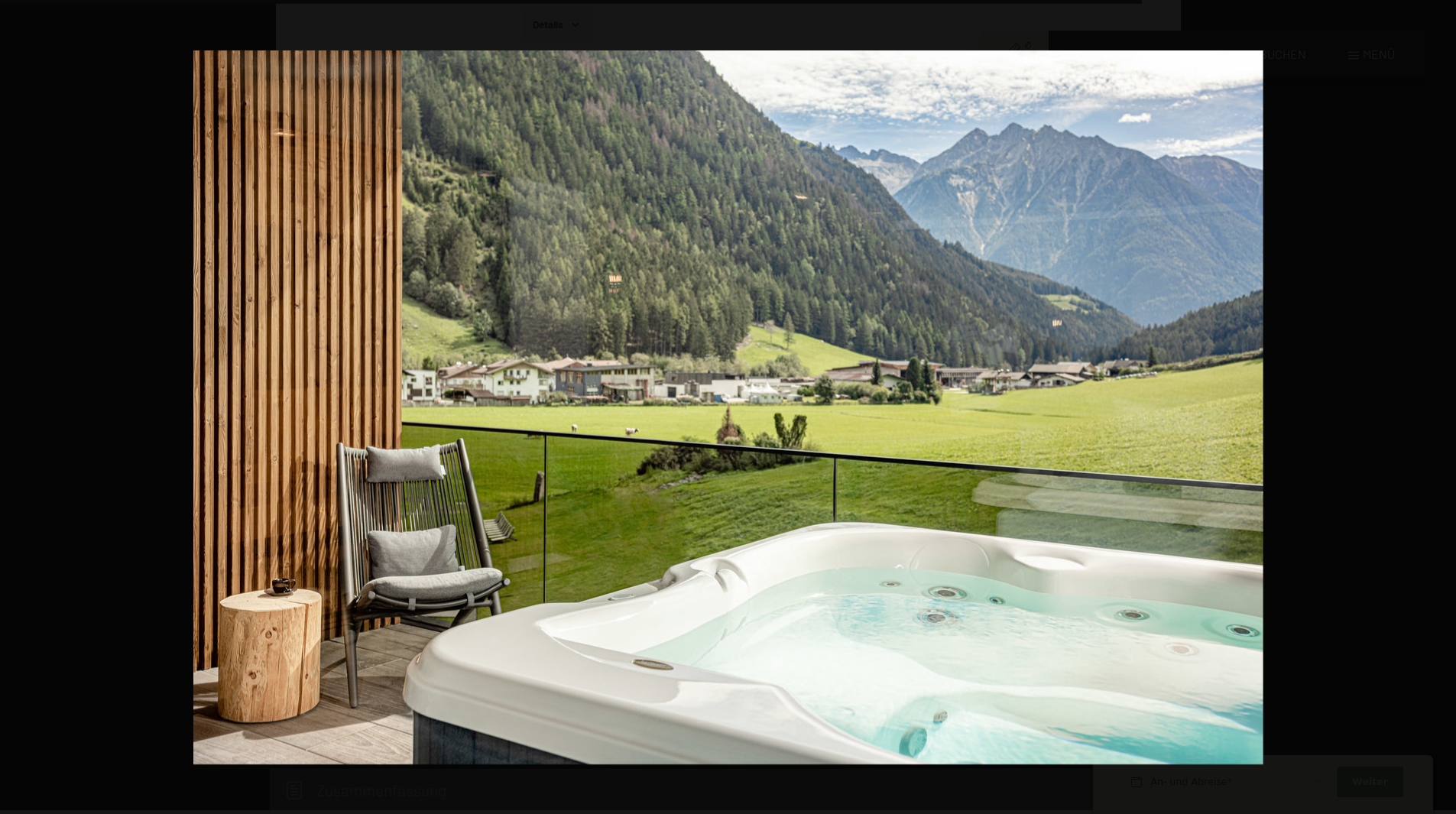
click at [1442, 402] on button "button" at bounding box center [1429, 407] width 53 height 76
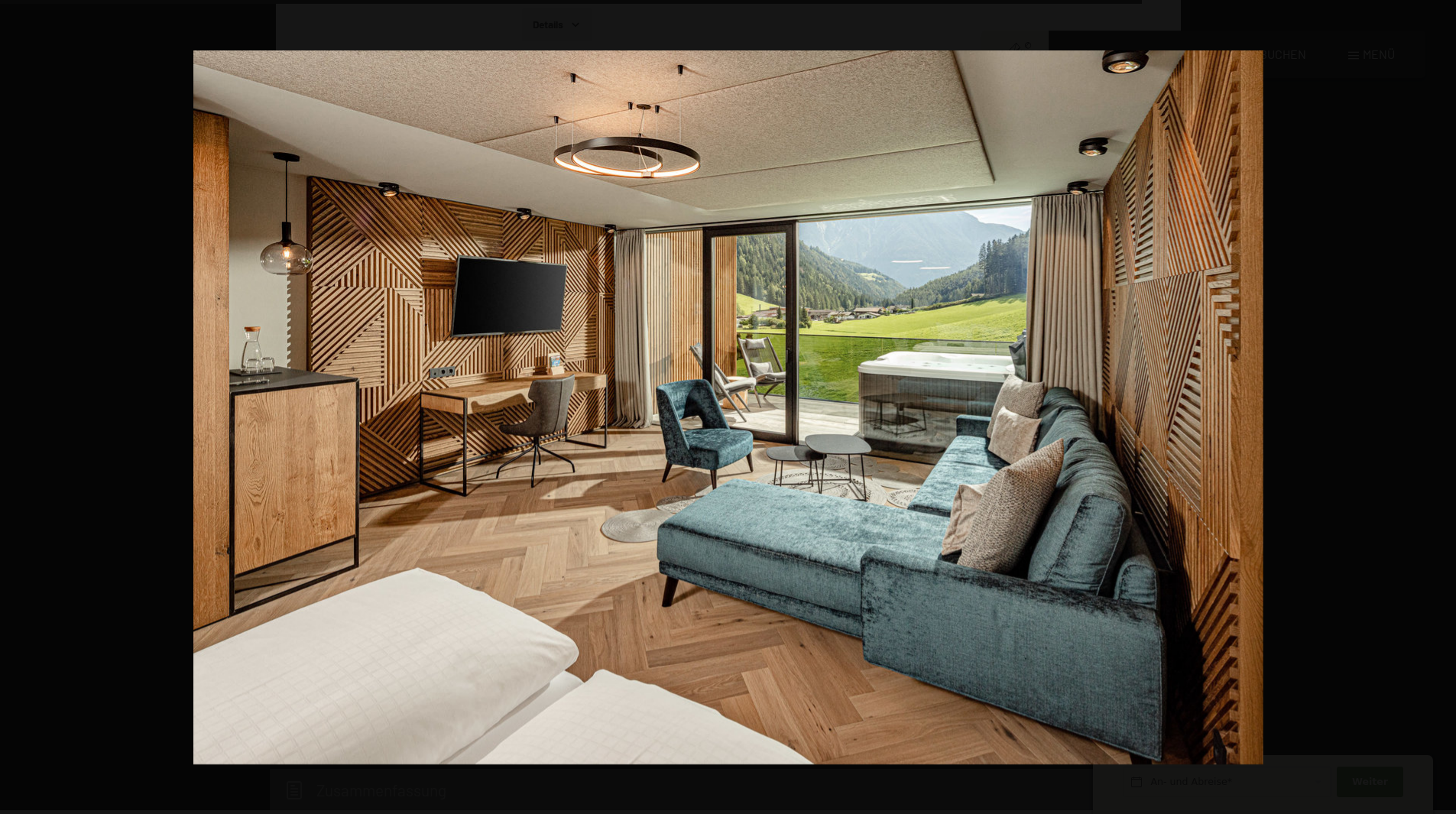
click at [1442, 402] on button "button" at bounding box center [1429, 407] width 53 height 76
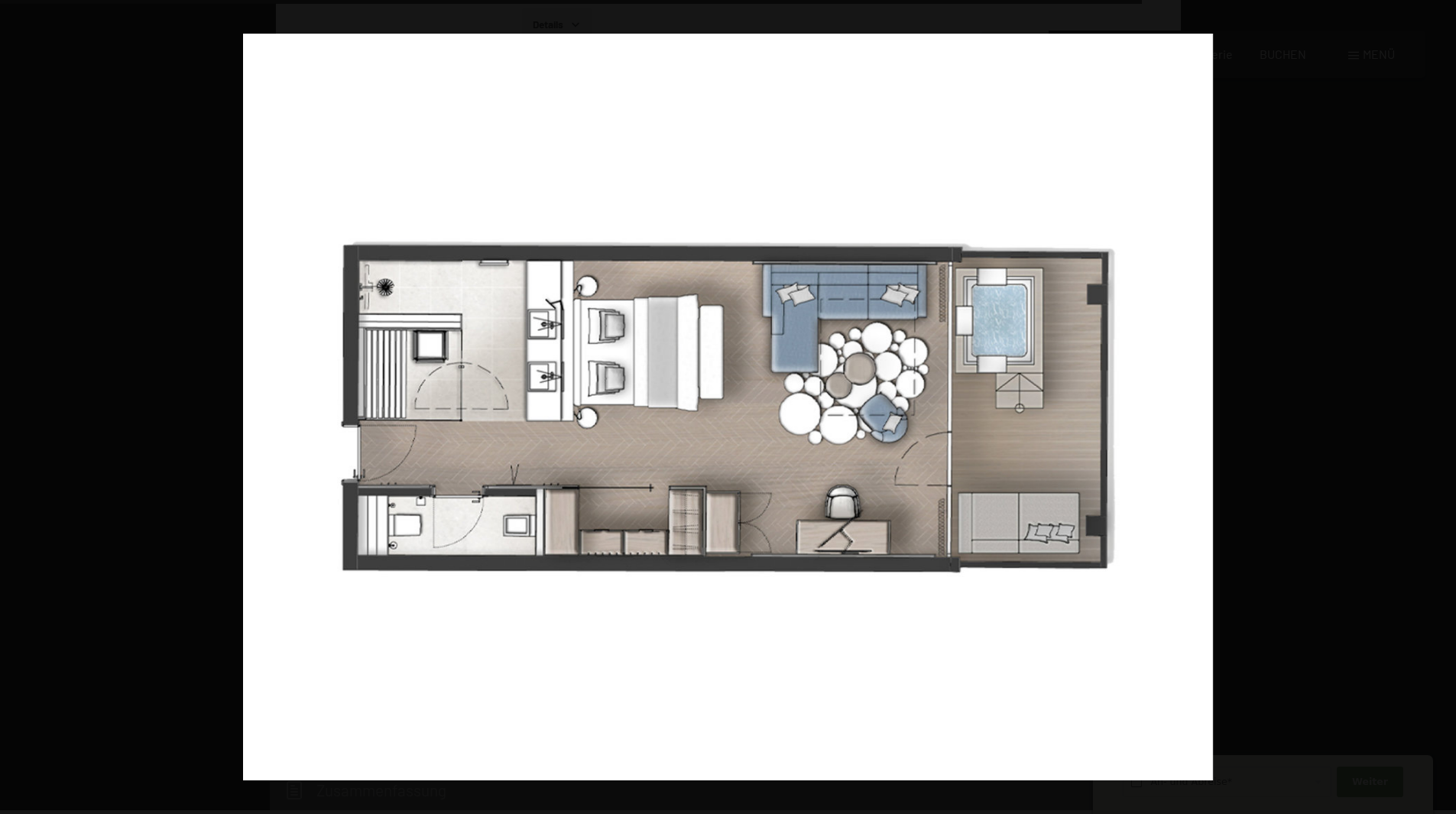
click at [1442, 402] on button "button" at bounding box center [1429, 407] width 53 height 76
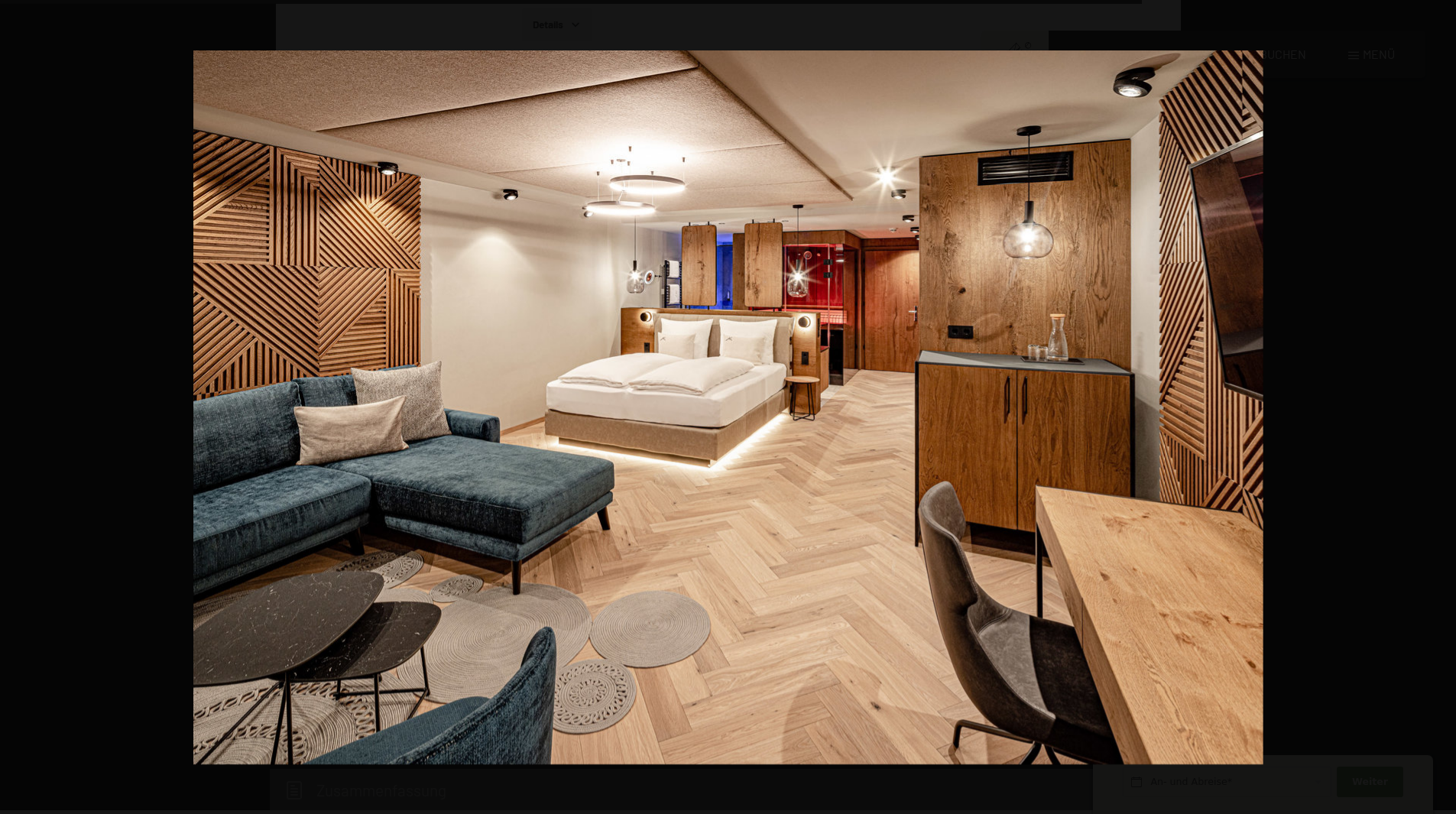
click at [1442, 402] on button "button" at bounding box center [1429, 407] width 53 height 76
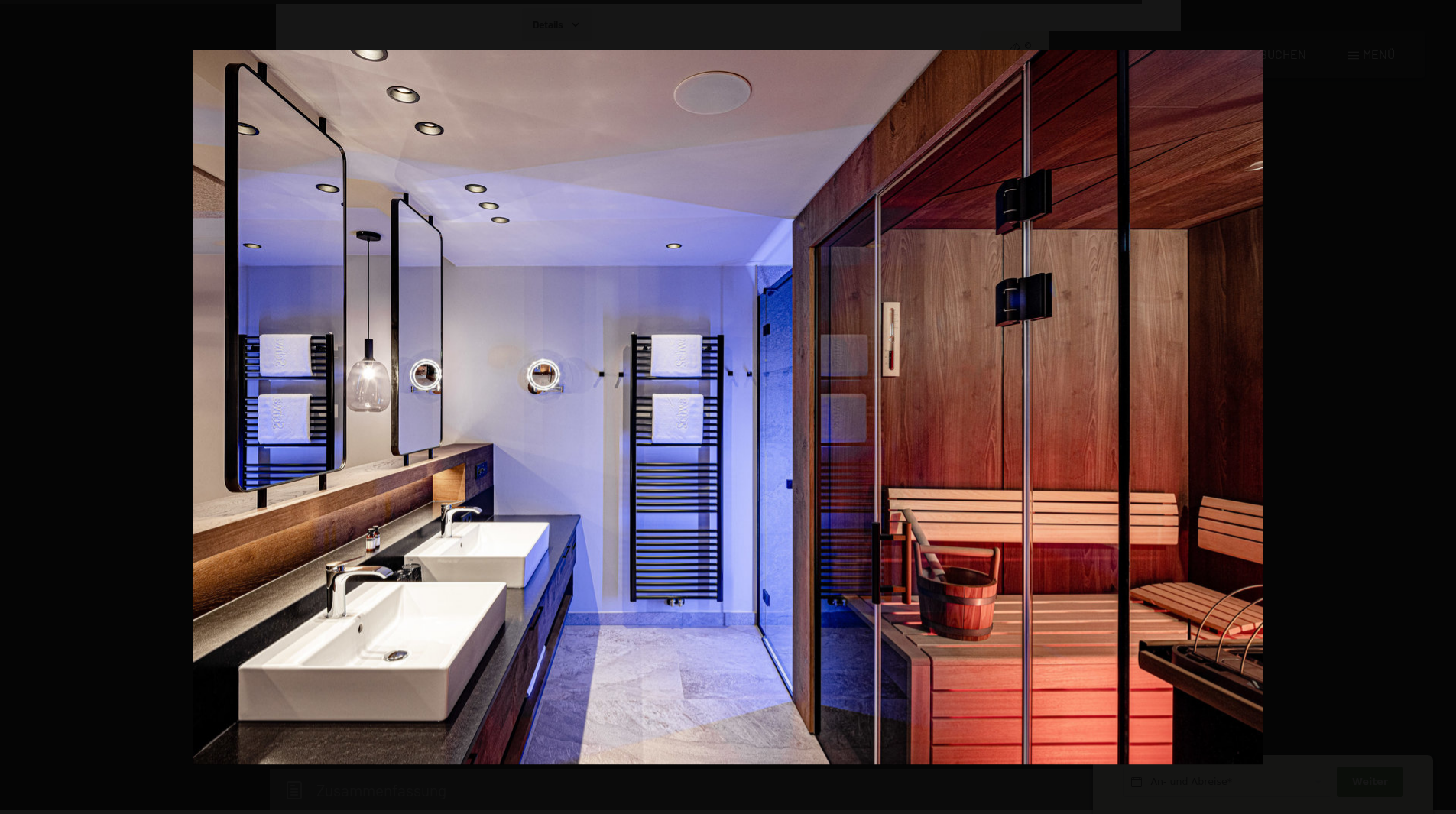
click at [1442, 402] on button "button" at bounding box center [1429, 407] width 53 height 76
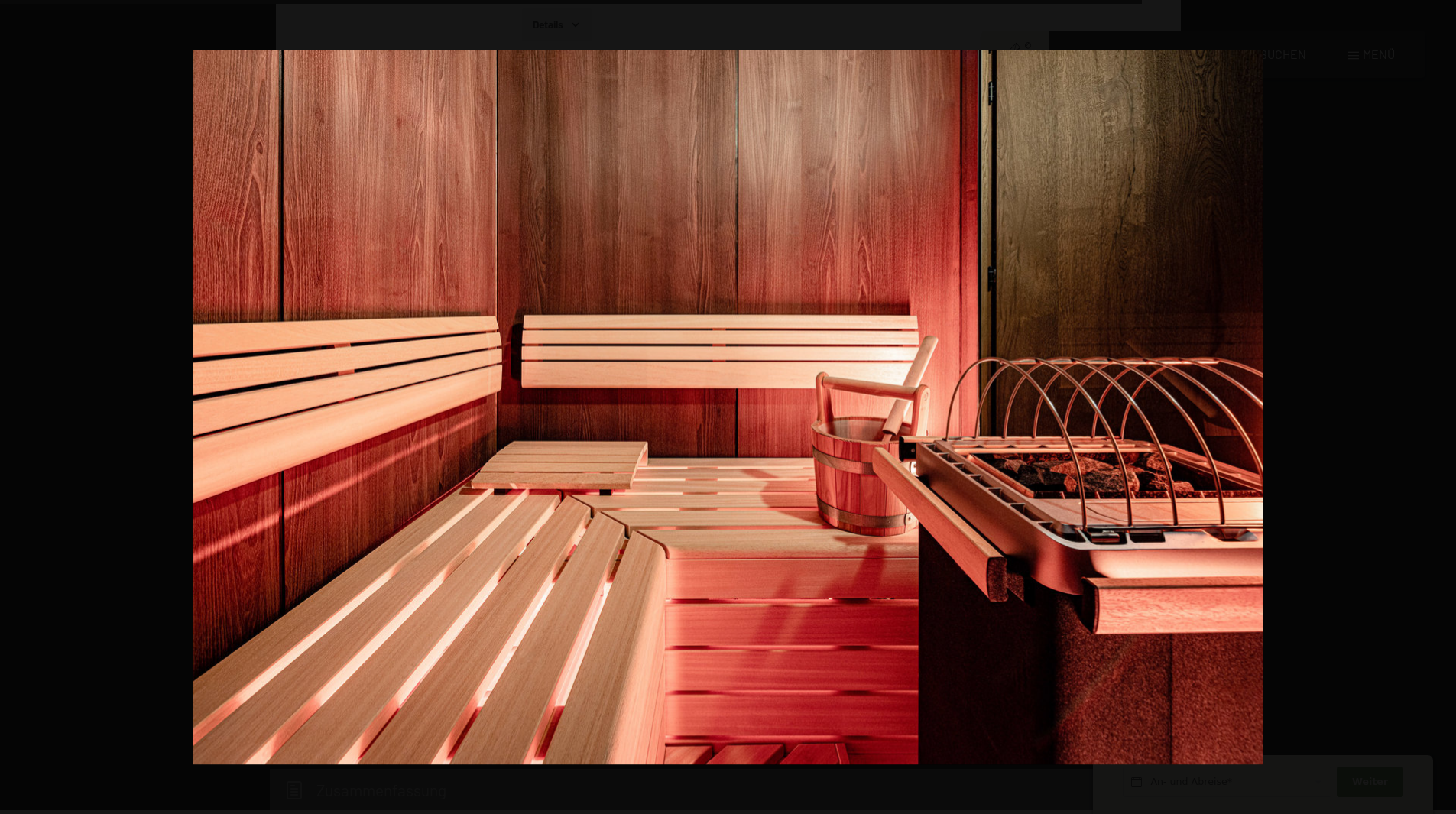
click at [1442, 402] on button "button" at bounding box center [1429, 407] width 53 height 76
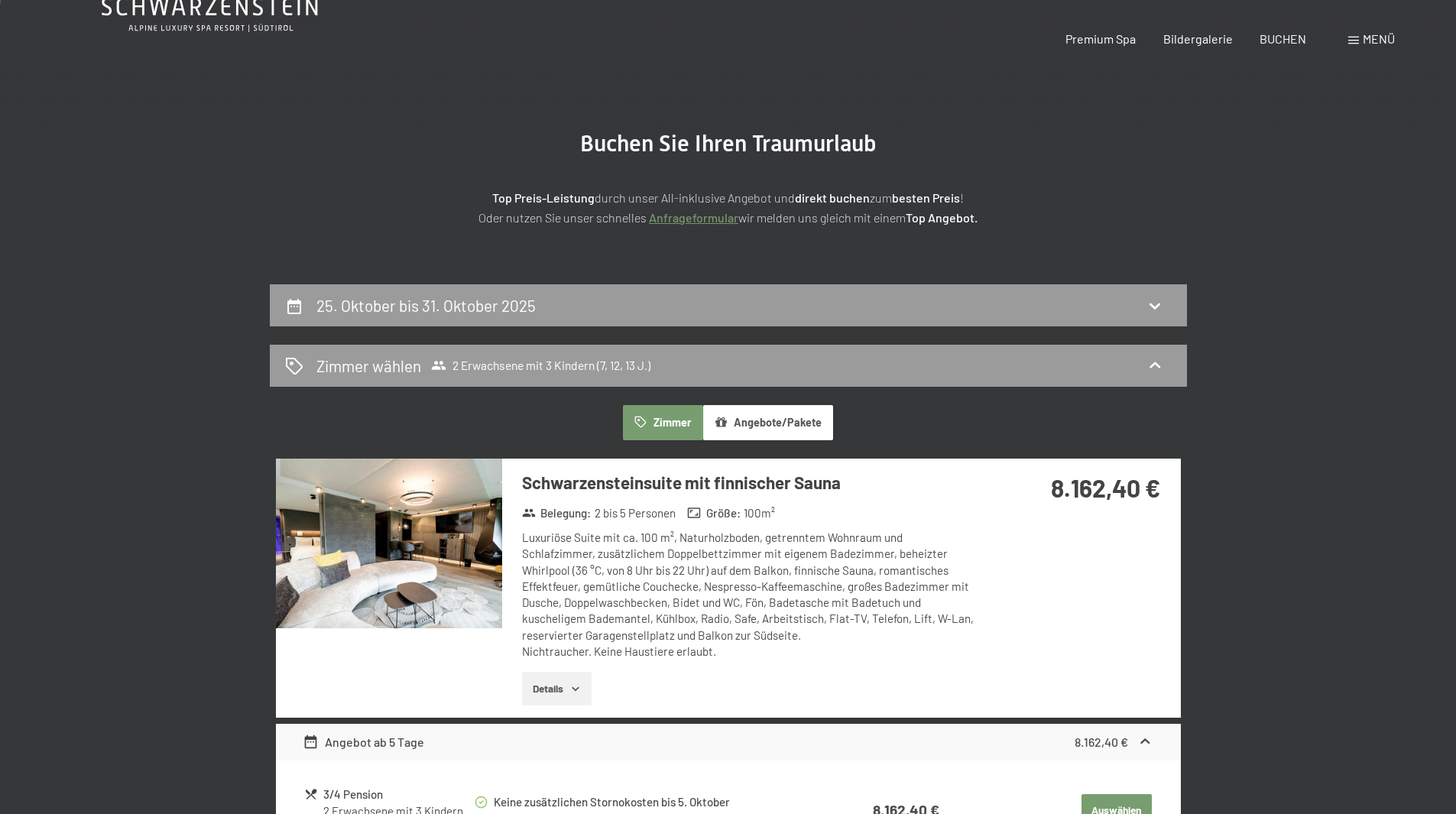
scroll to position [0, 0]
